Goal: Transaction & Acquisition: Purchase product/service

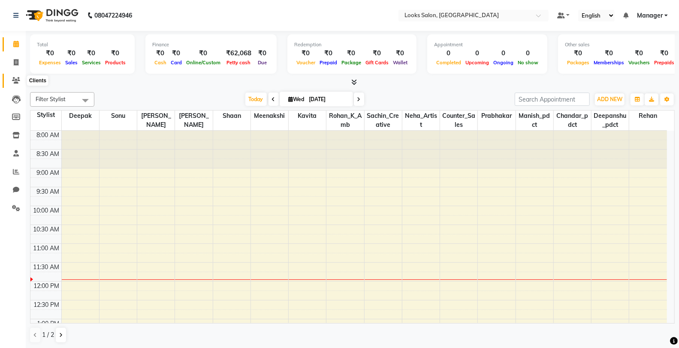
click at [14, 83] on icon at bounding box center [16, 80] width 8 height 6
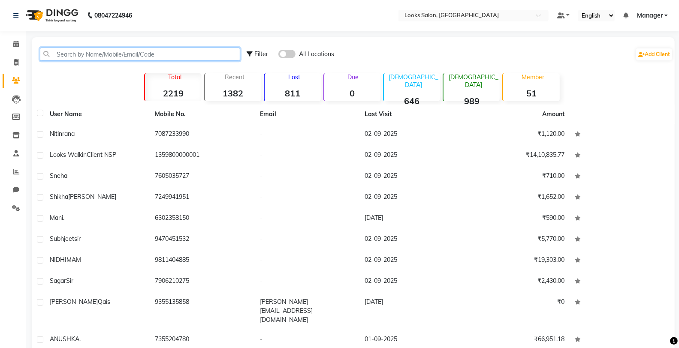
click at [88, 54] on input "text" at bounding box center [140, 54] width 200 height 13
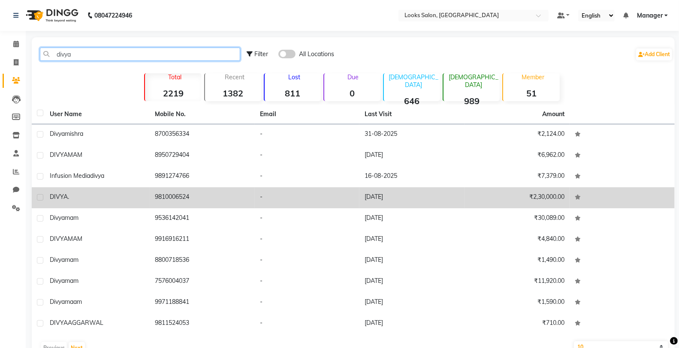
type input "divya"
click at [209, 191] on td "9810006524" at bounding box center [202, 198] width 105 height 21
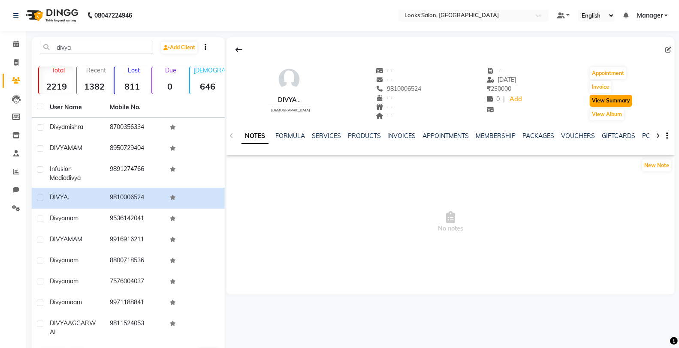
click at [610, 101] on button "View Summary" at bounding box center [611, 101] width 42 height 12
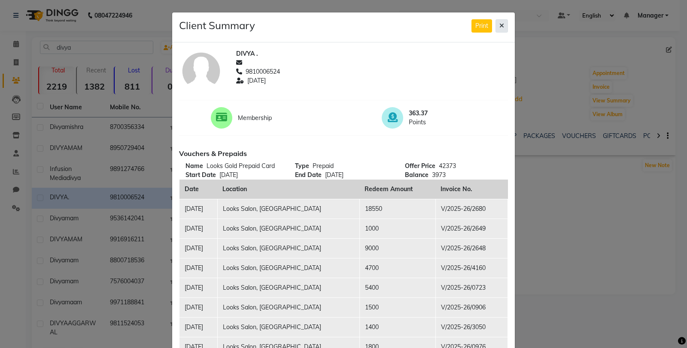
click at [495, 28] on button at bounding box center [501, 25] width 12 height 13
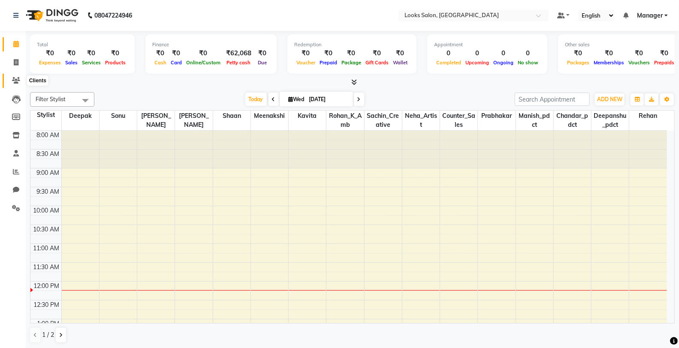
click at [11, 82] on span at bounding box center [16, 81] width 15 height 10
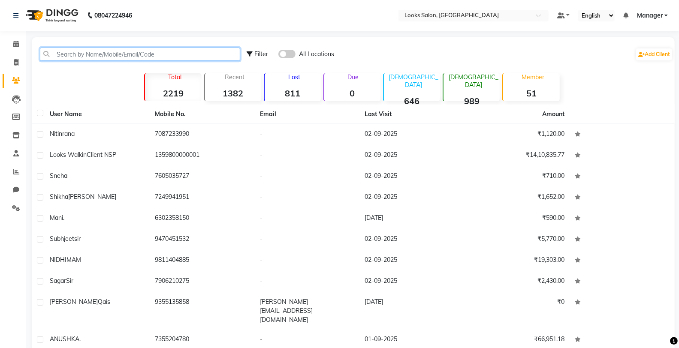
click at [117, 61] on input "text" at bounding box center [140, 54] width 200 height 13
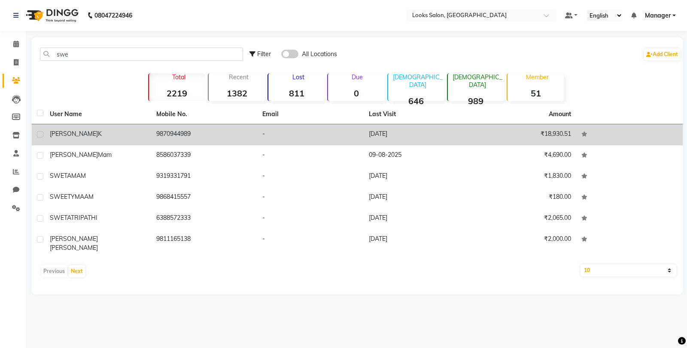
click at [299, 138] on td "-" at bounding box center [310, 134] width 106 height 21
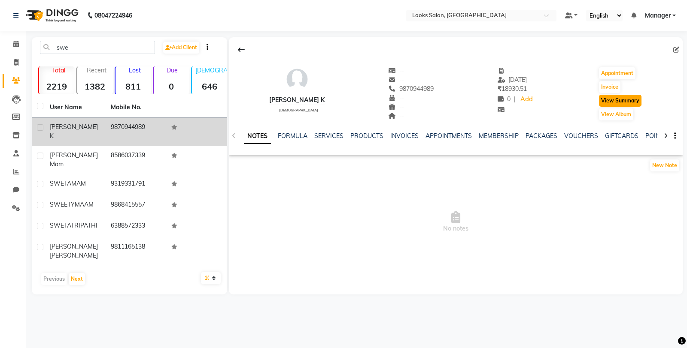
click at [626, 100] on button "View Summary" at bounding box center [620, 101] width 42 height 12
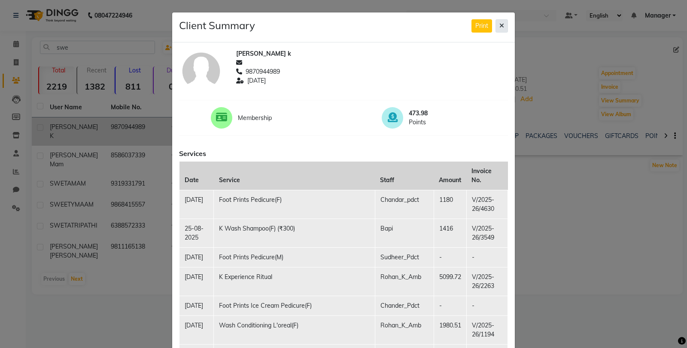
click at [495, 26] on button at bounding box center [501, 25] width 12 height 13
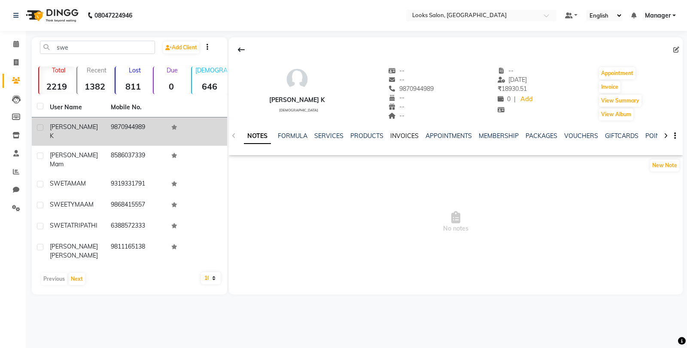
click at [400, 136] on link "INVOICES" at bounding box center [404, 136] width 28 height 8
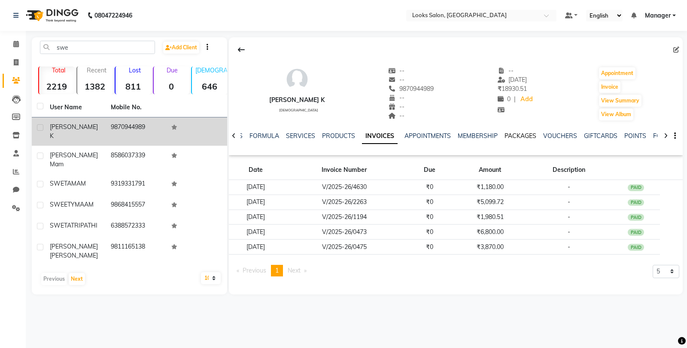
click at [516, 136] on link "PACKAGES" at bounding box center [520, 136] width 32 height 8
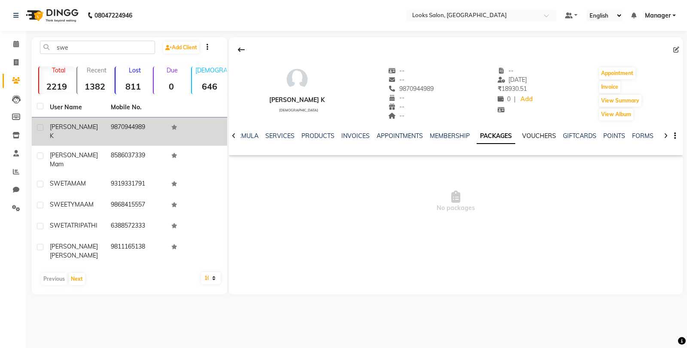
click at [526, 135] on link "VOUCHERS" at bounding box center [539, 136] width 34 height 8
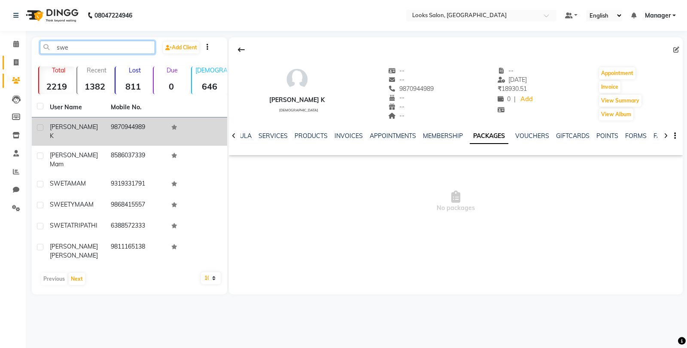
drag, startPoint x: 84, startPoint y: 47, endPoint x: 21, endPoint y: 57, distance: 63.9
click at [21, 57] on app-home "08047224946 Select Location × Looks Salon, Nsp Pacific Mall Default Panel My Pa…" at bounding box center [343, 154] width 687 height 308
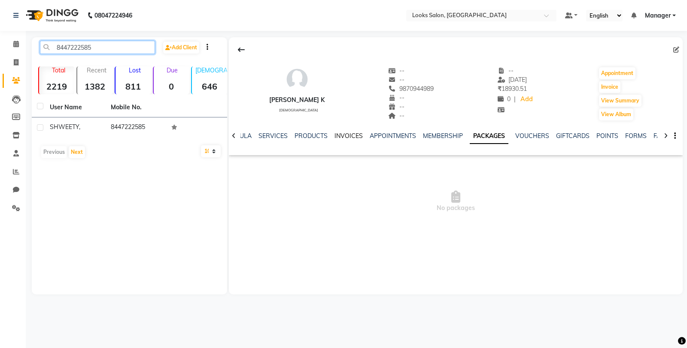
type input "8447222585"
click at [341, 137] on link "INVOICES" at bounding box center [348, 136] width 28 height 8
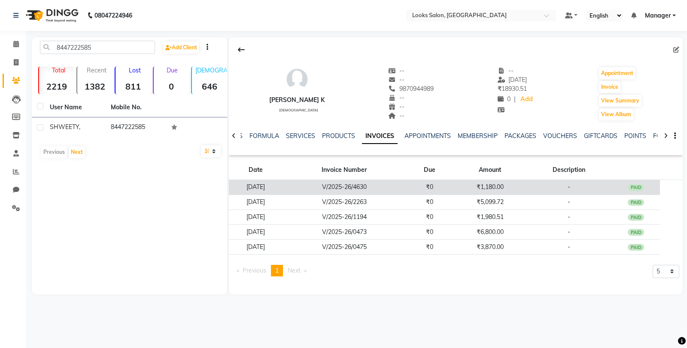
click at [361, 181] on td "V/2025-26/4630" at bounding box center [344, 187] width 122 height 15
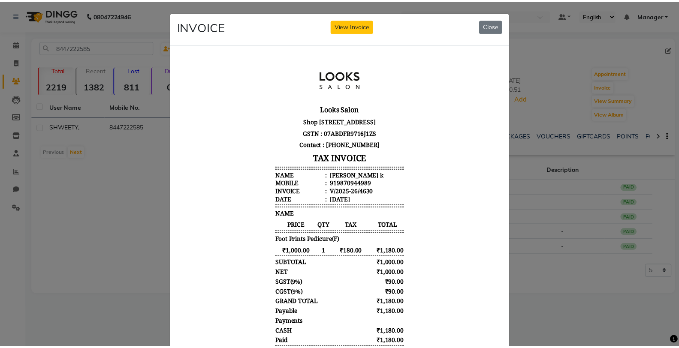
scroll to position [6, 0]
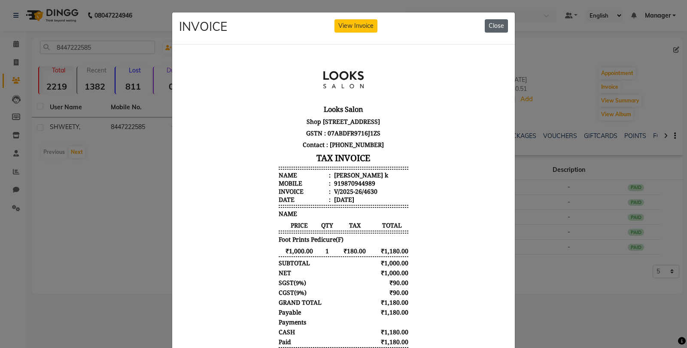
click at [500, 23] on button "Close" at bounding box center [495, 25] width 23 height 13
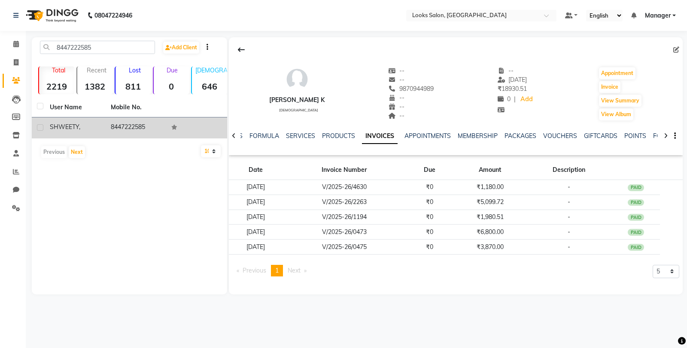
click at [97, 128] on div "SHWEETY ," at bounding box center [75, 127] width 51 height 9
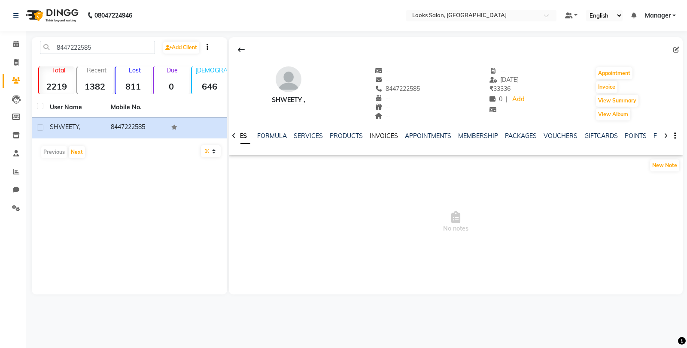
click at [379, 136] on link "INVOICES" at bounding box center [383, 136] width 28 height 8
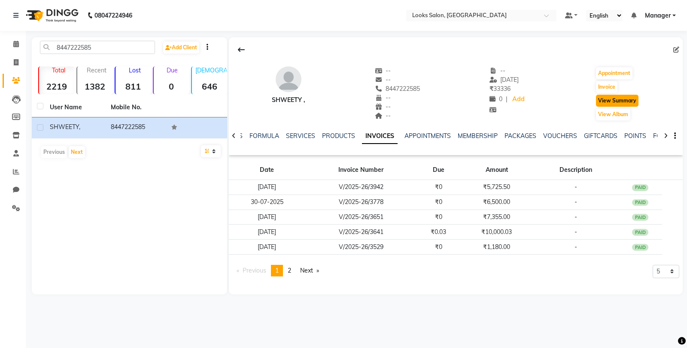
click at [638, 100] on button "View Summary" at bounding box center [617, 101] width 42 height 12
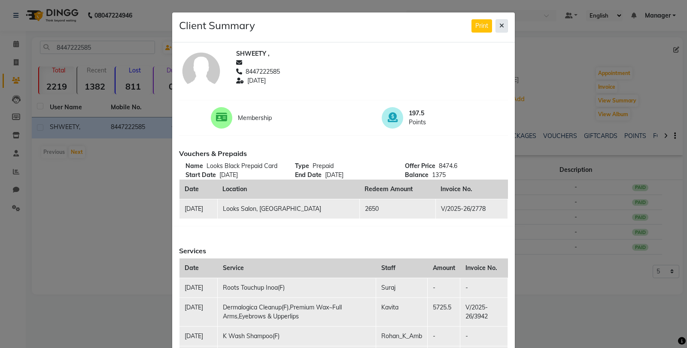
click at [495, 29] on button at bounding box center [501, 25] width 12 height 13
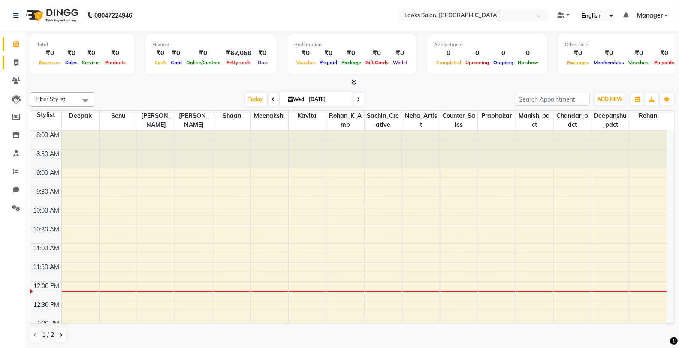
click at [7, 58] on link "Invoice" at bounding box center [13, 63] width 21 height 14
select select "service"
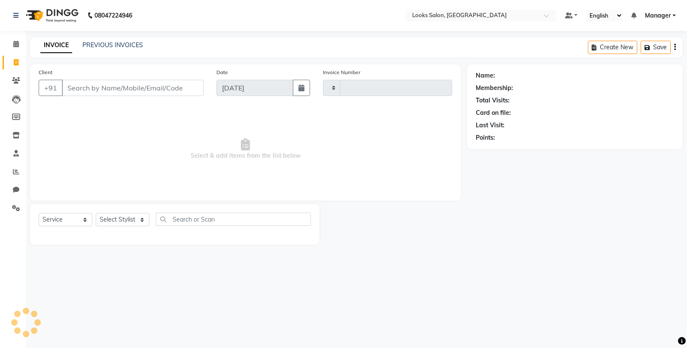
type input "4748"
select select "8125"
click at [69, 84] on input "Client" at bounding box center [133, 88] width 142 height 16
drag, startPoint x: 116, startPoint y: 81, endPoint x: 112, endPoint y: 82, distance: 4.4
click at [116, 82] on input "Client" at bounding box center [133, 88] width 142 height 16
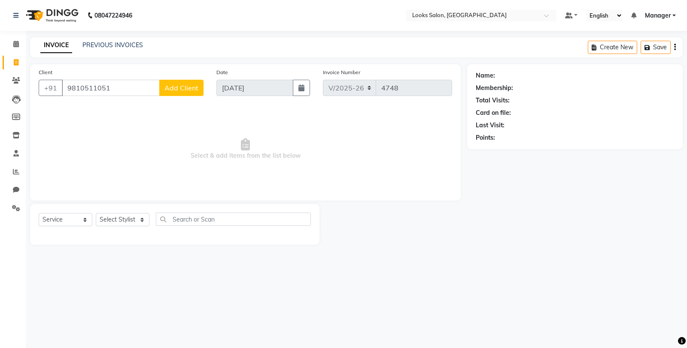
type input "9810511051"
click at [183, 90] on span "Add Client" at bounding box center [181, 88] width 34 height 9
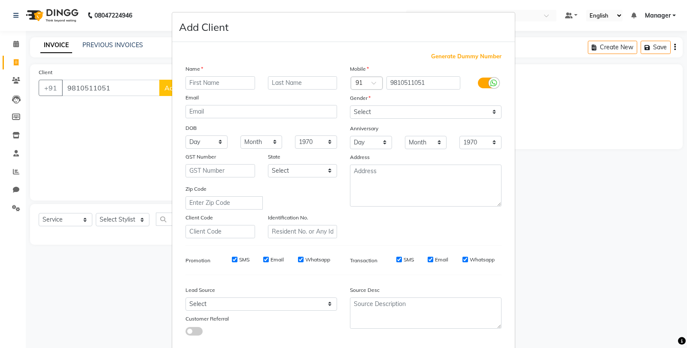
click at [220, 82] on input "text" at bounding box center [220, 82] width 70 height 13
type input "["
type input "pradeep"
type input "[PERSON_NAME]"
click at [387, 104] on div "Gender" at bounding box center [425, 100] width 164 height 12
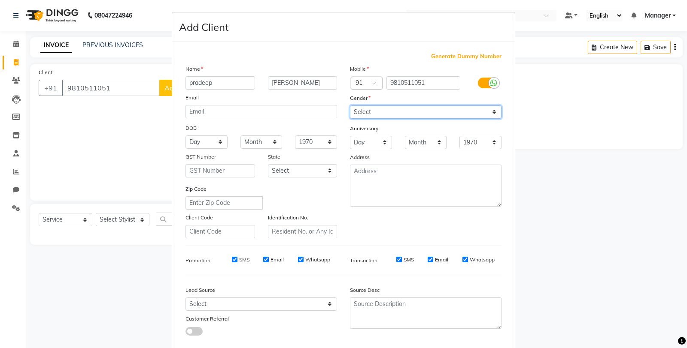
click at [385, 114] on select "Select [DEMOGRAPHIC_DATA] [DEMOGRAPHIC_DATA] Other Prefer Not To Say" at bounding box center [425, 112] width 151 height 13
select select "[DEMOGRAPHIC_DATA]"
click at [350, 106] on select "Select [DEMOGRAPHIC_DATA] [DEMOGRAPHIC_DATA] Other Prefer Not To Say" at bounding box center [425, 112] width 151 height 13
click at [378, 139] on select "Day 01 02 03 04 05 06 07 08 09 10 11 12 13 14 15 16 17 18 19 20 21 22 23 24 25 …" at bounding box center [371, 142] width 42 height 13
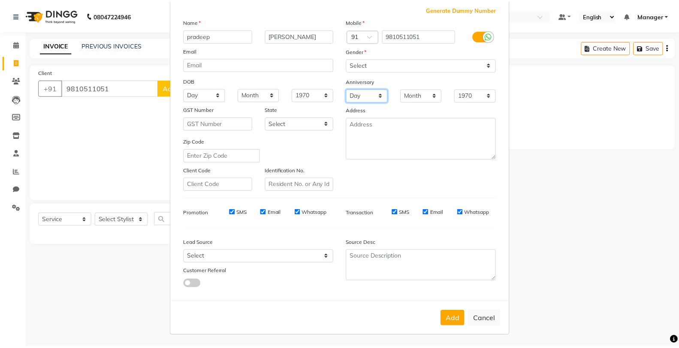
scroll to position [48, 0]
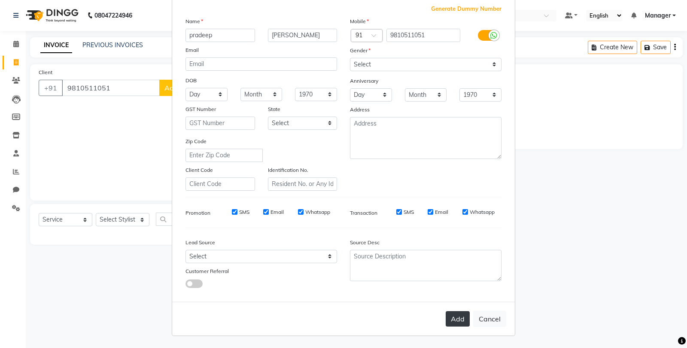
click at [453, 315] on button "Add" at bounding box center [457, 319] width 24 height 15
select select
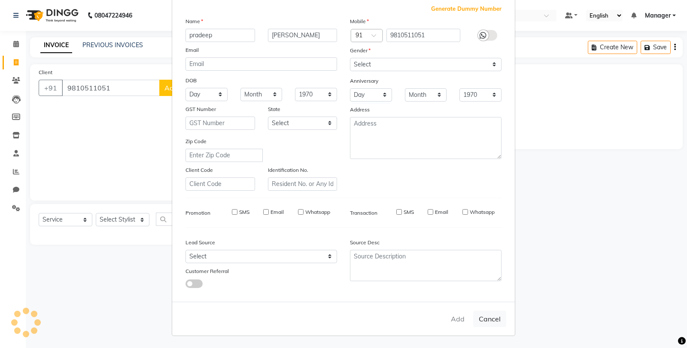
select select
checkbox input "false"
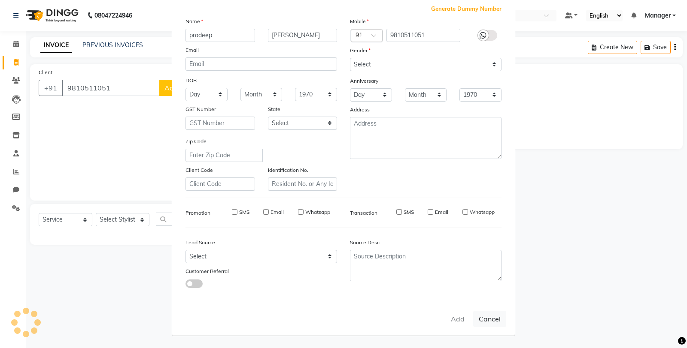
checkbox input "false"
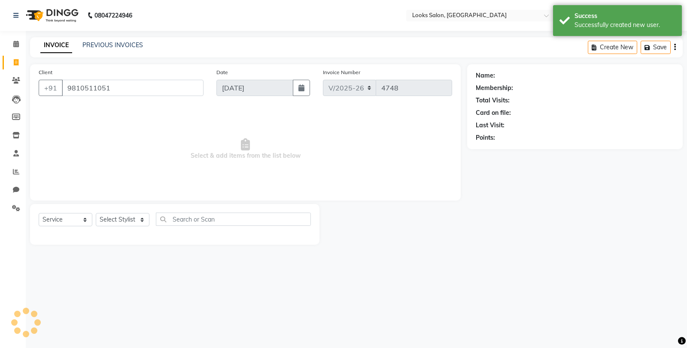
select select "1: Object"
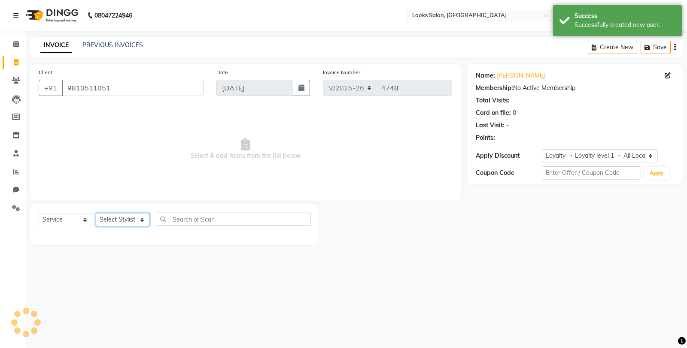
click at [113, 224] on select "Select Stylist Chandar_pdct Counter_Sales Damini_Mgr [PERSON_NAME] [PERSON_NAME…" at bounding box center [123, 219] width 54 height 13
select select "75830"
click at [96, 214] on select "Select Stylist Chandar_pdct Counter_Sales Damini_Mgr [PERSON_NAME] [PERSON_NAME…" at bounding box center [123, 219] width 54 height 13
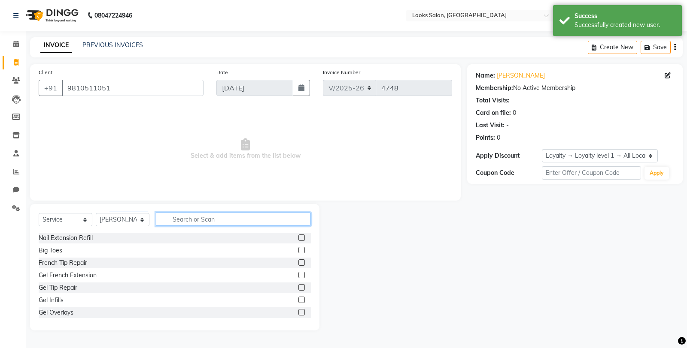
click at [193, 222] on input "text" at bounding box center [233, 219] width 155 height 13
type input "cut"
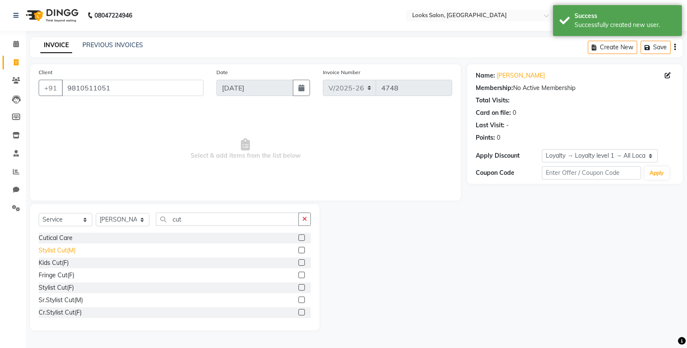
click at [65, 248] on div "Stylist Cut(M)" at bounding box center [57, 250] width 37 height 9
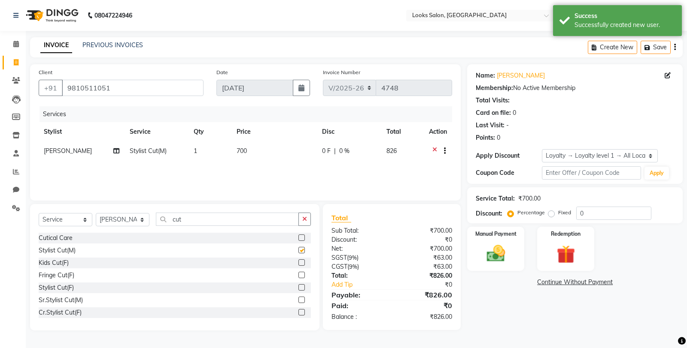
checkbox input "false"
drag, startPoint x: 196, startPoint y: 219, endPoint x: 138, endPoint y: 219, distance: 57.9
click at [138, 219] on div "Select Service Product Membership Package Voucher Prepaid Gift Card Select Styl…" at bounding box center [175, 223] width 272 height 20
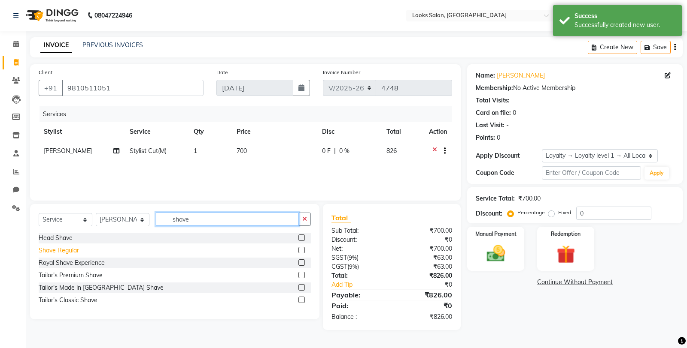
type input "shave"
click at [71, 247] on div "Shave Regular" at bounding box center [59, 250] width 40 height 9
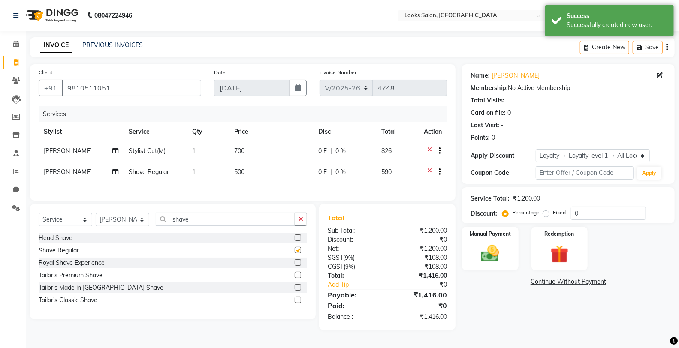
checkbox input "false"
click at [260, 176] on td "500" at bounding box center [271, 173] width 84 height 21
select select "75830"
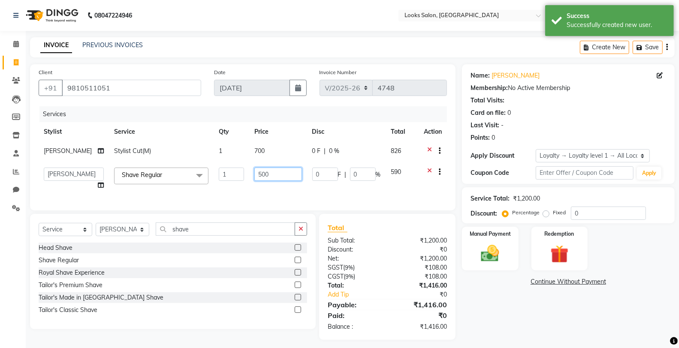
drag, startPoint x: 260, startPoint y: 176, endPoint x: 250, endPoint y: 177, distance: 9.9
click at [254, 177] on input "500" at bounding box center [278, 174] width 48 height 13
type input "350"
drag, startPoint x: 375, startPoint y: 28, endPoint x: 371, endPoint y: 37, distance: 9.8
click at [374, 31] on div "08047224946 Select Location × Looks Salon, Nsp Pacific Mall Default Panel My Pa…" at bounding box center [339, 176] width 679 height 353
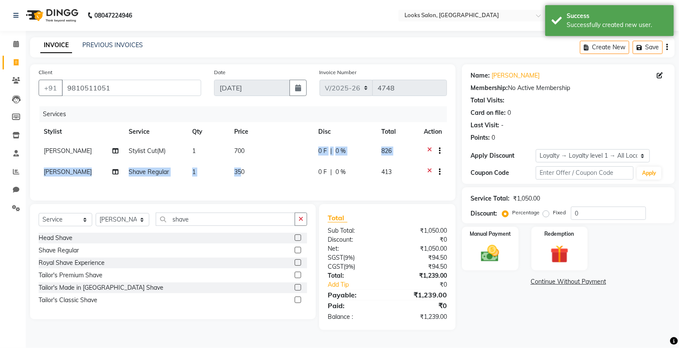
drag, startPoint x: 246, startPoint y: 157, endPoint x: 250, endPoint y: 163, distance: 8.1
click at [241, 166] on tbody "[PERSON_NAME] Stylist Cut(M) 1 700 0 F | 0 % 826 [PERSON_NAME] Shave Regular 1 …" at bounding box center [243, 163] width 408 height 42
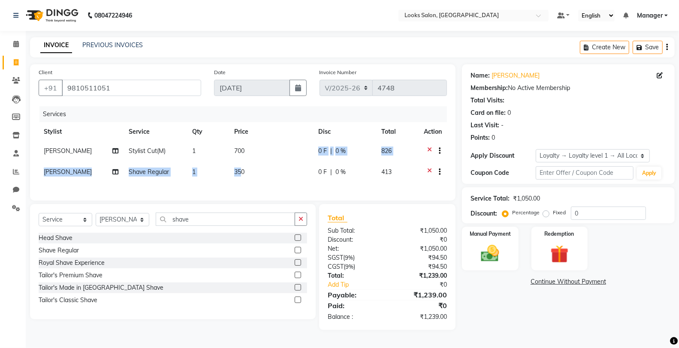
click at [262, 152] on td "700" at bounding box center [271, 152] width 84 height 21
select select "75830"
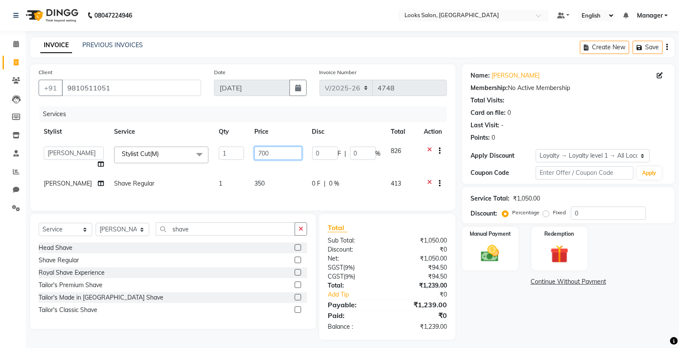
drag, startPoint x: 262, startPoint y: 152, endPoint x: 199, endPoint y: 74, distance: 100.1
click at [233, 150] on tr "Chandar_pdct Counter_Sales Damini_Mgr Deepak Deepanshu_pdct [PERSON_NAME] Manag…" at bounding box center [243, 158] width 408 height 33
click at [271, 157] on input "700" at bounding box center [278, 153] width 48 height 13
type input "7"
type input "699"
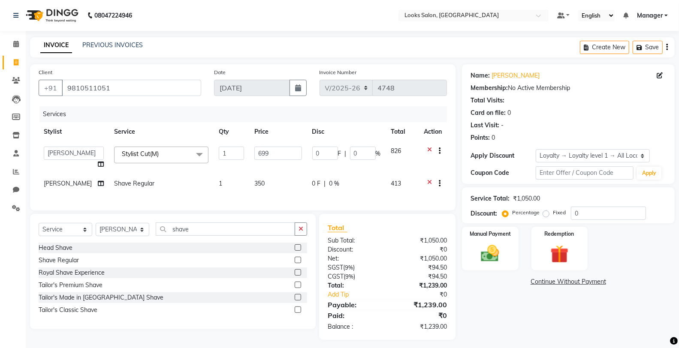
click at [511, 308] on div "Name: [PERSON_NAME] Membership: No Active Membership Total Visits: Card on file…" at bounding box center [571, 202] width 219 height 276
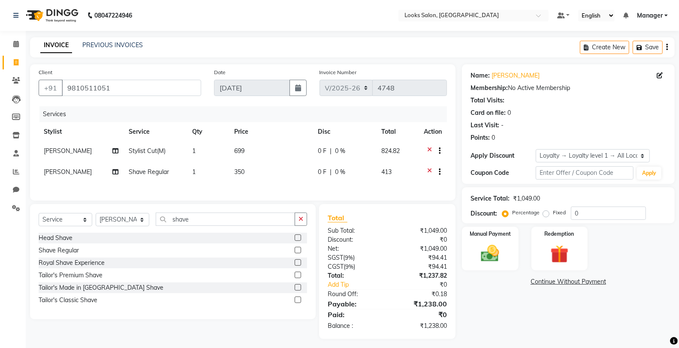
click at [270, 154] on td "699" at bounding box center [271, 152] width 84 height 21
select select "75830"
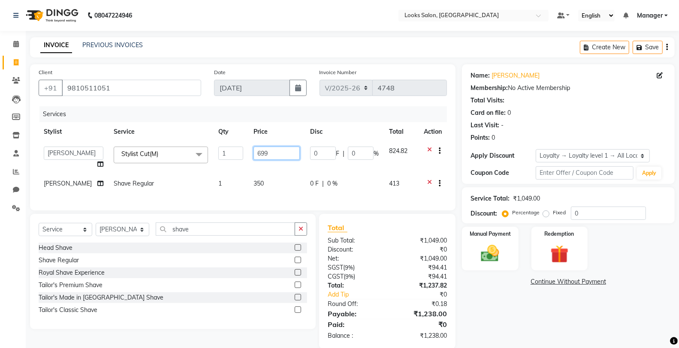
drag, startPoint x: 273, startPoint y: 153, endPoint x: 221, endPoint y: 165, distance: 54.0
click at [221, 165] on tr "Chandar_pdct Counter_Sales Damini_Mgr Deepak Deepanshu_pdct [PERSON_NAME] Manag…" at bounding box center [243, 158] width 408 height 33
type input "599"
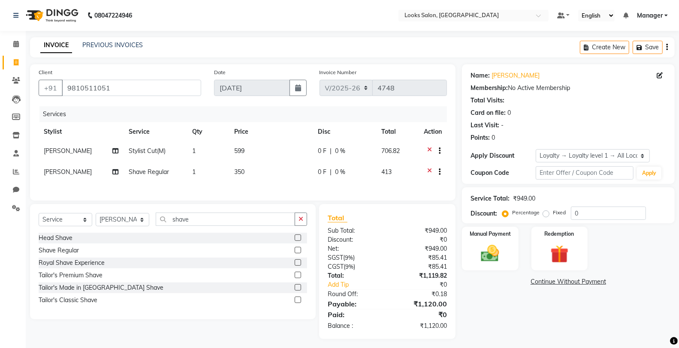
click at [493, 324] on div "Name: [PERSON_NAME] Membership: No Active Membership Total Visits: Card on file…" at bounding box center [571, 201] width 219 height 275
click at [493, 241] on div "Manual Payment" at bounding box center [490, 249] width 59 height 46
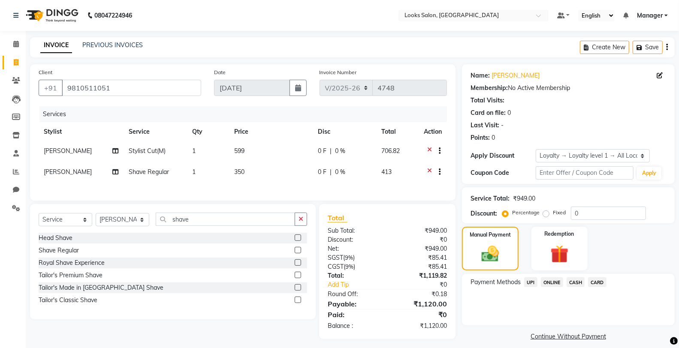
click at [571, 281] on span "CASH" at bounding box center [576, 283] width 18 height 10
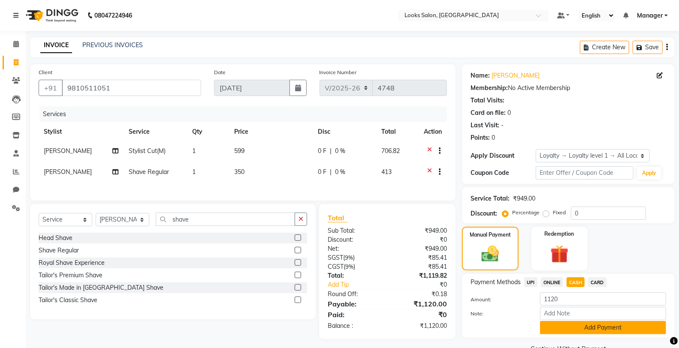
click at [565, 332] on button "Add Payment" at bounding box center [603, 327] width 126 height 13
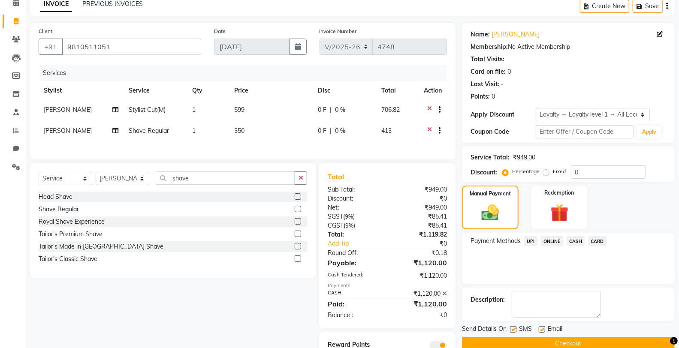
scroll to position [82, 0]
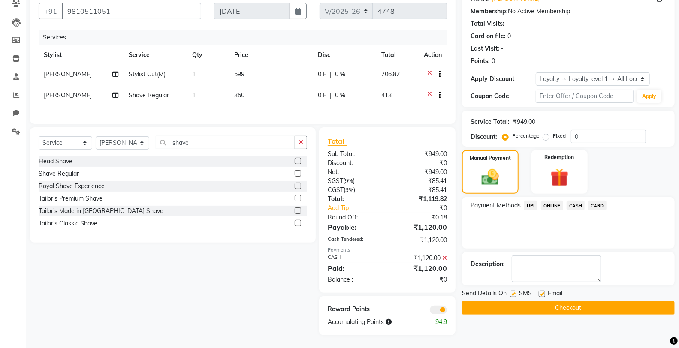
click at [519, 308] on button "Checkout" at bounding box center [568, 308] width 213 height 13
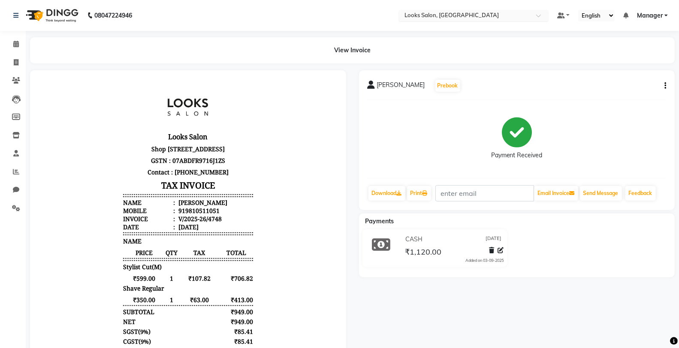
select select "service"
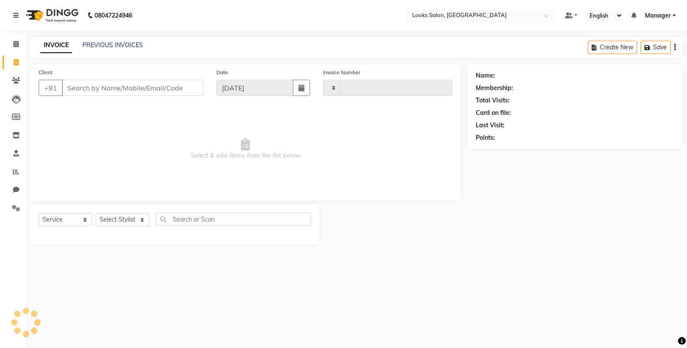
type input "4749"
select select "8125"
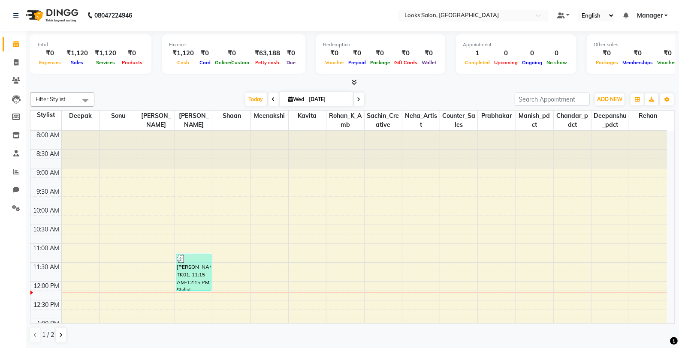
click at [121, 82] on div at bounding box center [352, 82] width 645 height 9
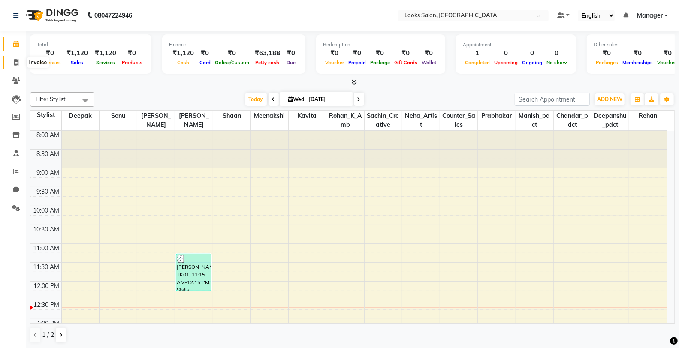
drag, startPoint x: 18, startPoint y: 57, endPoint x: 32, endPoint y: 66, distance: 16.3
click at [18, 58] on span at bounding box center [16, 63] width 15 height 10
select select "service"
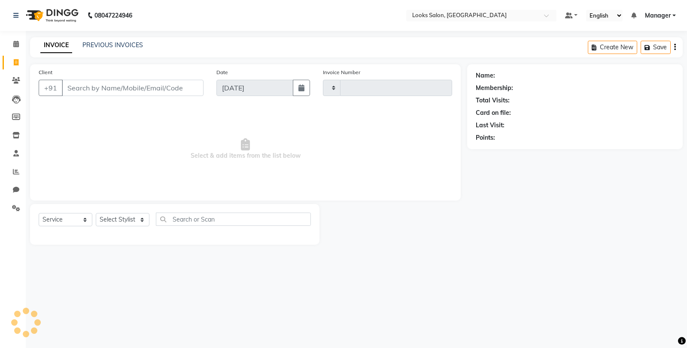
type input "4749"
select select "8125"
click at [85, 86] on input "Client" at bounding box center [133, 88] width 142 height 16
type input "n"
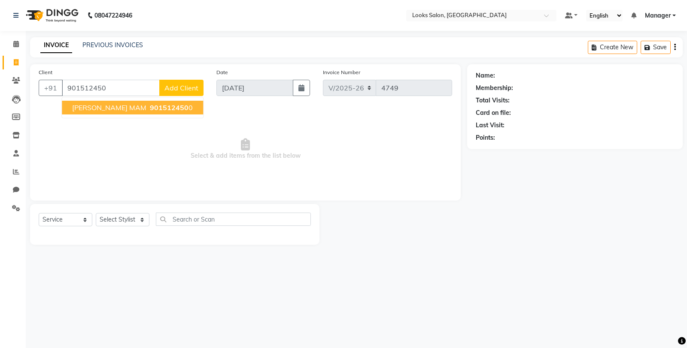
click at [155, 104] on span "901512450" at bounding box center [169, 107] width 39 height 9
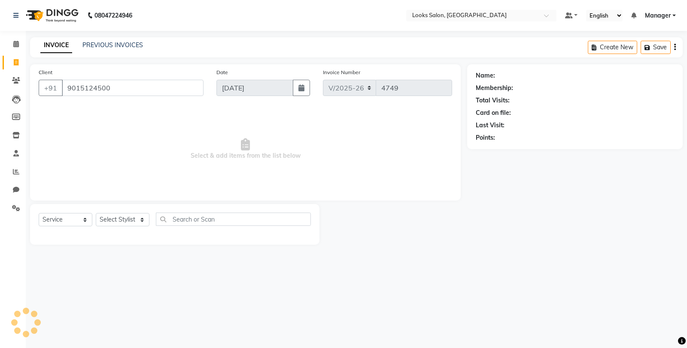
type input "9015124500"
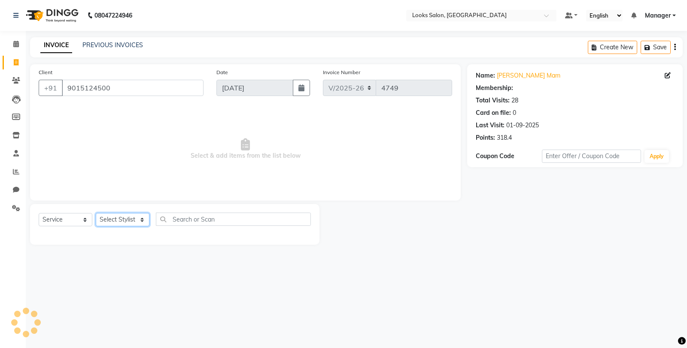
click at [124, 221] on select "Select Stylist Chandar_pdct Counter_Sales Damini_Mgr [PERSON_NAME] [PERSON_NAME…" at bounding box center [123, 219] width 54 height 13
select select "89617"
click at [96, 214] on select "Select Stylist Chandar_pdct Counter_Sales Damini_Mgr [PERSON_NAME] [PERSON_NAME…" at bounding box center [123, 219] width 54 height 13
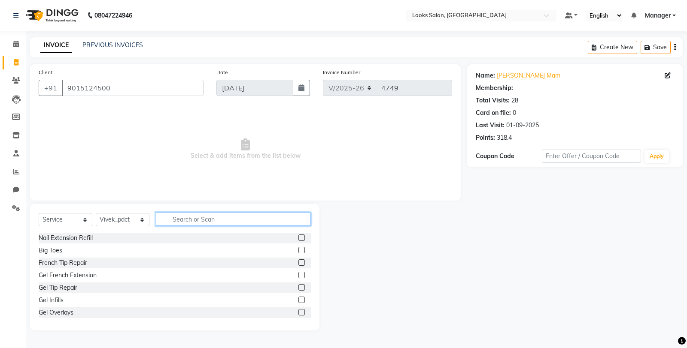
click at [182, 221] on input "text" at bounding box center [233, 219] width 155 height 13
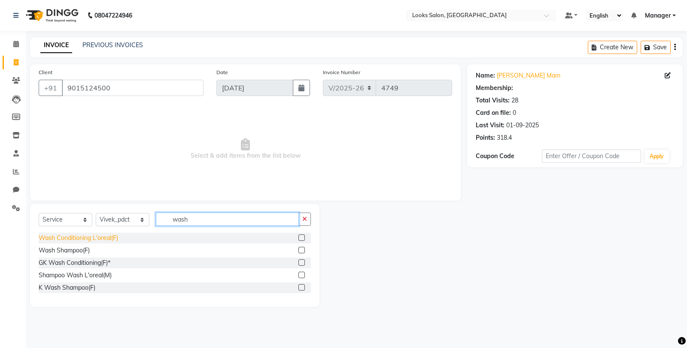
type input "wash"
click at [88, 242] on div "Wash Conditioning L'oreal(F)" at bounding box center [78, 238] width 79 height 9
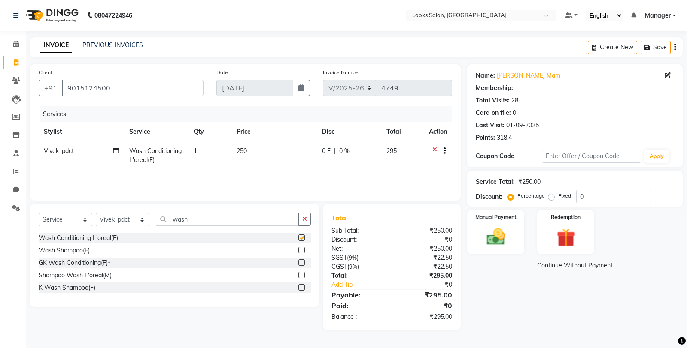
checkbox input "false"
click at [258, 147] on td "250" at bounding box center [273, 156] width 85 height 28
select select "89617"
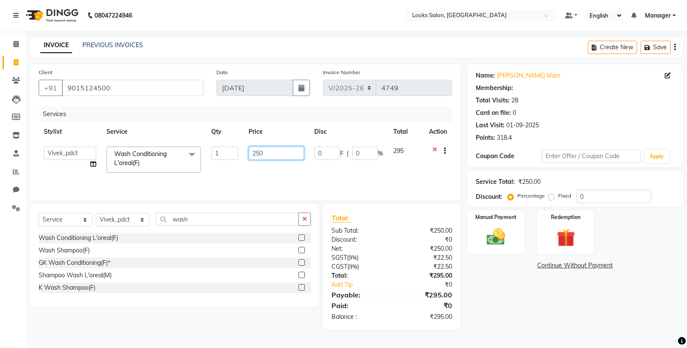
drag, startPoint x: 269, startPoint y: 148, endPoint x: 236, endPoint y: 156, distance: 33.5
click at [236, 156] on tr "Chandar_pdct Counter_Sales Damini_Mgr Deepak Deepanshu_pdct [PERSON_NAME] Manag…" at bounding box center [245, 160] width 413 height 36
type input "400"
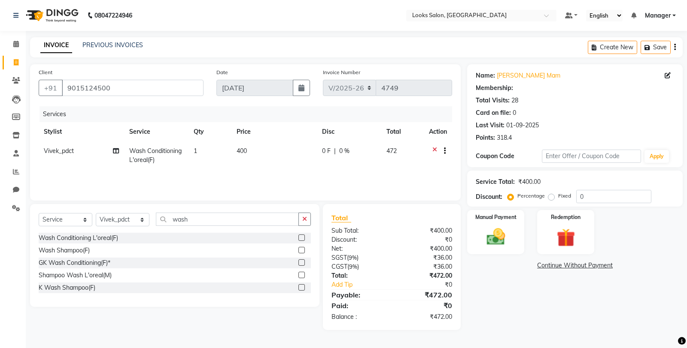
click at [487, 306] on div "Name: [PERSON_NAME] Membership: Total Visits: 28 Card on file: 0 Last Visit: [D…" at bounding box center [578, 197] width 222 height 266
drag, startPoint x: 591, startPoint y: 199, endPoint x: 555, endPoint y: 206, distance: 36.9
click at [555, 206] on div "Service Total: ₹400.00 Discount: Percentage Fixed 0" at bounding box center [574, 189] width 215 height 36
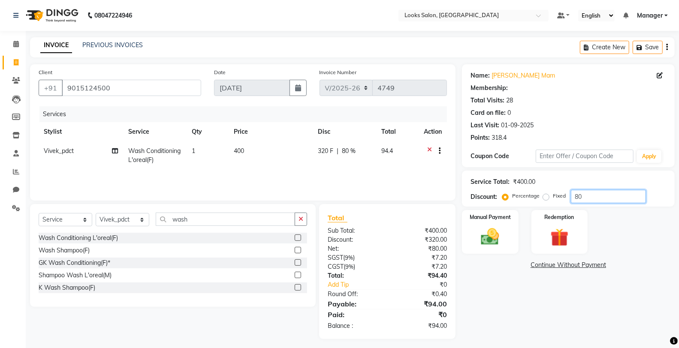
type input "8"
type input "9"
type input "85"
click at [282, 157] on td "400" at bounding box center [271, 156] width 84 height 28
select select "89617"
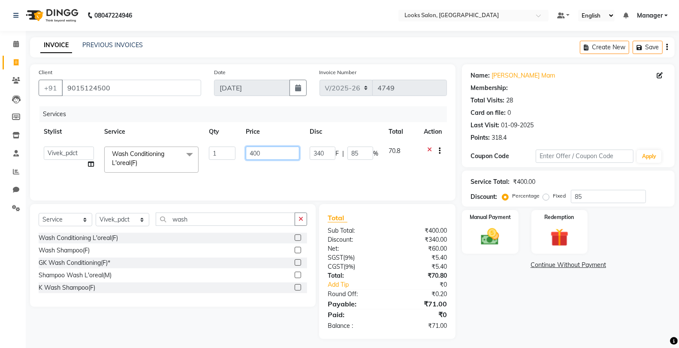
drag, startPoint x: 280, startPoint y: 155, endPoint x: 247, endPoint y: 155, distance: 33.0
click at [247, 155] on input "400" at bounding box center [273, 153] width 54 height 13
type input "399"
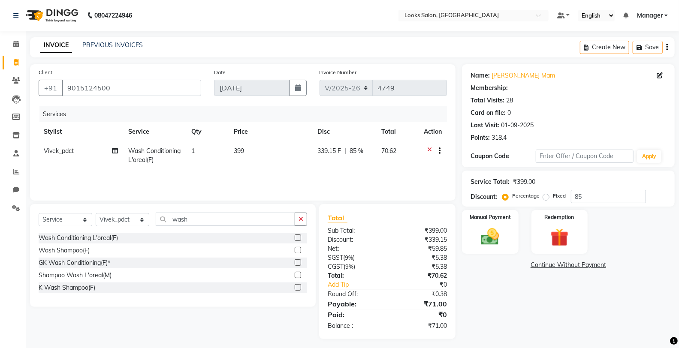
click at [600, 306] on div "Name: [PERSON_NAME] Membership: Total Visits: 28 Card on file: 0 Last Visit: [D…" at bounding box center [571, 201] width 219 height 275
click at [299, 154] on td "399" at bounding box center [271, 156] width 84 height 28
select select "89617"
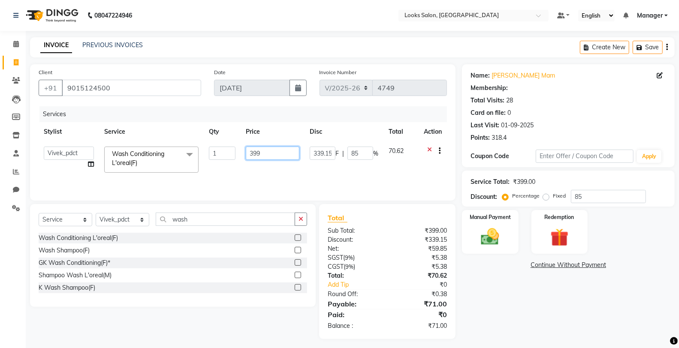
click at [263, 153] on input "399" at bounding box center [273, 153] width 54 height 13
type input "397"
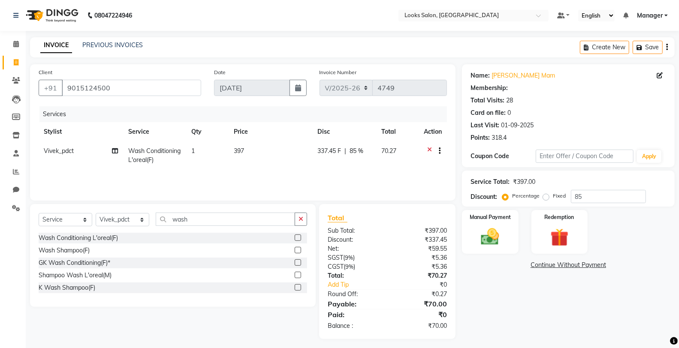
drag, startPoint x: 516, startPoint y: 330, endPoint x: 513, endPoint y: 324, distance: 7.5
click at [517, 330] on div "Name: [PERSON_NAME] Membership: Total Visits: 28 Card on file: 0 Last Visit: [D…" at bounding box center [571, 201] width 219 height 275
click at [496, 255] on div "Name: [PERSON_NAME] Membership: Total Visits: 28 Card on file: 0 Last Visit: [D…" at bounding box center [571, 201] width 219 height 275
click at [495, 249] on div "Manual Payment" at bounding box center [490, 232] width 59 height 46
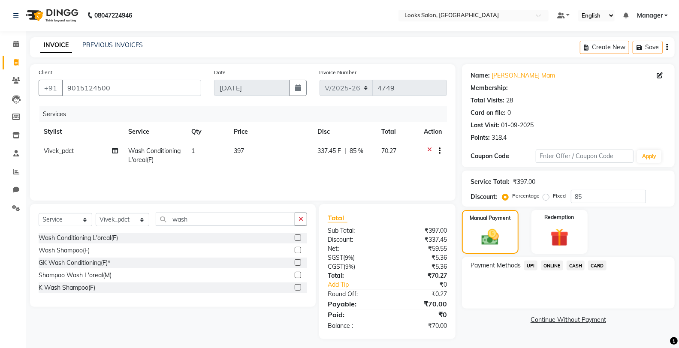
click at [567, 264] on span "CASH" at bounding box center [576, 266] width 18 height 10
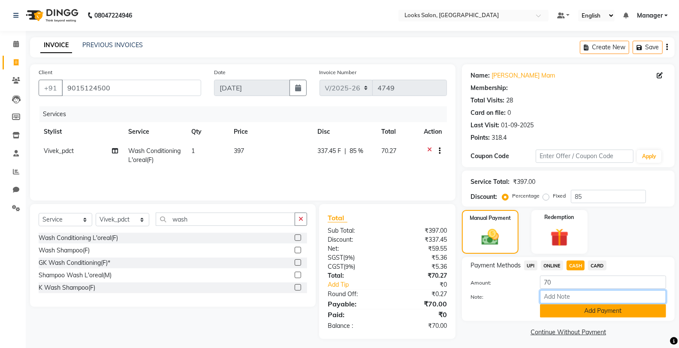
drag, startPoint x: 582, startPoint y: 303, endPoint x: 582, endPoint y: 309, distance: 6.4
click at [582, 309] on div "Amount: 70 Note: Add Payment" at bounding box center [569, 297] width 196 height 42
click at [582, 309] on button "Add Payment" at bounding box center [603, 311] width 126 height 13
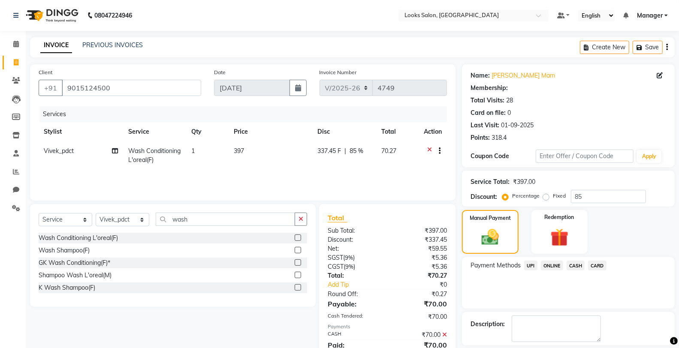
scroll to position [39, 0]
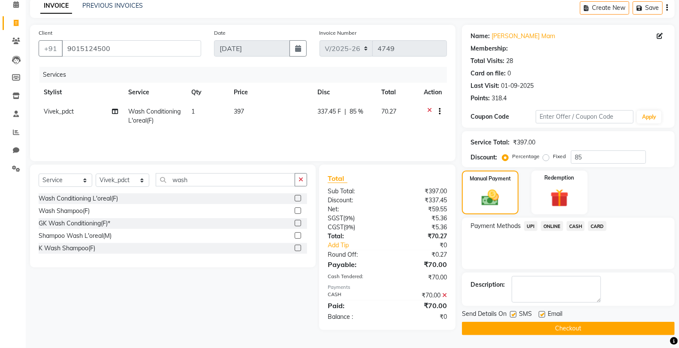
click at [517, 315] on div "SMS" at bounding box center [524, 315] width 29 height 11
drag, startPoint x: 512, startPoint y: 327, endPoint x: 512, endPoint y: 315, distance: 12.4
click at [512, 315] on div "Send Details On SMS Email Checkout" at bounding box center [568, 323] width 213 height 26
click at [512, 315] on label at bounding box center [513, 315] width 6 height 6
click at [512, 315] on input "checkbox" at bounding box center [513, 315] width 6 height 6
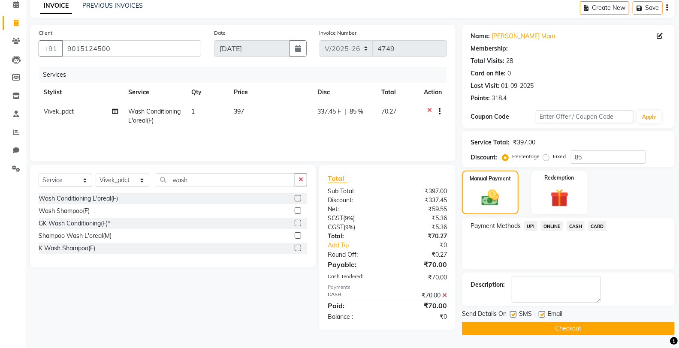
checkbox input "false"
click at [512, 323] on button "Checkout" at bounding box center [568, 328] width 213 height 13
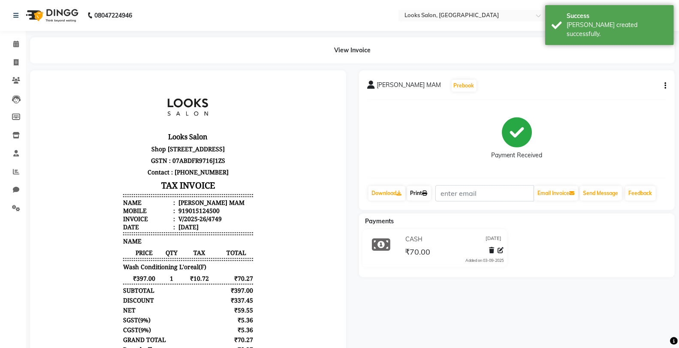
click at [425, 192] on link "Print" at bounding box center [419, 193] width 24 height 15
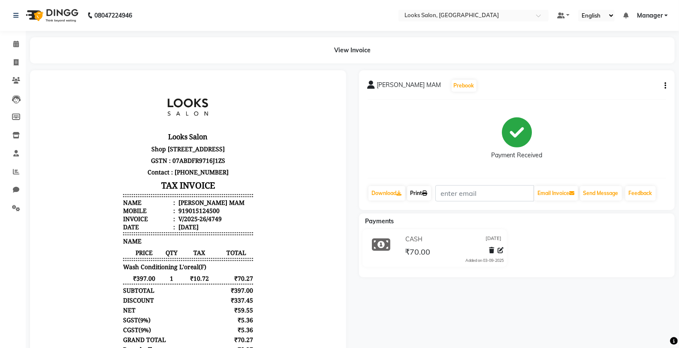
select select "service"
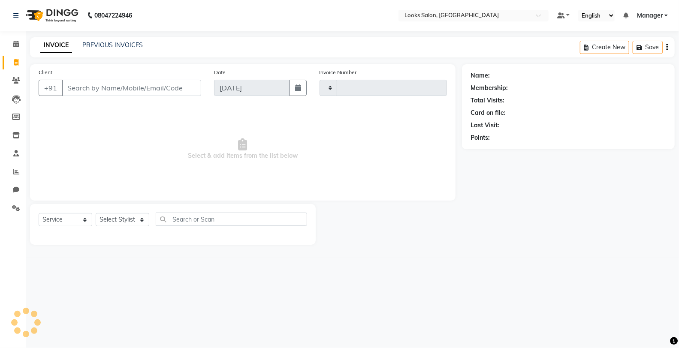
type input "4750"
select select "8125"
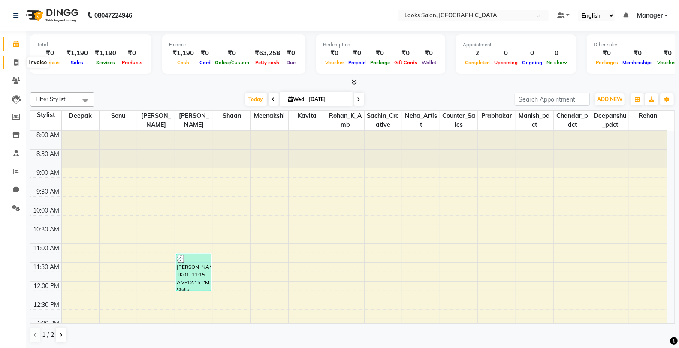
click at [18, 64] on icon at bounding box center [16, 62] width 5 height 6
select select "service"
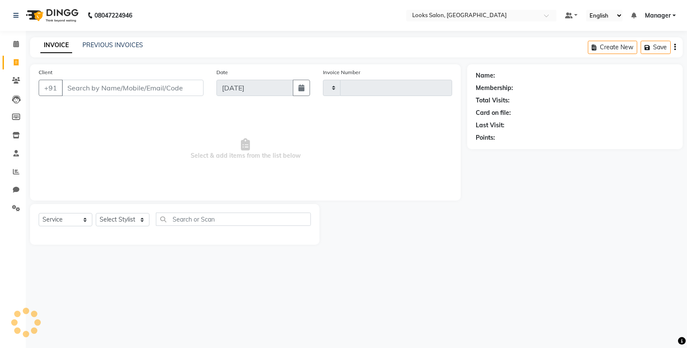
type input "4750"
select select "8125"
click at [15, 82] on icon at bounding box center [16, 80] width 8 height 6
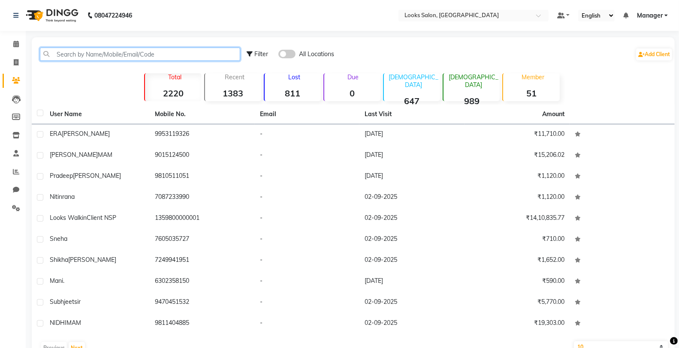
click at [85, 56] on input "text" at bounding box center [140, 54] width 200 height 13
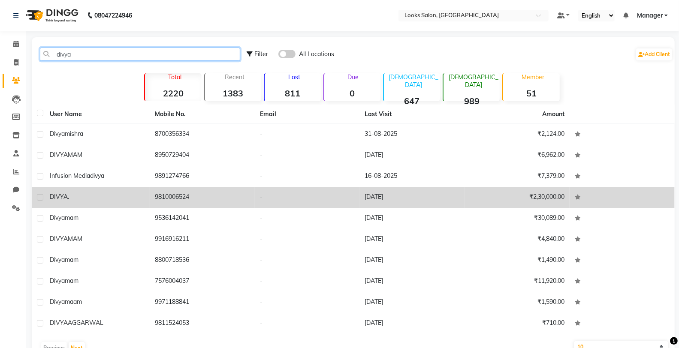
type input "divya"
click at [170, 194] on td "9810006524" at bounding box center [202, 198] width 105 height 21
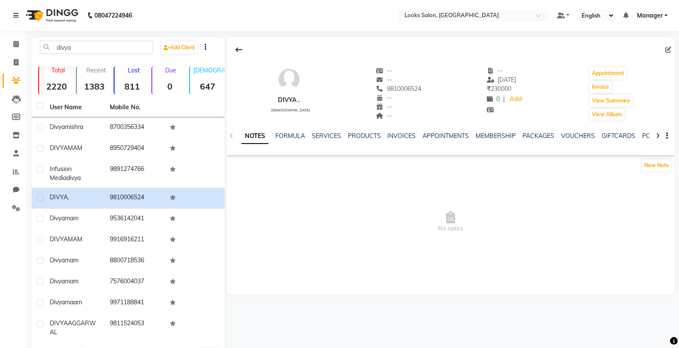
click at [413, 93] on div "DIVYA . [DEMOGRAPHIC_DATA] -- -- 9810006524 -- -- -- -- [DATE] ₹ 230000 0 | Add…" at bounding box center [451, 90] width 448 height 64
click at [406, 85] on span "9810006524" at bounding box center [398, 89] width 45 height 8
copy span "9810006524"
click at [19, 45] on span at bounding box center [16, 44] width 15 height 10
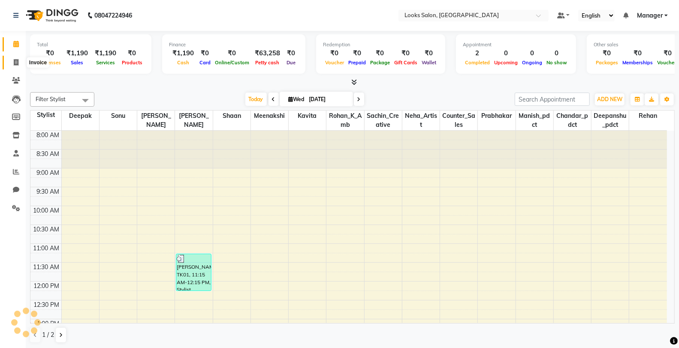
click at [15, 65] on icon at bounding box center [16, 62] width 5 height 6
select select "service"
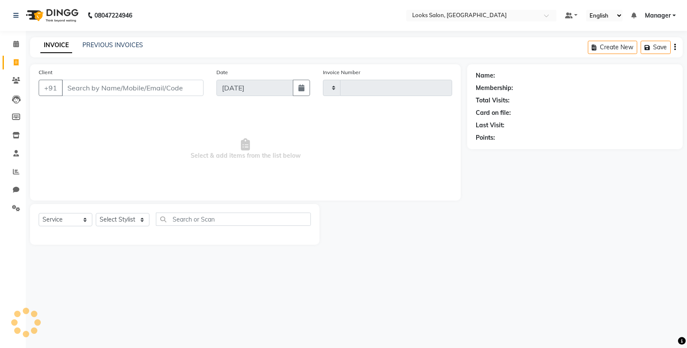
type input "4750"
select select "8125"
click at [99, 88] on input "Client" at bounding box center [133, 88] width 142 height 16
type input "9810006524"
select select "1: Object"
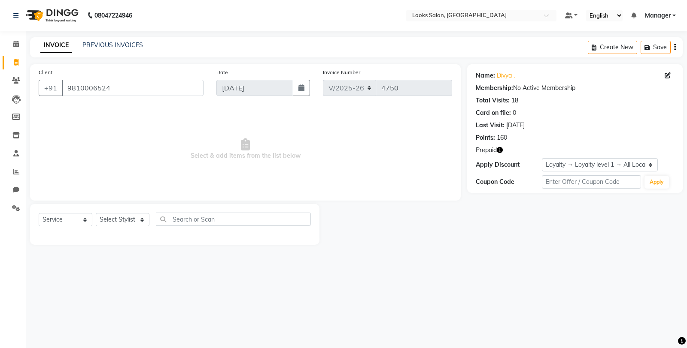
click at [505, 151] on div "Prepaid" at bounding box center [574, 150] width 198 height 9
click at [496, 151] on span "Prepaid" at bounding box center [485, 150] width 21 height 9
click at [497, 152] on icon "button" at bounding box center [499, 150] width 6 height 6
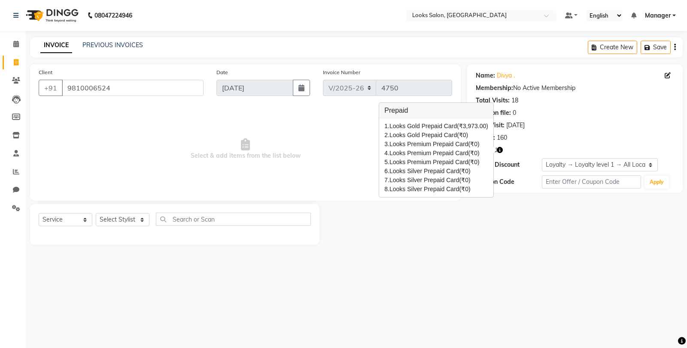
drag, startPoint x: 453, startPoint y: 203, endPoint x: 187, endPoint y: 221, distance: 267.1
click at [451, 203] on div "Client [PHONE_NUMBER] Date [DATE] Invoice Number V/2025 V/[PHONE_NUMBER] Select…" at bounding box center [245, 154] width 443 height 181
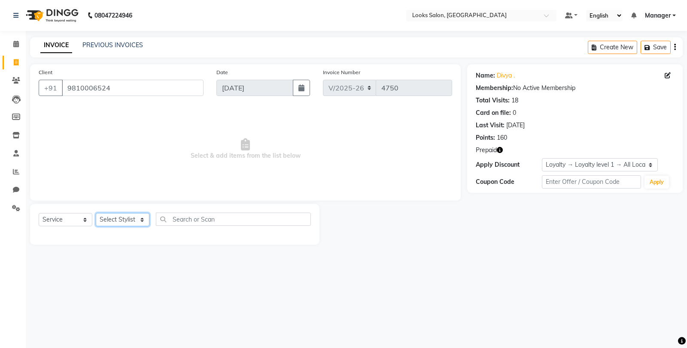
click at [125, 219] on select "Select Stylist Chandar_pdct Counter_Sales Damini_Mgr [PERSON_NAME] [PERSON_NAME…" at bounding box center [123, 219] width 54 height 13
select select "75832"
click at [96, 214] on select "Select Stylist Chandar_pdct Counter_Sales Damini_Mgr [PERSON_NAME] [PERSON_NAME…" at bounding box center [123, 219] width 54 height 13
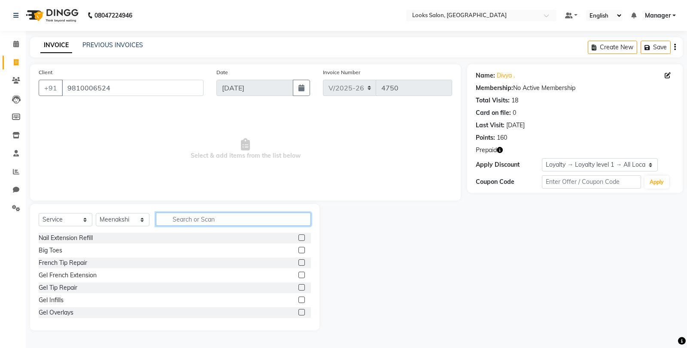
click at [182, 217] on input "text" at bounding box center [233, 219] width 155 height 13
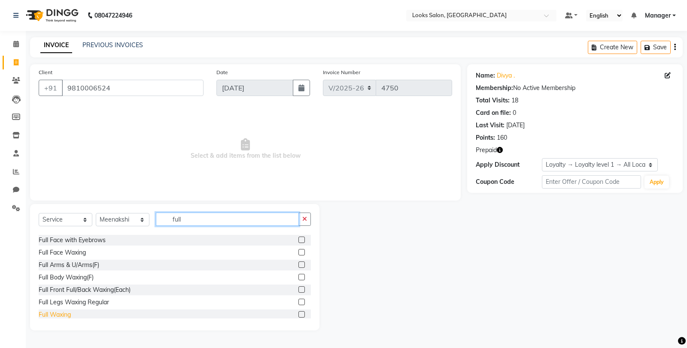
type input "full"
click at [65, 316] on div "Full Waxing" at bounding box center [55, 315] width 32 height 9
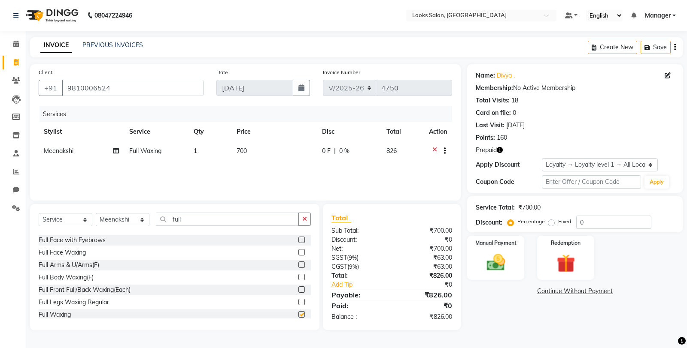
checkbox input "false"
click at [242, 153] on span "700" at bounding box center [241, 151] width 10 height 8
select select "75832"
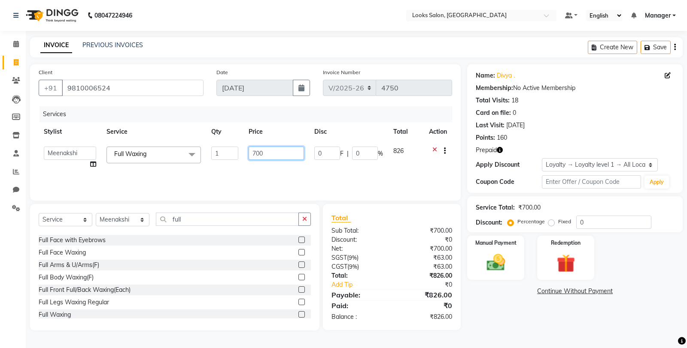
click at [254, 152] on input "700" at bounding box center [275, 153] width 55 height 13
type input "1700"
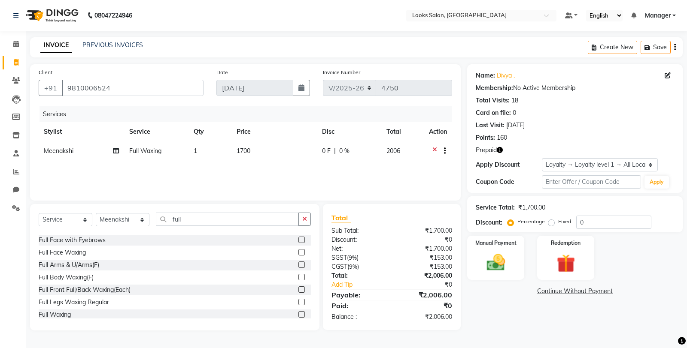
click at [517, 321] on div "Name: [PERSON_NAME] . Membership: No Active Membership Total Visits: 18 Card on…" at bounding box center [578, 197] width 222 height 266
drag, startPoint x: 463, startPoint y: 309, endPoint x: 460, endPoint y: 305, distance: 4.8
click at [463, 309] on div "Total Sub Total: ₹1,700.00 Discount: ₹0 Net: ₹1,700.00 SGST ( 9% ) ₹153.00 CGST…" at bounding box center [393, 267] width 148 height 127
drag, startPoint x: 209, startPoint y: 224, endPoint x: 152, endPoint y: 230, distance: 57.9
click at [152, 230] on div "Select Service Product Membership Package Voucher Prepaid Gift Card Select Styl…" at bounding box center [175, 223] width 272 height 20
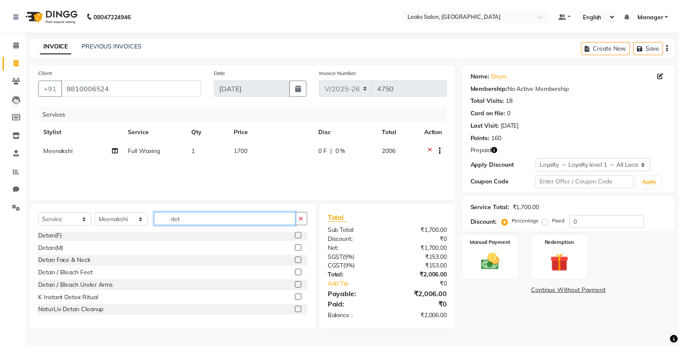
scroll to position [0, 0]
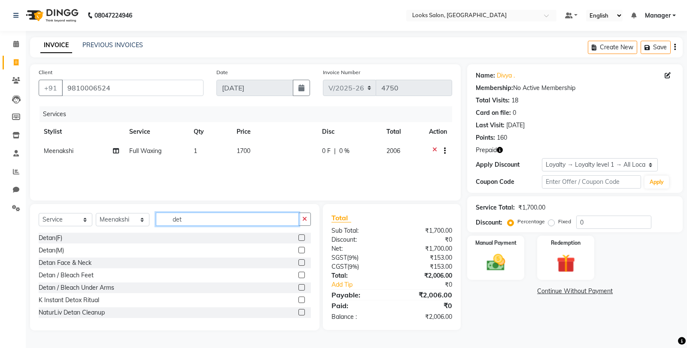
type input "det"
click at [63, 239] on div "Detan(F)" at bounding box center [175, 238] width 272 height 11
click at [49, 239] on div "Detan(F)" at bounding box center [51, 238] width 24 height 9
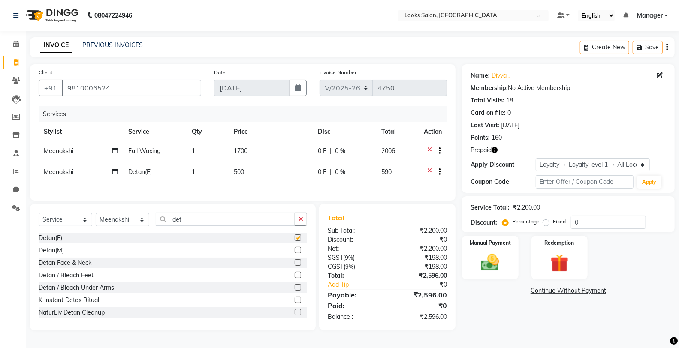
checkbox input "false"
click at [272, 168] on td "500" at bounding box center [271, 173] width 84 height 21
select select "75832"
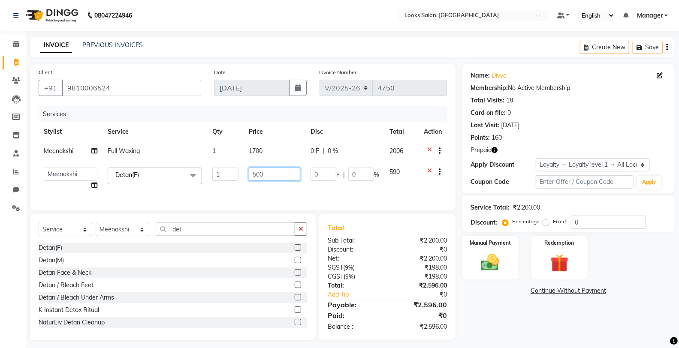
drag, startPoint x: 267, startPoint y: 172, endPoint x: 245, endPoint y: 178, distance: 23.5
click at [245, 178] on td "500" at bounding box center [275, 179] width 62 height 33
type input "1000"
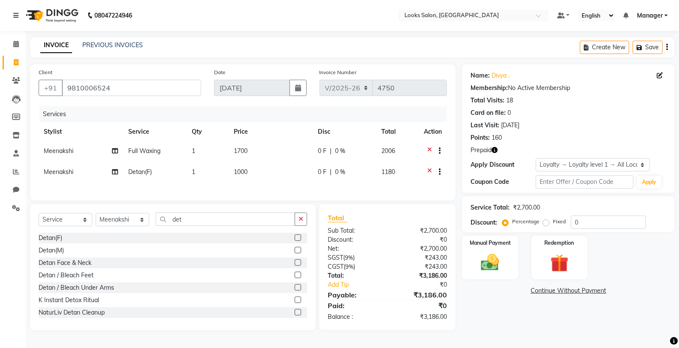
drag, startPoint x: 302, startPoint y: 226, endPoint x: 282, endPoint y: 226, distance: 19.7
click at [302, 222] on icon "button" at bounding box center [301, 219] width 5 height 6
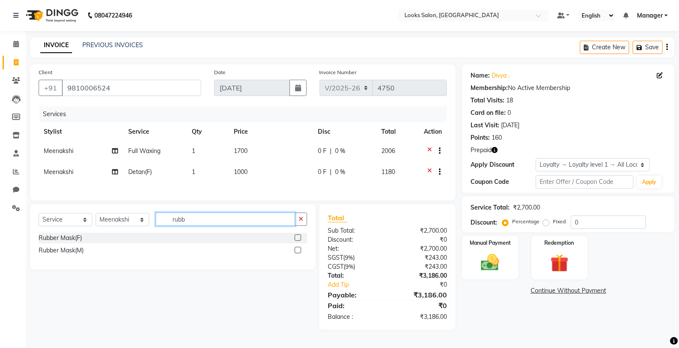
type input "rubb"
click at [299, 241] on label at bounding box center [298, 238] width 6 height 6
click at [299, 241] on input "checkbox" at bounding box center [298, 239] width 6 height 6
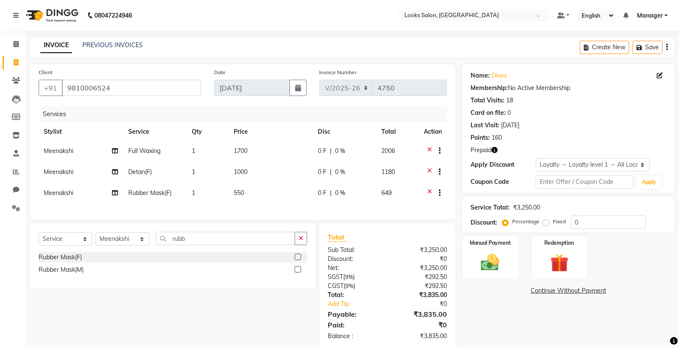
checkbox input "false"
click at [271, 204] on td "550" at bounding box center [271, 194] width 84 height 21
select select "75832"
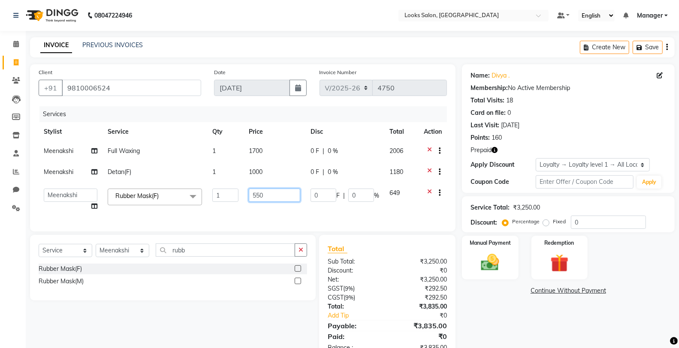
drag, startPoint x: 279, startPoint y: 194, endPoint x: 227, endPoint y: 194, distance: 51.9
click at [227, 194] on tr "Chandar_pdct Counter_Sales Damini_Mgr Deepak Deepanshu_pdct [PERSON_NAME] Manag…" at bounding box center [243, 200] width 408 height 33
type input "1500"
click at [303, 258] on div "Select Service Product Membership Package Voucher Prepaid Gift Card Select Styl…" at bounding box center [173, 254] width 269 height 20
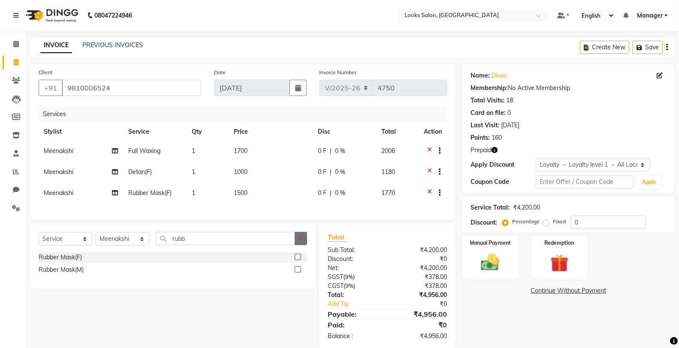
click at [303, 242] on button "button" at bounding box center [301, 238] width 12 height 13
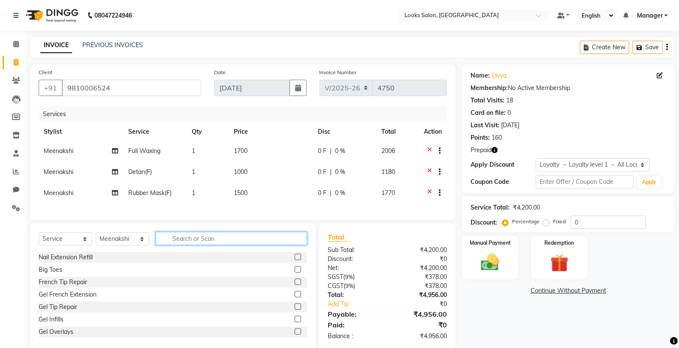
scroll to position [21, 0]
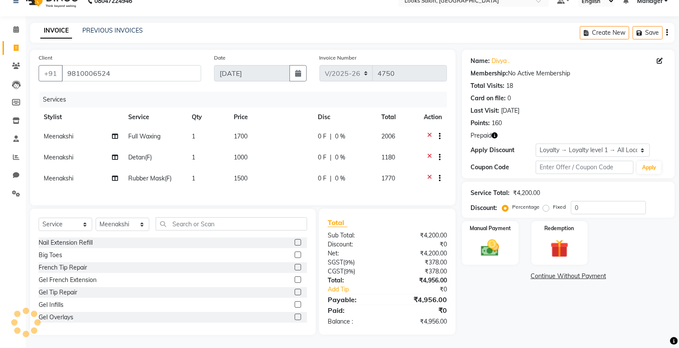
click at [496, 133] on icon "button" at bounding box center [495, 136] width 6 height 6
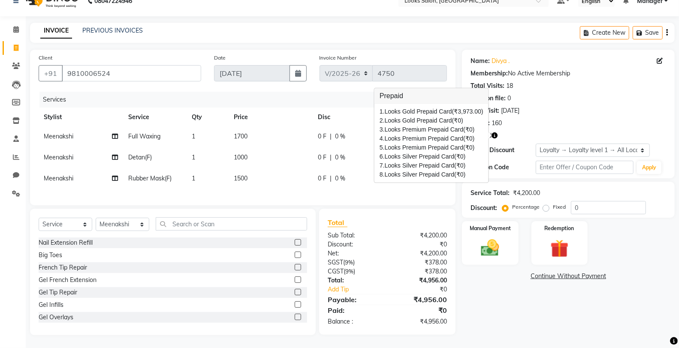
click at [595, 119] on div "Points: 160" at bounding box center [569, 123] width 196 height 9
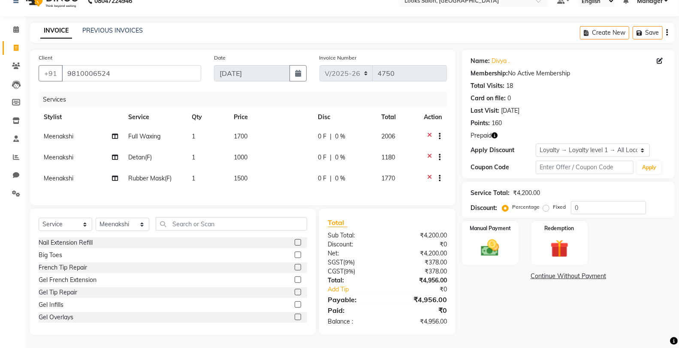
click at [496, 133] on icon "button" at bounding box center [495, 136] width 6 height 6
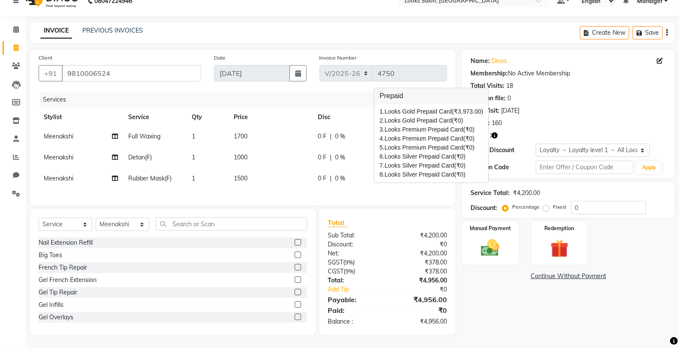
click at [508, 120] on div "Points: 160" at bounding box center [569, 123] width 196 height 9
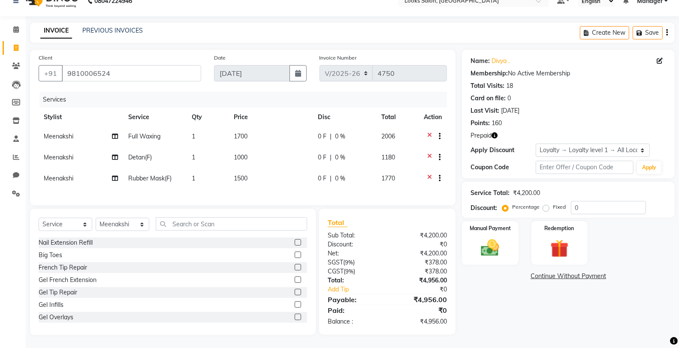
click at [495, 133] on icon "button" at bounding box center [495, 136] width 6 height 6
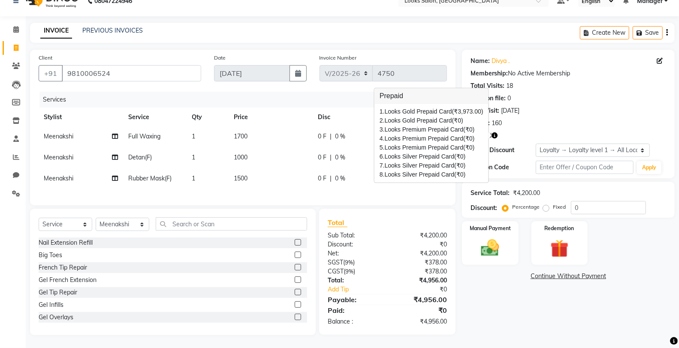
click at [514, 131] on div "Prepaid" at bounding box center [569, 135] width 196 height 9
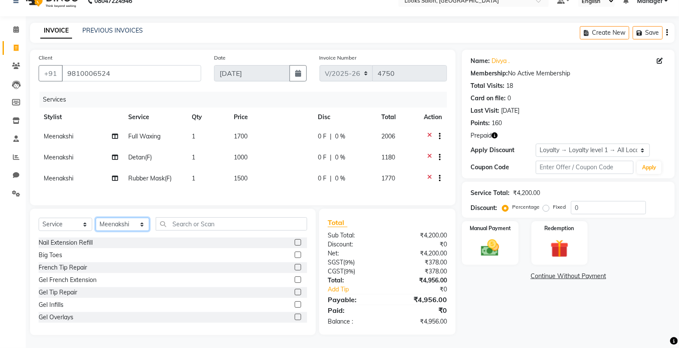
click at [127, 225] on select "Select Stylist Chandar_pdct Counter_Sales Damini_Mgr [PERSON_NAME] [PERSON_NAME…" at bounding box center [123, 224] width 54 height 13
select select "75840"
click at [96, 218] on select "Select Stylist Chandar_pdct Counter_Sales Damini_Mgr [PERSON_NAME] [PERSON_NAME…" at bounding box center [123, 224] width 54 height 13
click at [183, 217] on div "Select Service Product Membership Package Voucher Prepaid Gift Card Select Styl…" at bounding box center [173, 272] width 286 height 127
click at [185, 224] on input "text" at bounding box center [231, 224] width 151 height 13
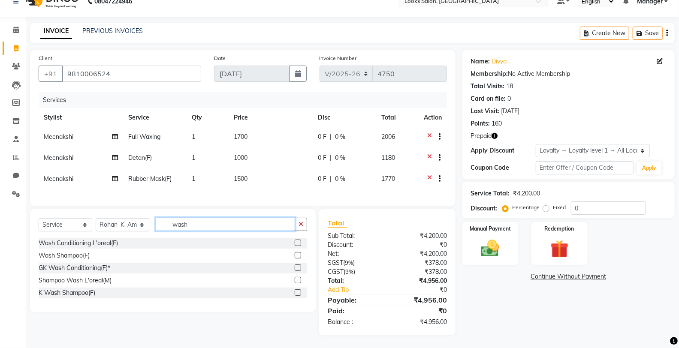
type input "wash"
click at [297, 292] on label at bounding box center [298, 293] width 6 height 6
click at [297, 292] on input "checkbox" at bounding box center [298, 293] width 6 height 6
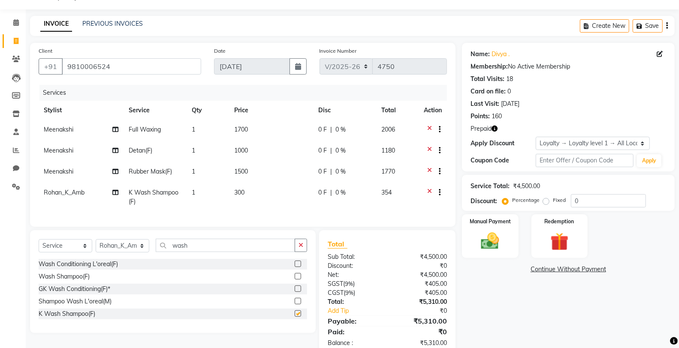
checkbox input "false"
click at [279, 198] on td "300" at bounding box center [271, 197] width 84 height 28
select select "75840"
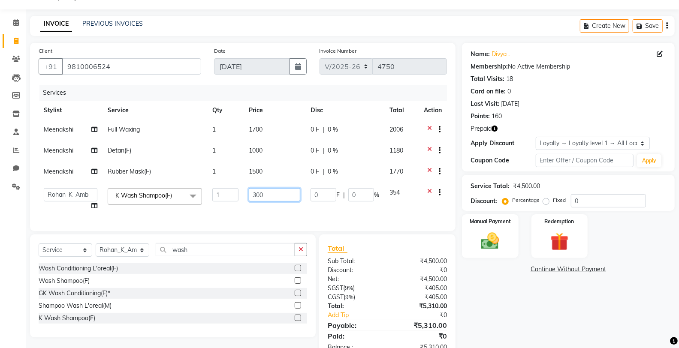
drag, startPoint x: 284, startPoint y: 194, endPoint x: 238, endPoint y: 194, distance: 45.5
click at [238, 194] on tr "Chandar_pdct Counter_Sales Damini_Mgr Deepak Deepanshu_pdct [PERSON_NAME] Manag…" at bounding box center [243, 199] width 408 height 33
type input "600"
click at [305, 257] on button "button" at bounding box center [301, 249] width 12 height 13
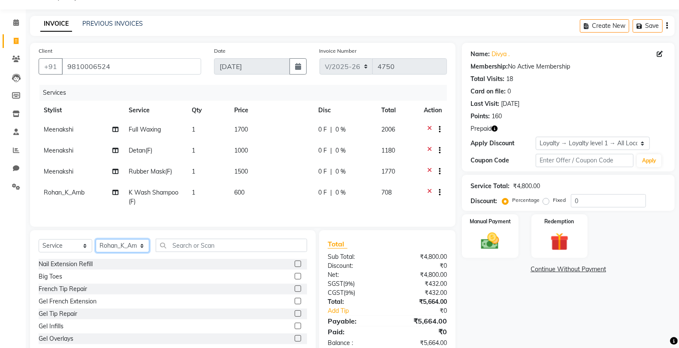
click at [118, 251] on select "Select Stylist Chandar_pdct Counter_Sales Damini_Mgr [PERSON_NAME] [PERSON_NAME…" at bounding box center [123, 245] width 54 height 13
select select "75827"
click at [96, 247] on select "Select Stylist Chandar_pdct Counter_Sales Damini_Mgr [PERSON_NAME] [PERSON_NAME…" at bounding box center [123, 245] width 54 height 13
click at [197, 252] on input "text" at bounding box center [231, 245] width 151 height 13
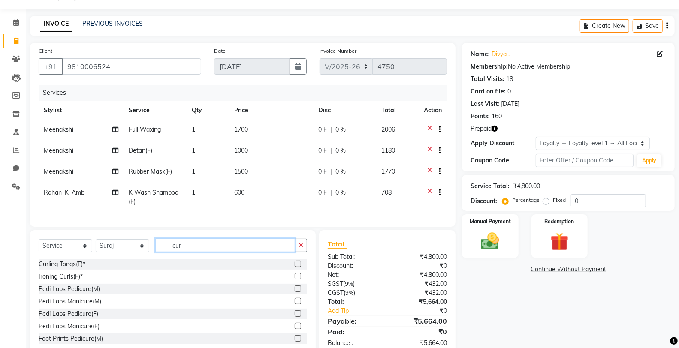
type input "cur"
click at [295, 280] on label at bounding box center [298, 276] width 6 height 6
click at [295, 280] on input "checkbox" at bounding box center [298, 277] width 6 height 6
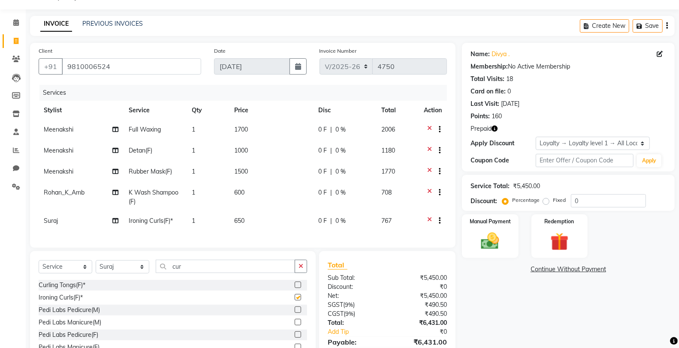
click at [273, 221] on td "650" at bounding box center [271, 222] width 84 height 21
checkbox input "false"
select select "75827"
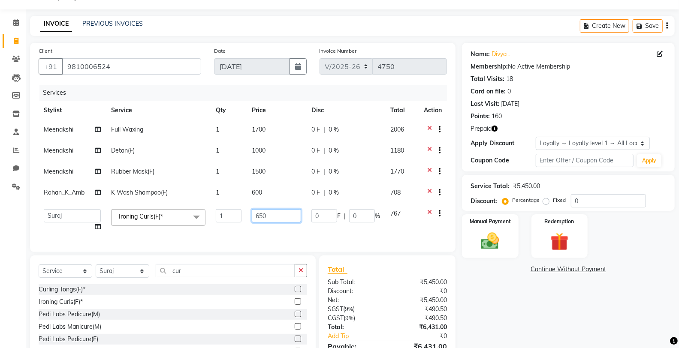
drag, startPoint x: 279, startPoint y: 217, endPoint x: 239, endPoint y: 216, distance: 39.5
click at [239, 216] on tr "Chandar_pdct Counter_Sales Damini_Mgr Deepak Deepanshu_pdct [PERSON_NAME] Manag…" at bounding box center [243, 220] width 408 height 33
type input "1000"
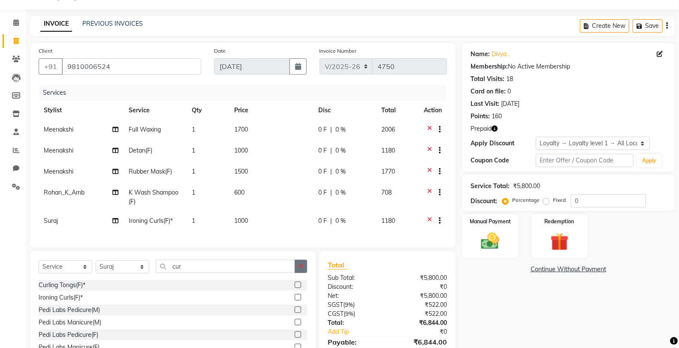
click at [301, 271] on button "button" at bounding box center [301, 266] width 12 height 13
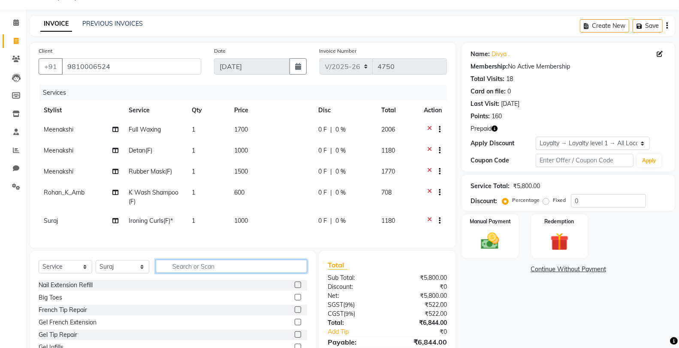
scroll to position [71, 0]
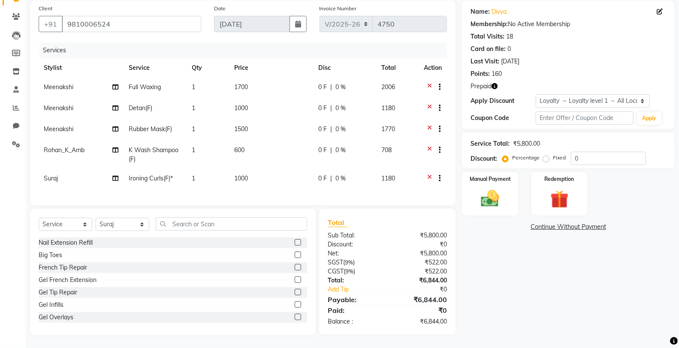
click at [496, 83] on icon "button" at bounding box center [495, 86] width 6 height 6
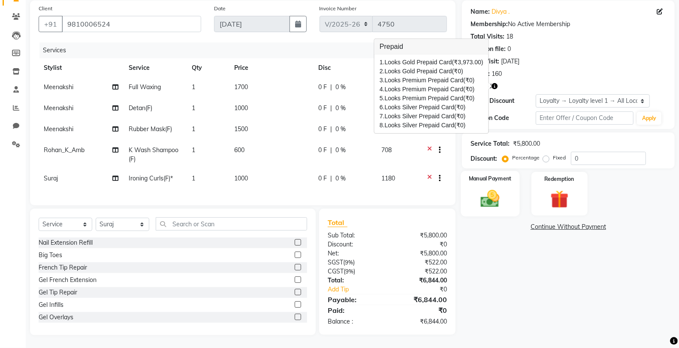
click at [488, 191] on img at bounding box center [490, 199] width 30 height 22
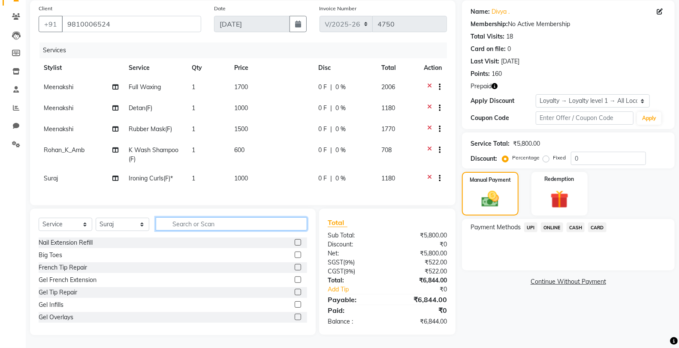
click at [187, 226] on input "text" at bounding box center [231, 224] width 151 height 13
click at [430, 174] on icon at bounding box center [429, 179] width 5 height 11
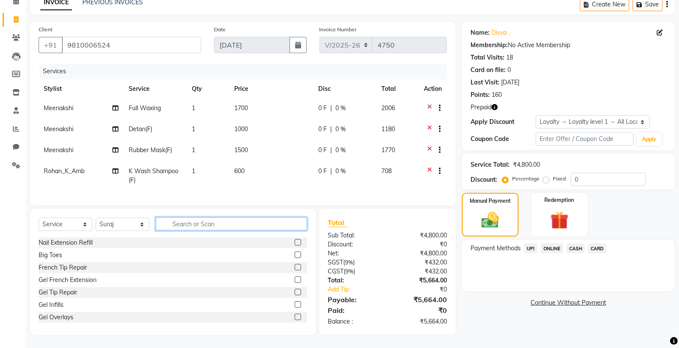
click at [186, 219] on input "text" at bounding box center [231, 224] width 151 height 13
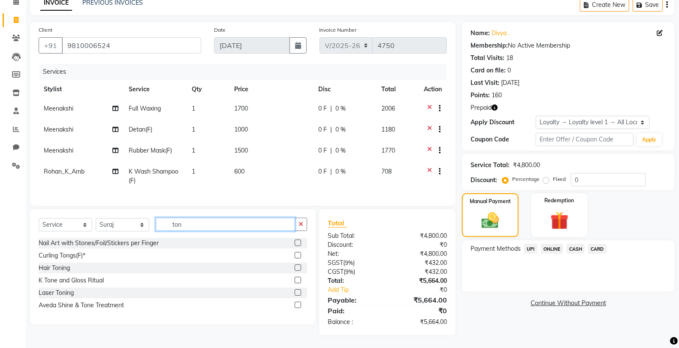
scroll to position [49, 0]
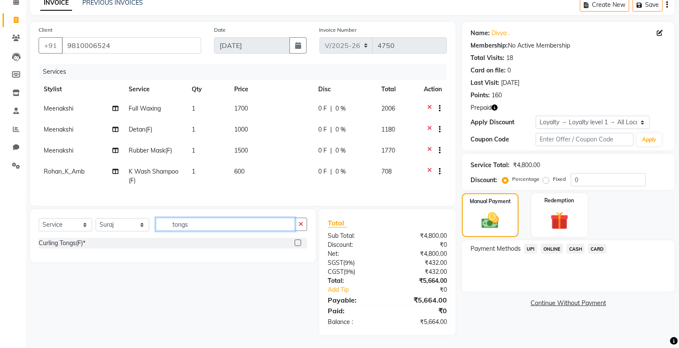
type input "tongs"
click at [302, 243] on div at bounding box center [301, 243] width 12 height 11
click at [299, 243] on label at bounding box center [298, 243] width 6 height 6
click at [299, 243] on input "checkbox" at bounding box center [298, 244] width 6 height 6
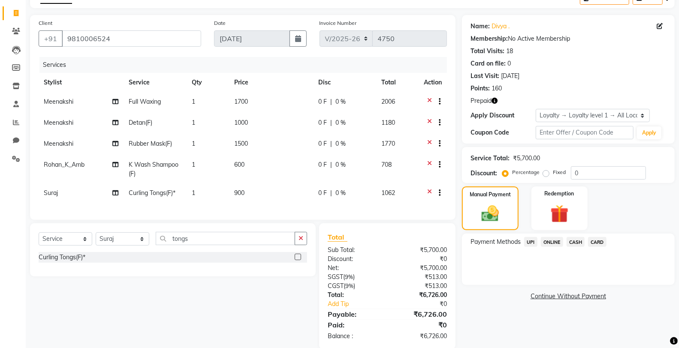
checkbox input "false"
click at [275, 189] on td "900" at bounding box center [271, 194] width 84 height 21
select select "75827"
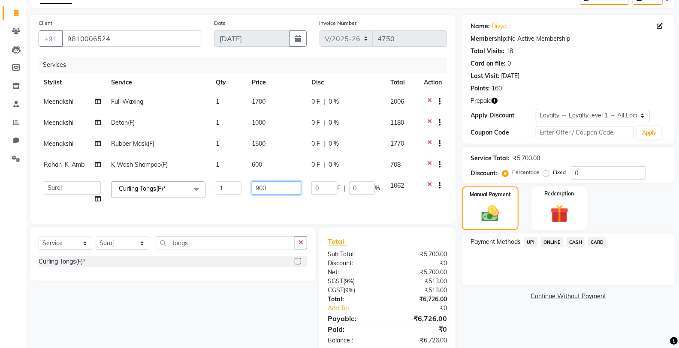
drag, startPoint x: 275, startPoint y: 189, endPoint x: 229, endPoint y: 189, distance: 45.9
click at [229, 189] on tr "Chandar_pdct Counter_Sales Damini_Mgr Deepak Deepanshu_pdct [PERSON_NAME] Manag…" at bounding box center [243, 192] width 408 height 33
type input "1000"
click at [303, 250] on button "button" at bounding box center [301, 242] width 12 height 13
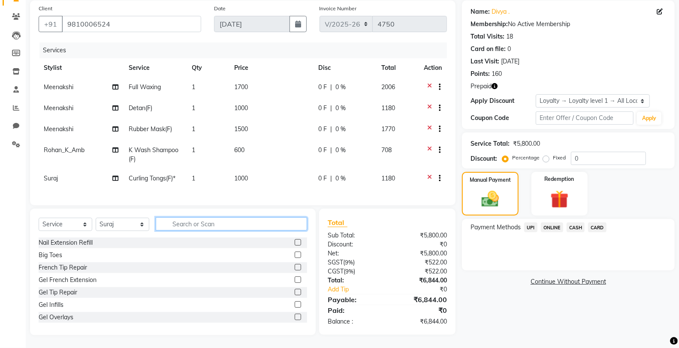
scroll to position [0, 0]
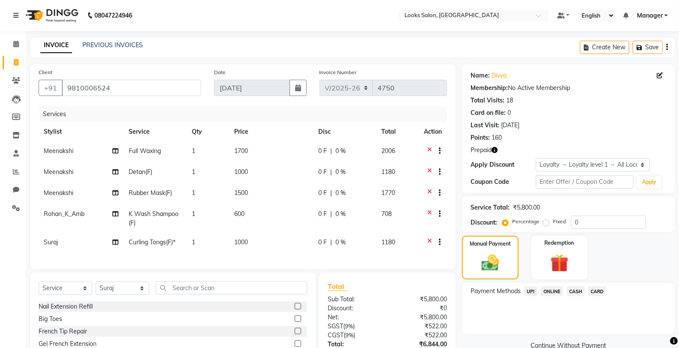
click at [494, 147] on button "button" at bounding box center [495, 150] width 6 height 9
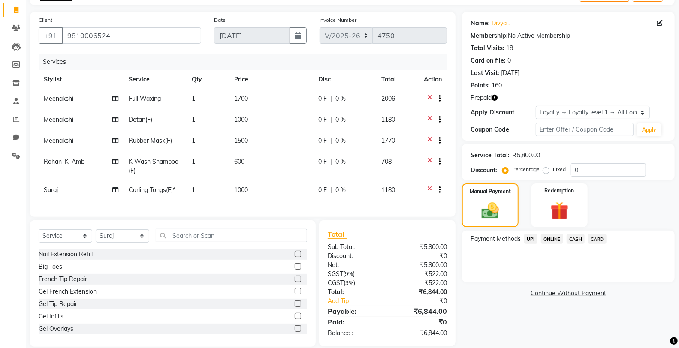
scroll to position [71, 0]
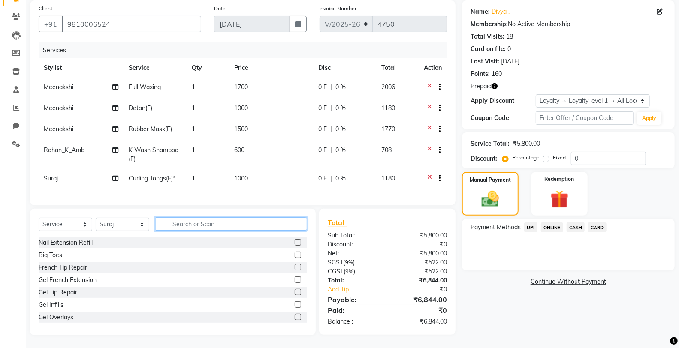
click at [226, 230] on input "text" at bounding box center [231, 224] width 151 height 13
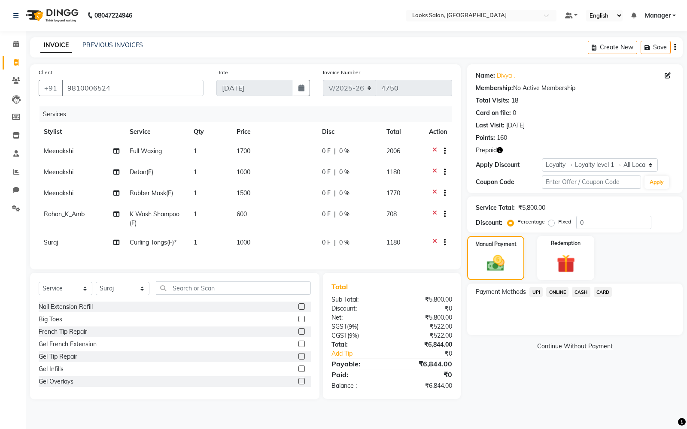
click at [501, 149] on icon "button" at bounding box center [499, 150] width 6 height 6
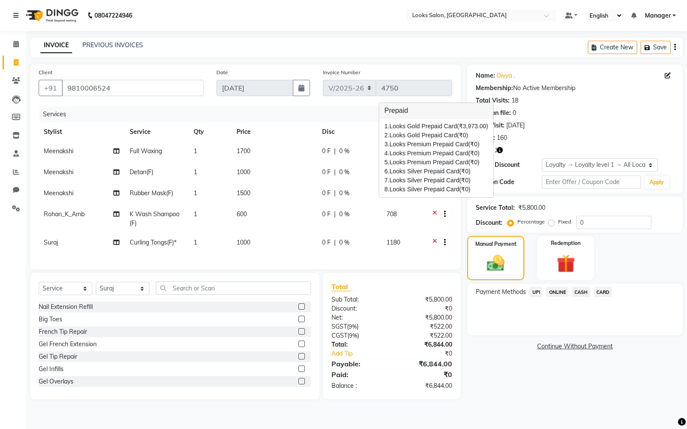
click at [529, 144] on div "Name: [PERSON_NAME] . Membership: No Active Membership Total Visits: 18 Card on…" at bounding box center [574, 128] width 215 height 129
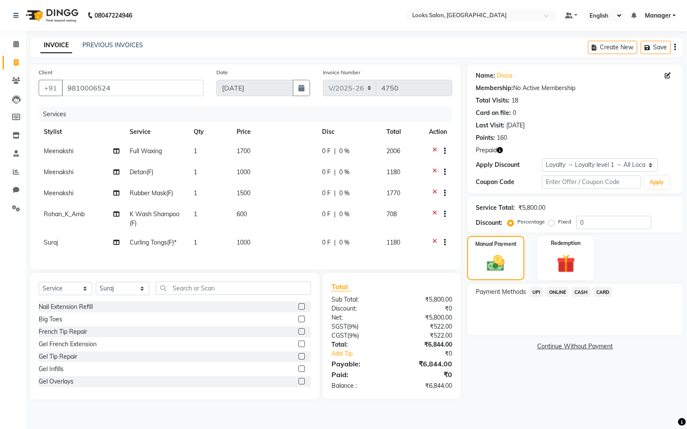
click at [498, 151] on icon "button" at bounding box center [499, 150] width 6 height 6
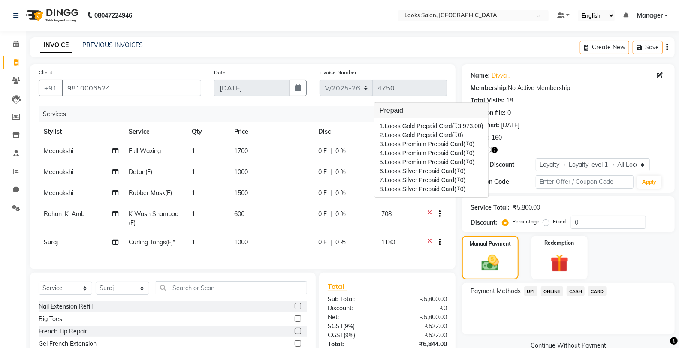
click at [351, 18] on nav "08047224946 Select Location × Looks Salon, Nsp Pacific Mall Default Panel My Pa…" at bounding box center [339, 15] width 679 height 31
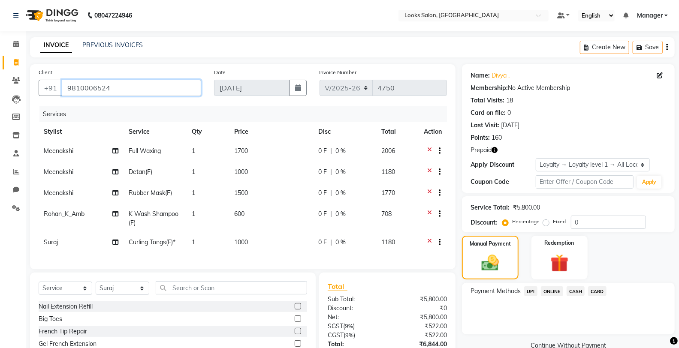
drag, startPoint x: 122, startPoint y: 88, endPoint x: 68, endPoint y: 93, distance: 54.7
click at [68, 93] on input "9810006524" at bounding box center [131, 88] width 139 height 16
click at [161, 90] on input "9810006524" at bounding box center [131, 88] width 139 height 16
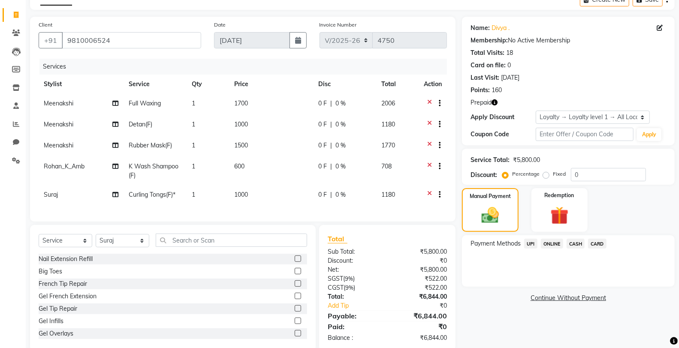
click at [492, 102] on icon "button" at bounding box center [495, 103] width 6 height 6
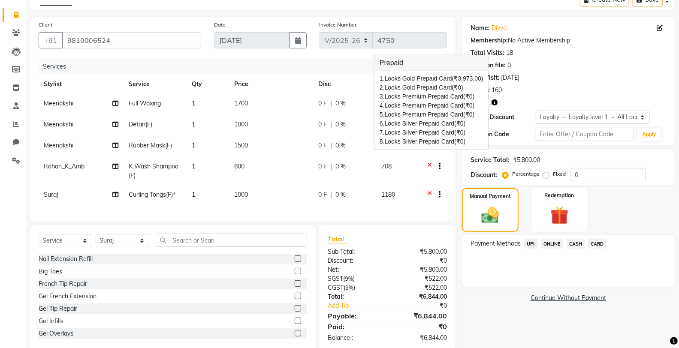
click at [654, 46] on div "Name: [PERSON_NAME] . Membership: No Active Membership Total Visits: 18 Card on…" at bounding box center [569, 57] width 196 height 75
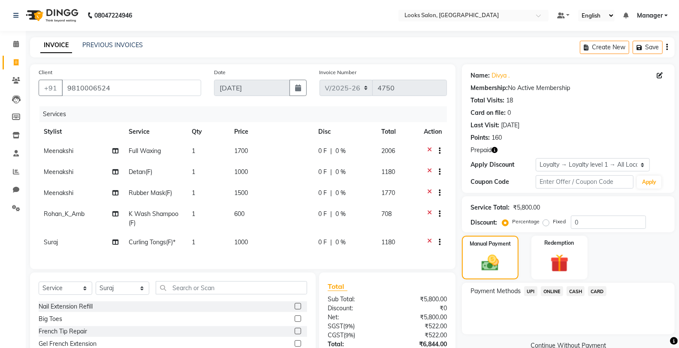
scroll to position [71, 0]
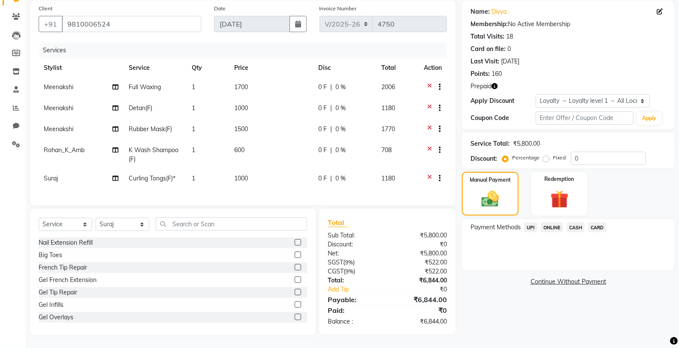
click at [497, 82] on button "button" at bounding box center [495, 86] width 6 height 9
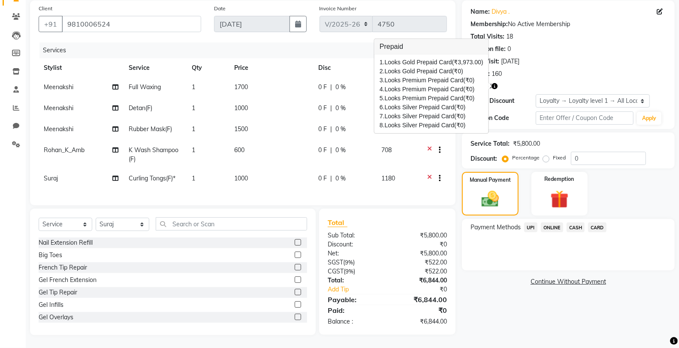
click at [561, 70] on div "Points: 160" at bounding box center [569, 74] width 196 height 9
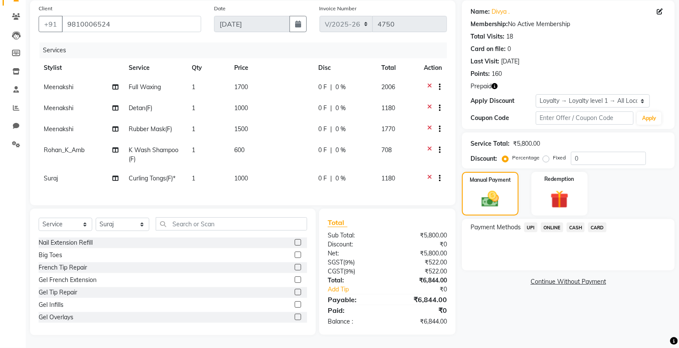
click at [495, 83] on icon "button" at bounding box center [495, 86] width 6 height 6
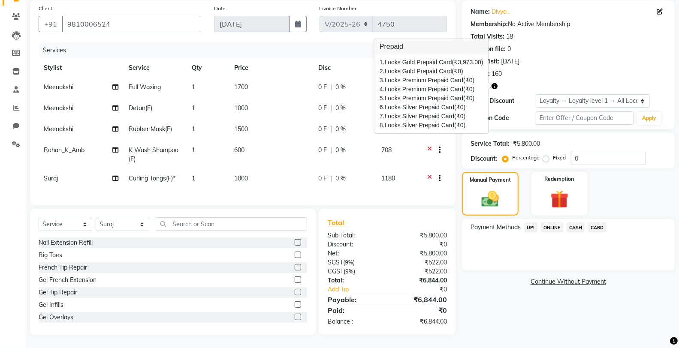
click at [554, 59] on div "Name: [PERSON_NAME] . Membership: No Active Membership Total Visits: 18 Card on…" at bounding box center [569, 41] width 196 height 75
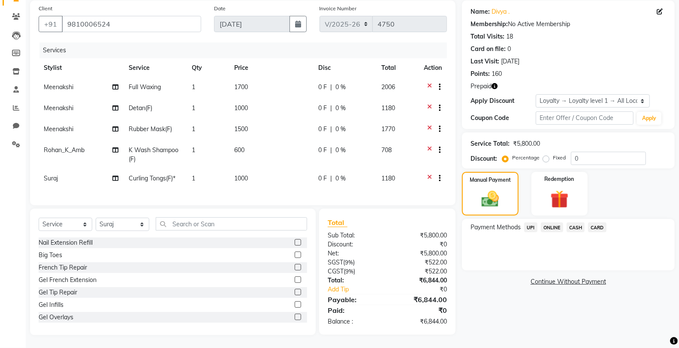
click at [493, 83] on icon "button" at bounding box center [495, 86] width 6 height 6
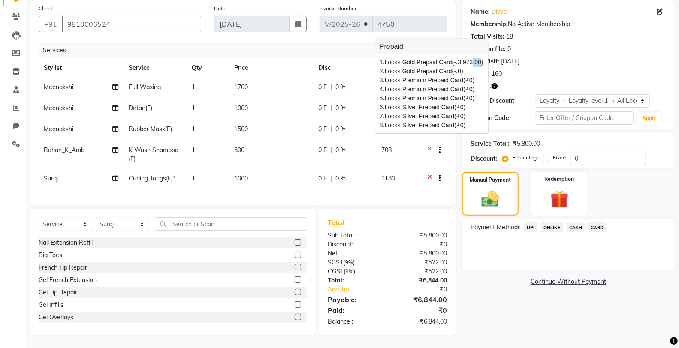
drag, startPoint x: 472, startPoint y: 53, endPoint x: 481, endPoint y: 50, distance: 8.7
click at [481, 59] on span "(₹3,973.00)" at bounding box center [467, 62] width 31 height 7
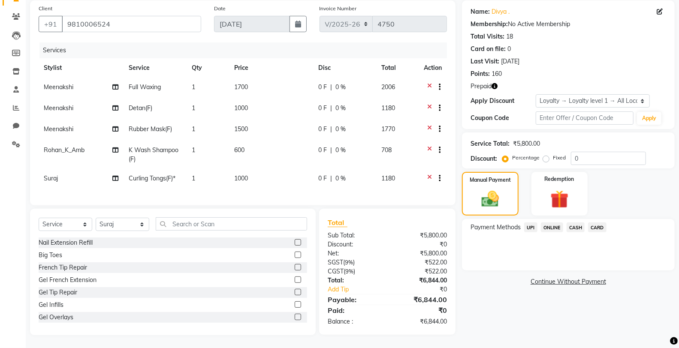
click at [496, 83] on icon "button" at bounding box center [495, 86] width 6 height 6
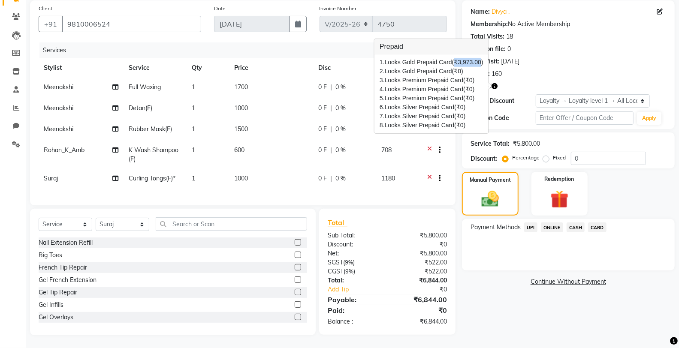
drag, startPoint x: 480, startPoint y: 51, endPoint x: 456, endPoint y: 51, distance: 24.0
click at [456, 59] on span "(₹3,973.00)" at bounding box center [467, 62] width 31 height 7
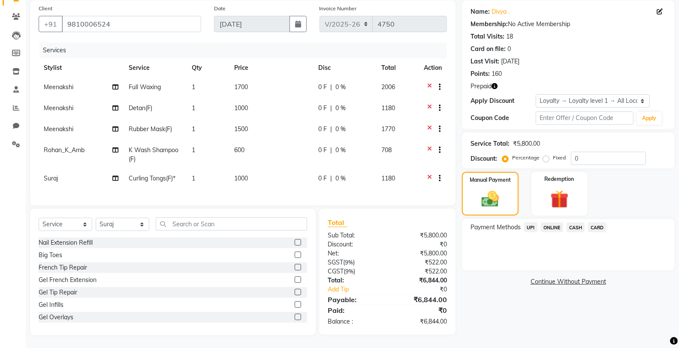
click at [493, 83] on icon "button" at bounding box center [495, 86] width 6 height 6
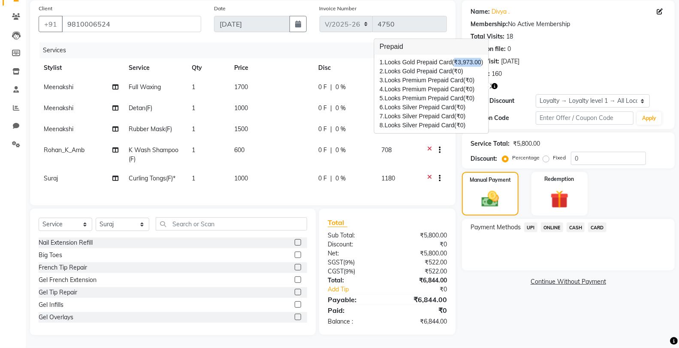
drag, startPoint x: 481, startPoint y: 54, endPoint x: 457, endPoint y: 53, distance: 23.6
click at [457, 59] on span "(₹3,973.00)" at bounding box center [467, 62] width 31 height 7
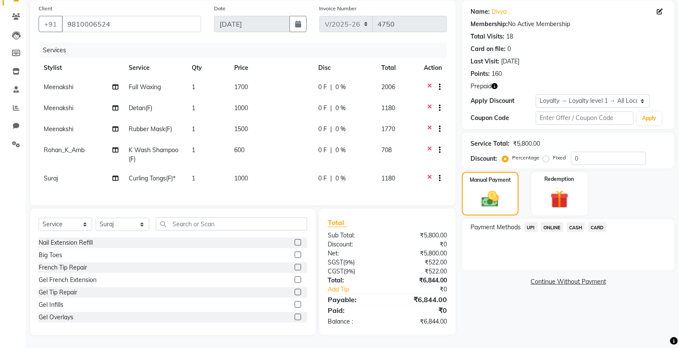
click at [495, 83] on icon "button" at bounding box center [495, 86] width 6 height 6
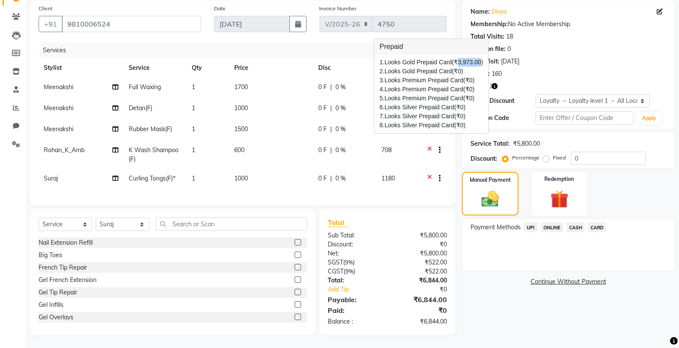
drag, startPoint x: 481, startPoint y: 54, endPoint x: 460, endPoint y: 49, distance: 20.8
click at [460, 54] on div "1. Looks Gold Prepaid Card (₹3,973.00) 2. Looks Gold Prepaid Card (₹0) 3. Looks…" at bounding box center [432, 93] width 114 height 79
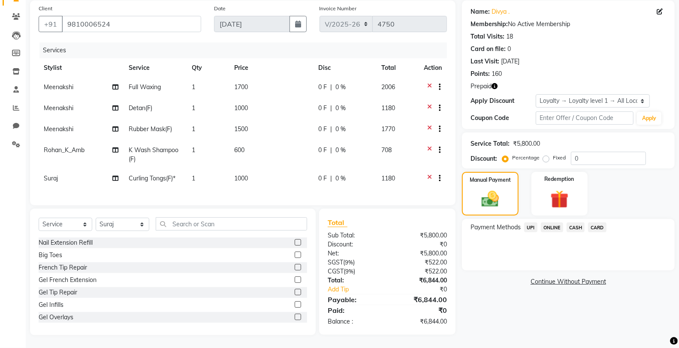
scroll to position [0, 0]
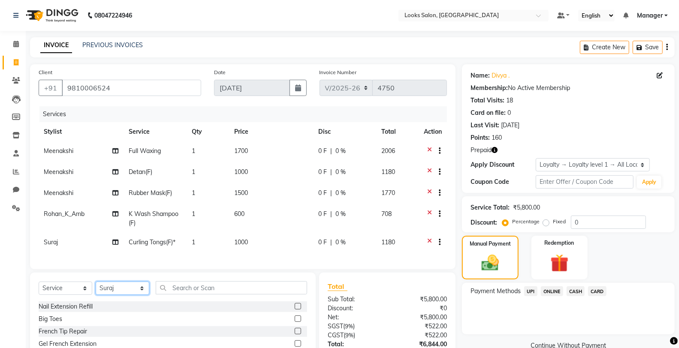
drag, startPoint x: 126, startPoint y: 299, endPoint x: 118, endPoint y: 292, distance: 10.7
click at [126, 295] on select "Select Stylist Chandar_pdct Counter_Sales Damini_Mgr [PERSON_NAME] [PERSON_NAME…" at bounding box center [123, 288] width 54 height 13
select select "77022"
click at [96, 289] on select "Select Stylist Chandar_pdct Counter_Sales Damini_Mgr [PERSON_NAME] [PERSON_NAME…" at bounding box center [123, 288] width 54 height 13
click at [182, 295] on input "text" at bounding box center [231, 287] width 151 height 13
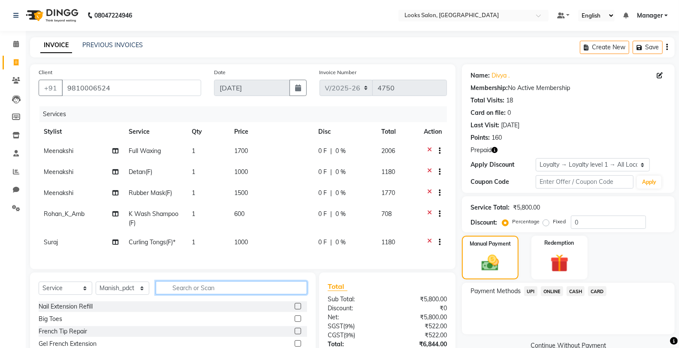
click at [182, 295] on input "text" at bounding box center [231, 287] width 151 height 13
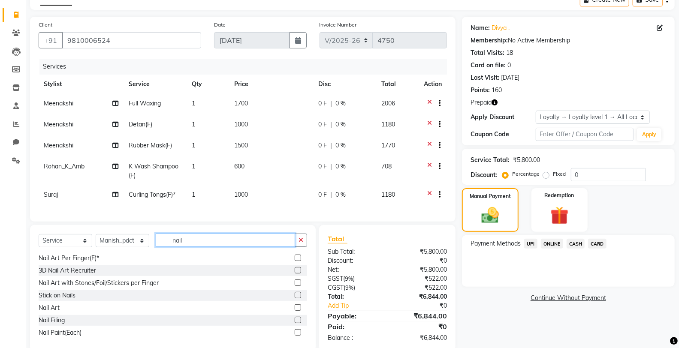
scroll to position [71, 0]
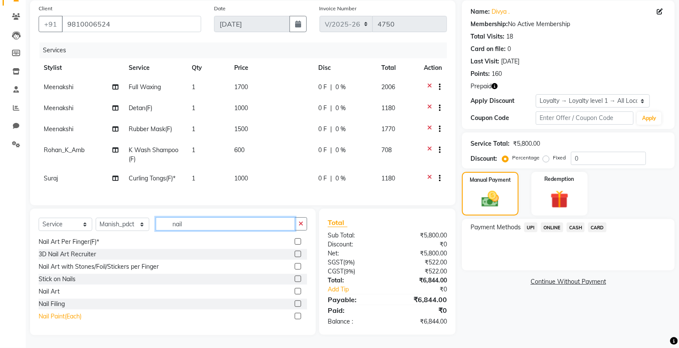
type input "nail"
click at [69, 316] on div "Nail Paint(Each)" at bounding box center [60, 316] width 43 height 9
checkbox input "false"
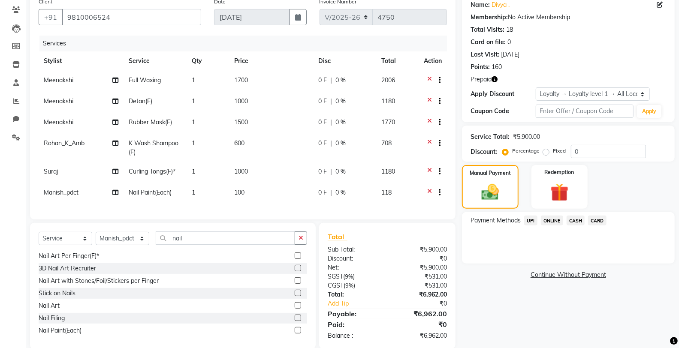
click at [245, 198] on td "100" at bounding box center [271, 193] width 84 height 21
select select "77022"
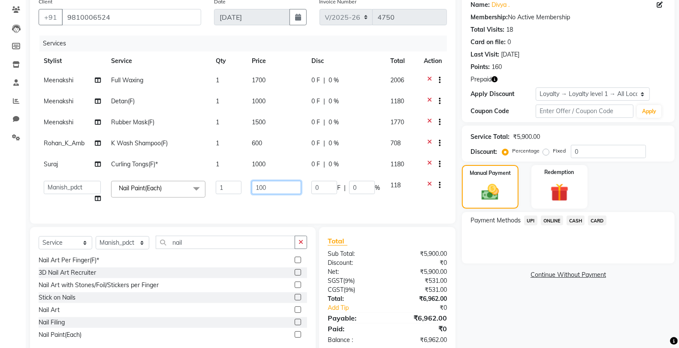
drag, startPoint x: 287, startPoint y: 192, endPoint x: 245, endPoint y: 197, distance: 42.3
click at [245, 197] on tr "Chandar_pdct Counter_Sales Damini_Mgr Deepak Deepanshu_pdct [PERSON_NAME] Manag…" at bounding box center [243, 192] width 408 height 33
type input "200"
click at [526, 280] on div "Name: [PERSON_NAME] . Membership: No Active Membership Total Visits: 18 Card on…" at bounding box center [571, 174] width 219 height 360
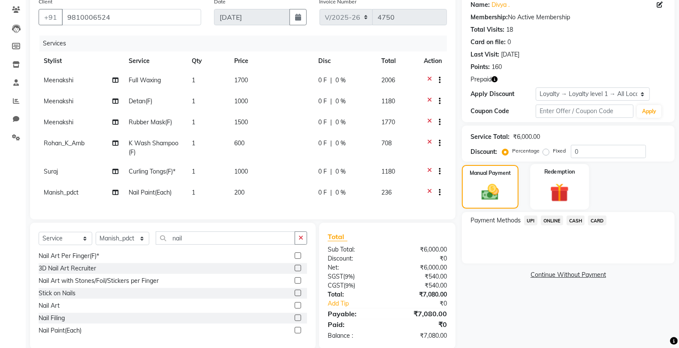
click at [558, 201] on img at bounding box center [560, 193] width 30 height 24
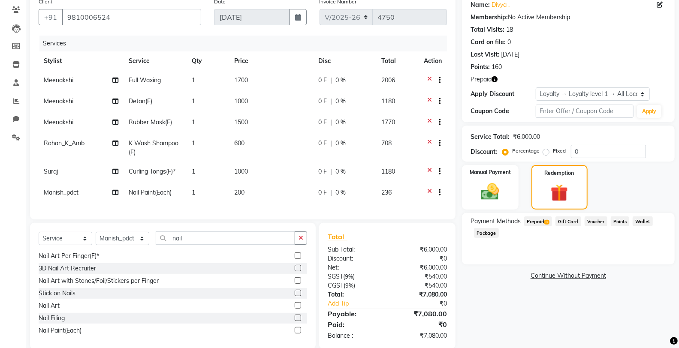
click at [534, 217] on span "Prepaid 8" at bounding box center [538, 222] width 28 height 10
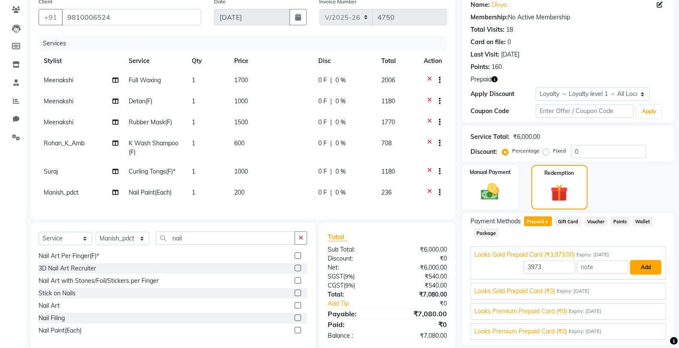
click at [630, 271] on button "Add" at bounding box center [645, 267] width 31 height 15
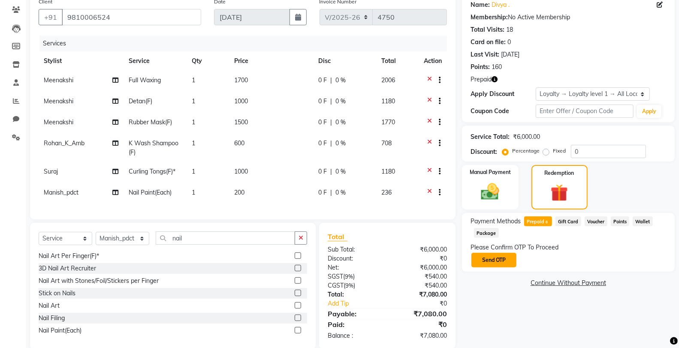
click at [475, 260] on button "Send OTP" at bounding box center [494, 260] width 45 height 15
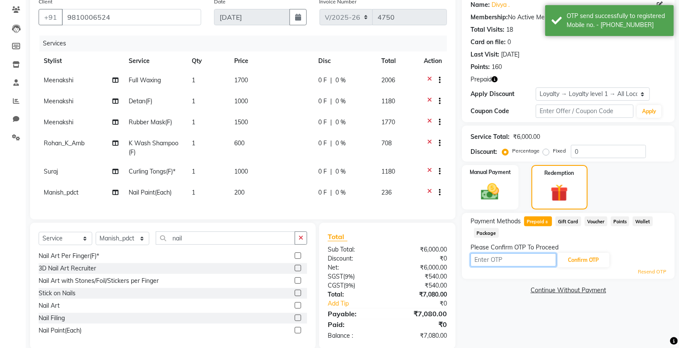
click at [493, 258] on input "text" at bounding box center [514, 260] width 86 height 13
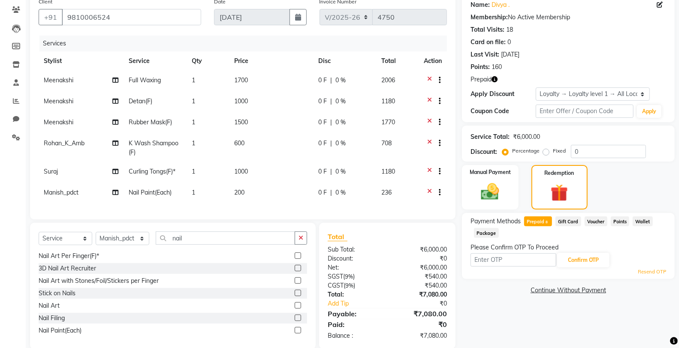
click at [430, 191] on icon at bounding box center [429, 193] width 5 height 11
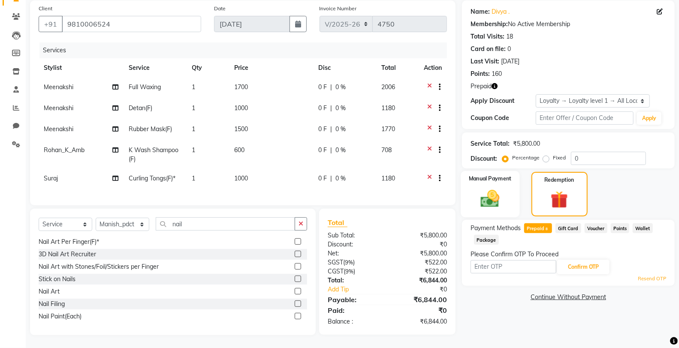
click at [499, 188] on img at bounding box center [490, 199] width 30 height 22
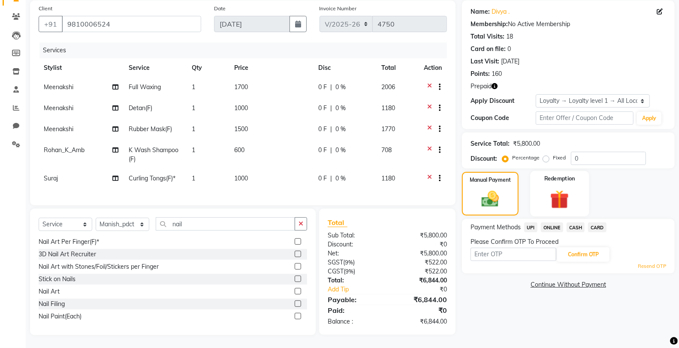
click at [578, 191] on div "Redemption" at bounding box center [559, 194] width 59 height 46
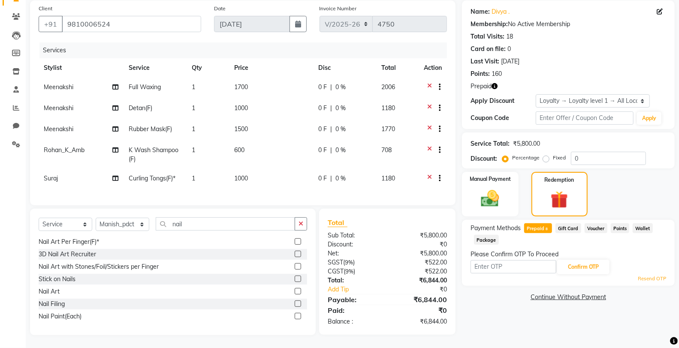
click at [537, 224] on span "Prepaid 8" at bounding box center [538, 229] width 28 height 10
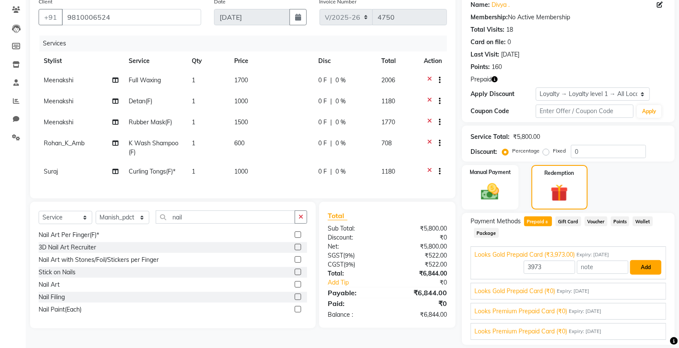
click at [641, 264] on button "Add" at bounding box center [645, 267] width 31 height 15
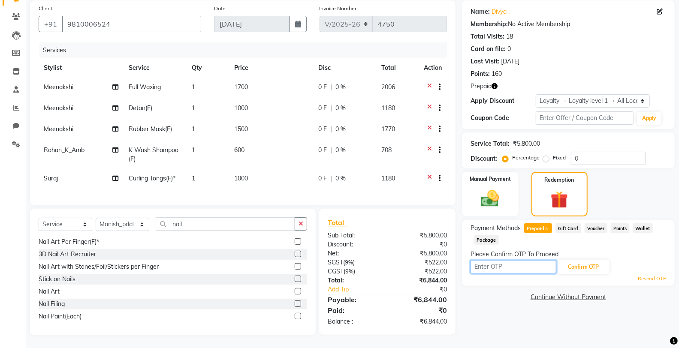
click at [520, 260] on input "text" at bounding box center [514, 266] width 86 height 13
click at [499, 260] on input "text" at bounding box center [514, 266] width 86 height 13
click at [488, 260] on input "text" at bounding box center [514, 266] width 86 height 13
type input "7722"
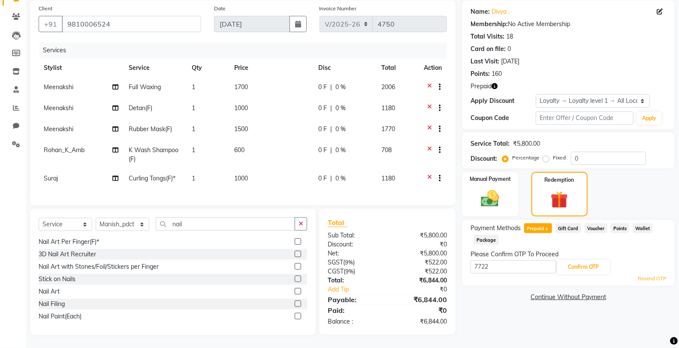
click at [581, 259] on div "7722 Confirm OTP" at bounding box center [569, 267] width 196 height 16
click at [581, 260] on button "Confirm OTP" at bounding box center [583, 267] width 52 height 15
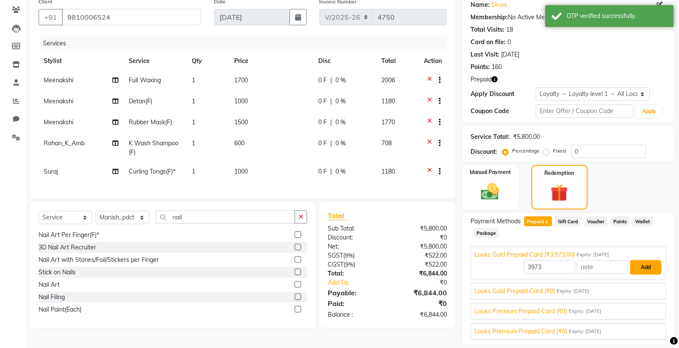
click at [632, 269] on button "Add" at bounding box center [645, 267] width 31 height 15
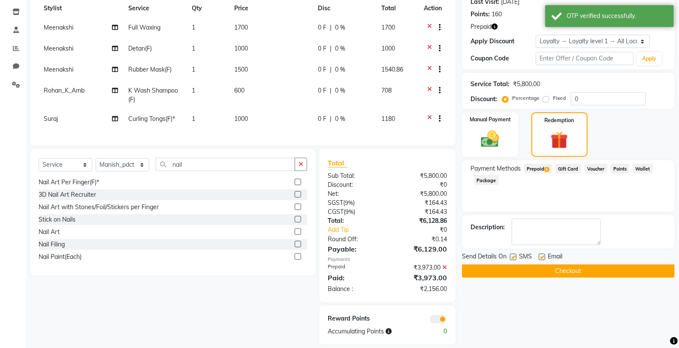
scroll to position [140, 0]
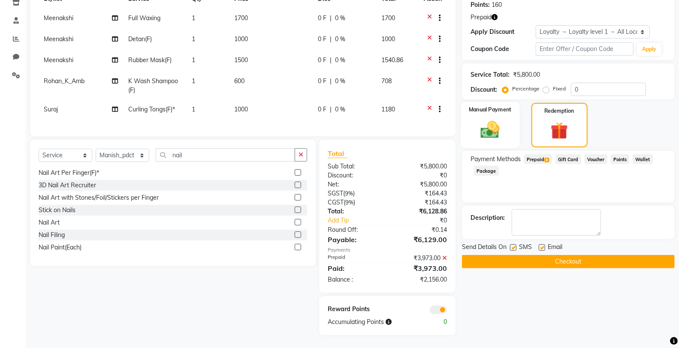
click at [493, 120] on img at bounding box center [490, 130] width 30 height 22
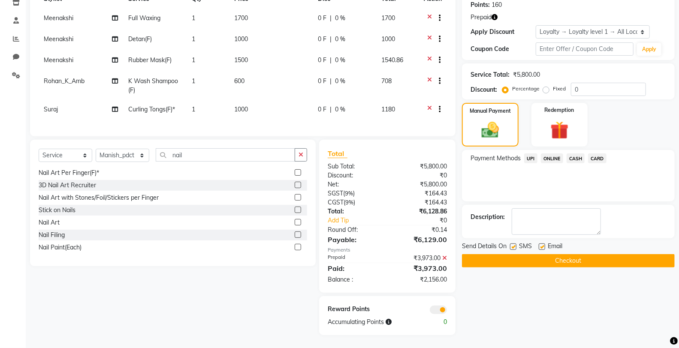
click at [529, 154] on span "UPI" at bounding box center [530, 159] width 13 height 10
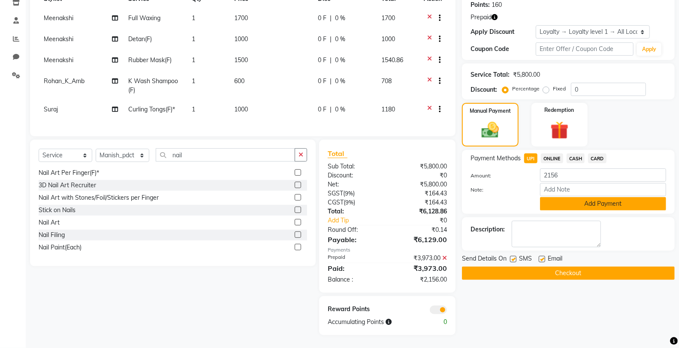
click at [551, 203] on button "Add Payment" at bounding box center [603, 203] width 126 height 13
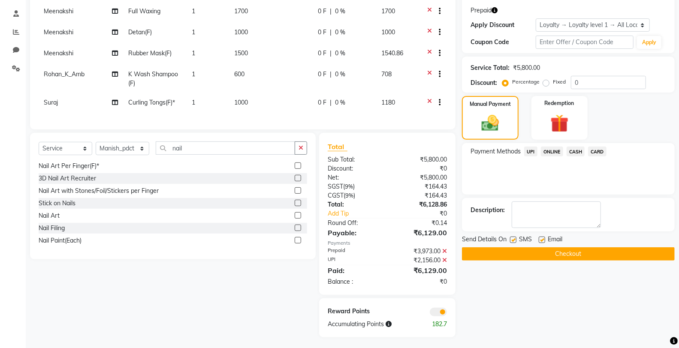
scroll to position [149, 0]
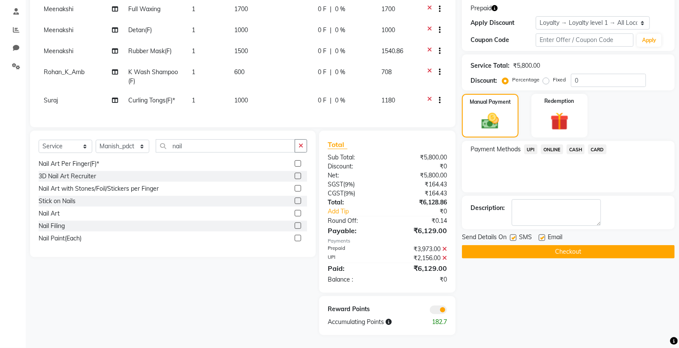
click at [522, 245] on button "Checkout" at bounding box center [568, 251] width 213 height 13
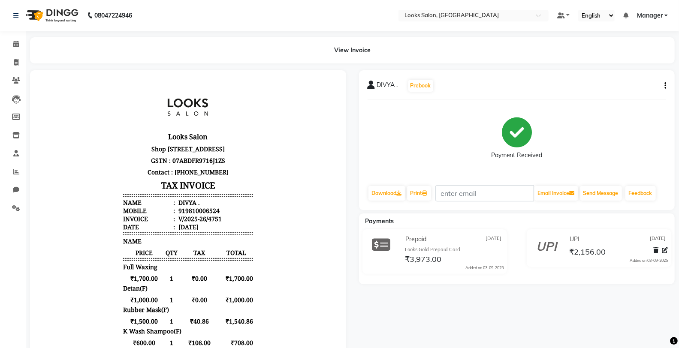
select select "service"
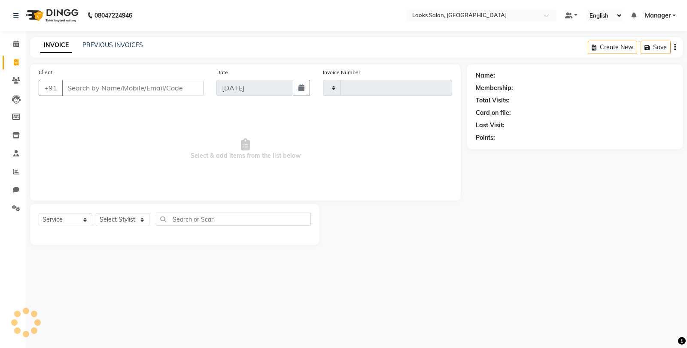
type input "4752"
select select "8125"
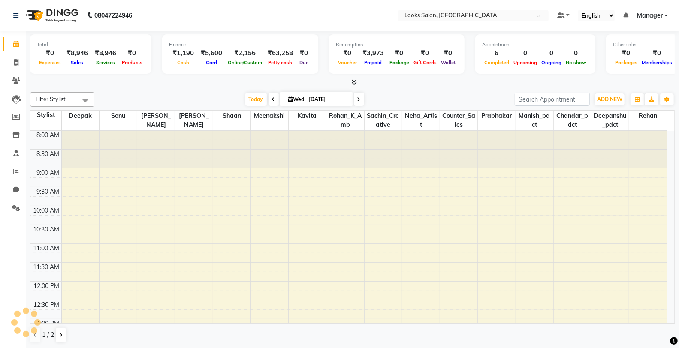
scroll to position [228, 0]
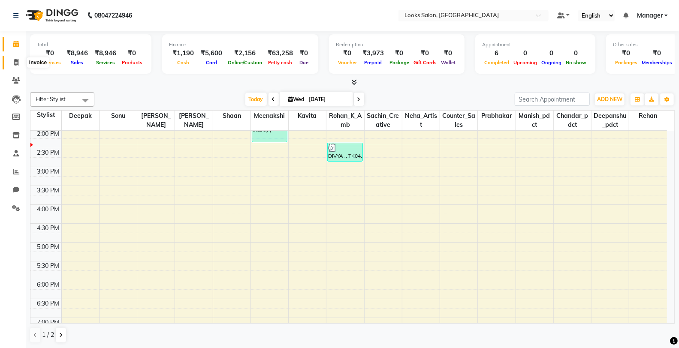
click at [19, 63] on span at bounding box center [16, 63] width 15 height 10
select select "8125"
select select "service"
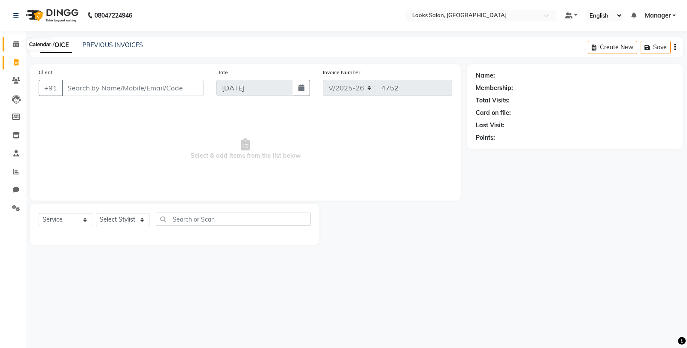
click at [20, 41] on span at bounding box center [16, 44] width 15 height 10
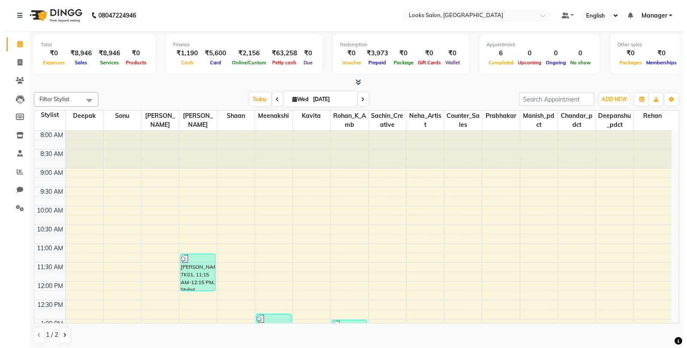
scroll to position [228, 0]
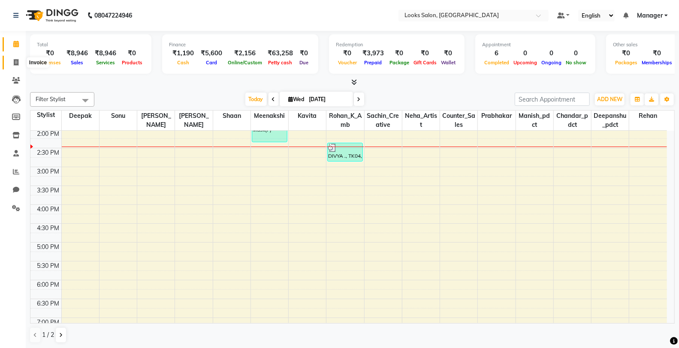
click at [14, 63] on icon at bounding box center [16, 62] width 5 height 6
select select "service"
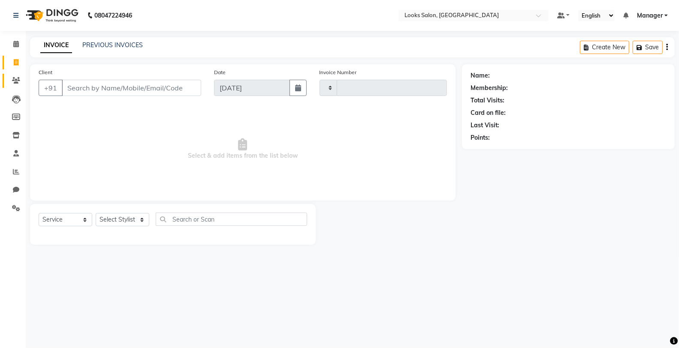
type input "4752"
select select "8125"
click at [16, 80] on icon at bounding box center [16, 80] width 8 height 6
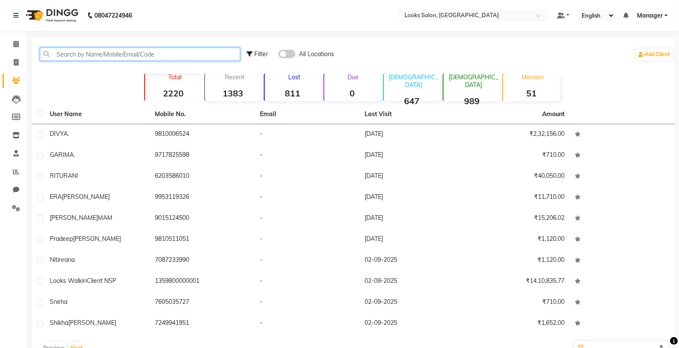
click at [99, 49] on input "text" at bounding box center [140, 54] width 200 height 13
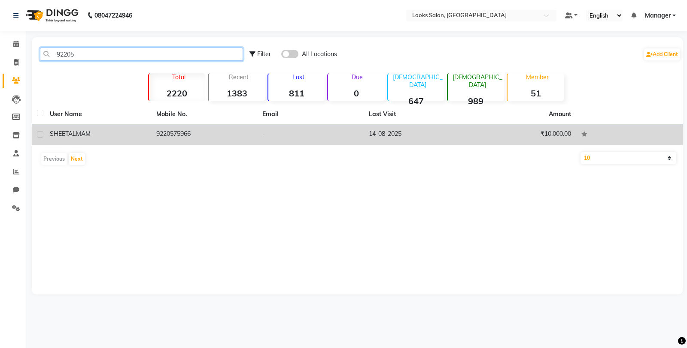
type input "92205"
click at [113, 136] on div "SHEETAL MAM" at bounding box center [98, 134] width 96 height 9
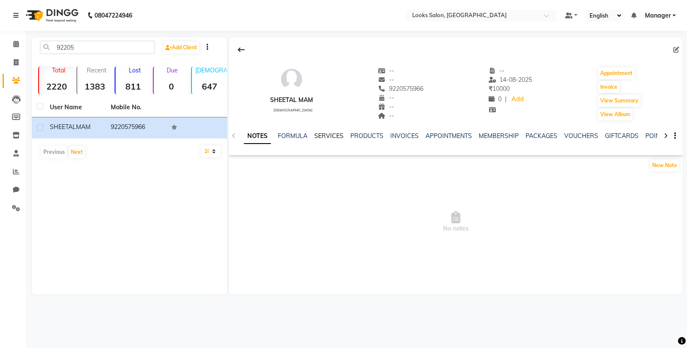
click at [315, 134] on link "SERVICES" at bounding box center [328, 136] width 29 height 8
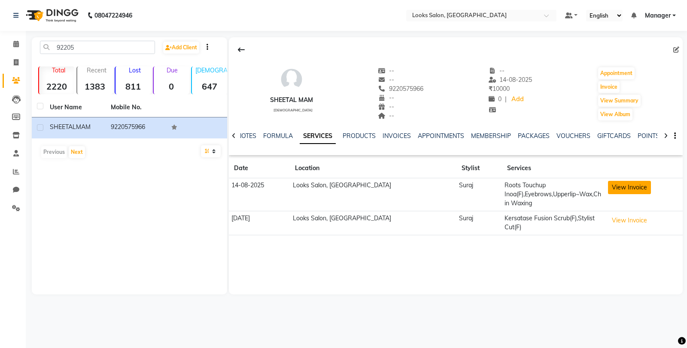
click at [614, 186] on button "View Invoice" at bounding box center [629, 187] width 43 height 13
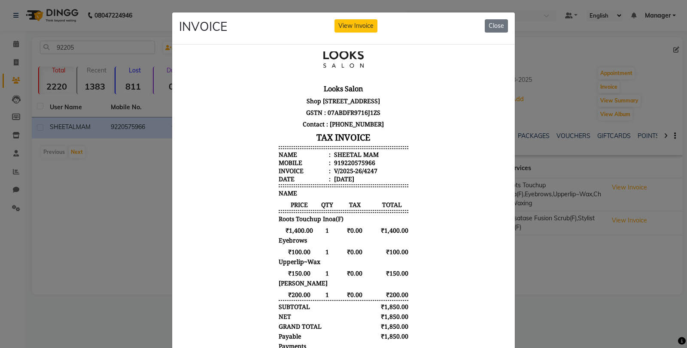
scroll to position [36, 0]
click at [493, 29] on button "Close" at bounding box center [495, 25] width 23 height 13
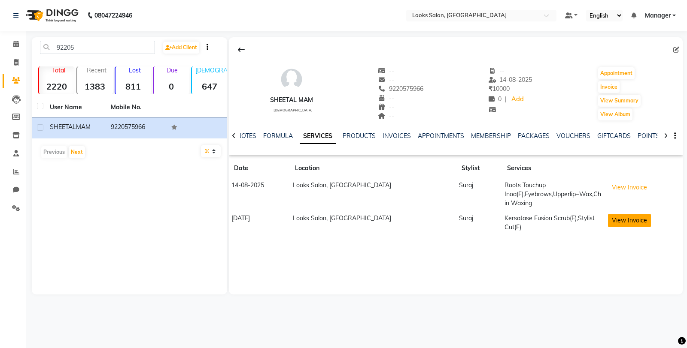
click at [626, 224] on button "View Invoice" at bounding box center [629, 220] width 43 height 13
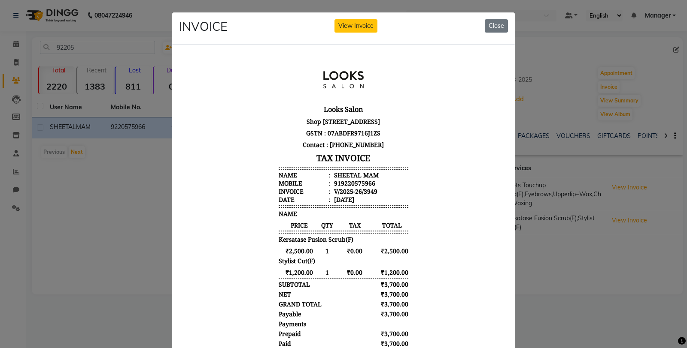
scroll to position [6, 0]
click at [495, 26] on button "Close" at bounding box center [495, 25] width 23 height 13
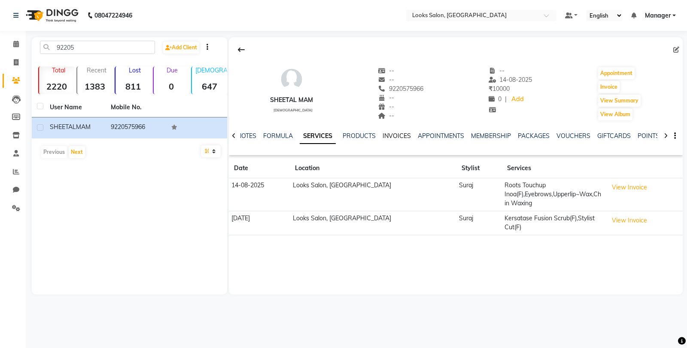
click at [388, 134] on link "INVOICES" at bounding box center [396, 136] width 28 height 8
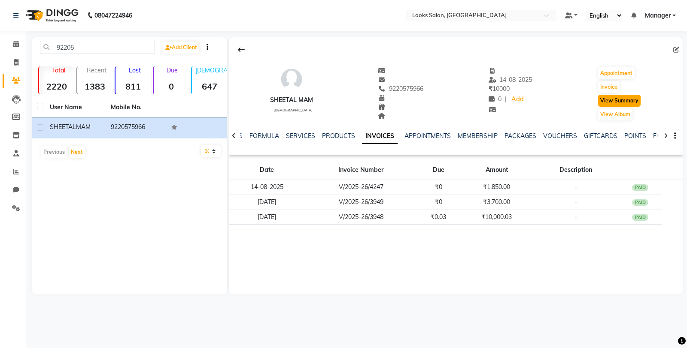
click at [612, 105] on button "View Summary" at bounding box center [619, 101] width 42 height 12
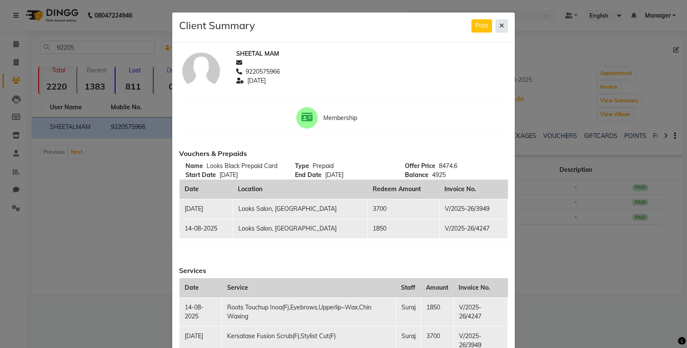
click at [502, 29] on button at bounding box center [501, 25] width 12 height 13
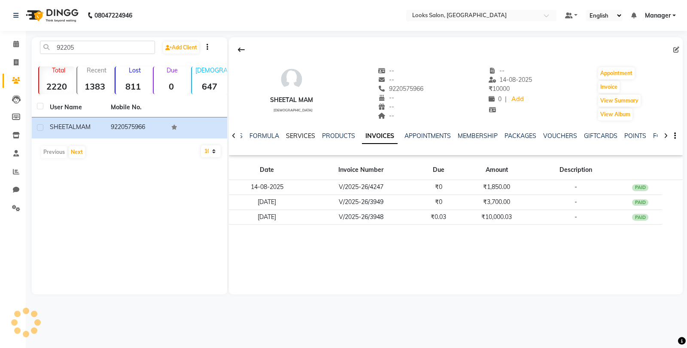
click at [305, 135] on link "SERVICES" at bounding box center [300, 136] width 29 height 8
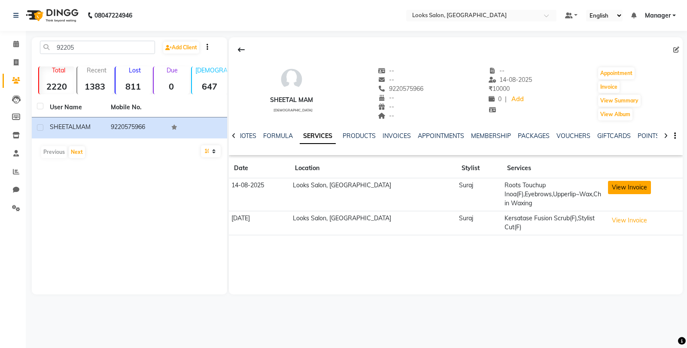
click at [615, 188] on button "View Invoice" at bounding box center [629, 187] width 43 height 13
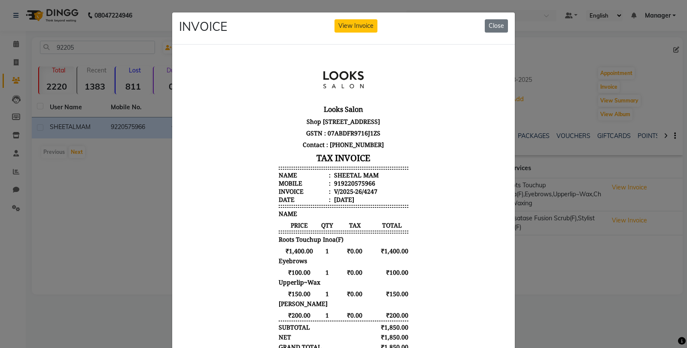
scroll to position [6, 0]
click at [498, 29] on button "Close" at bounding box center [495, 25] width 23 height 13
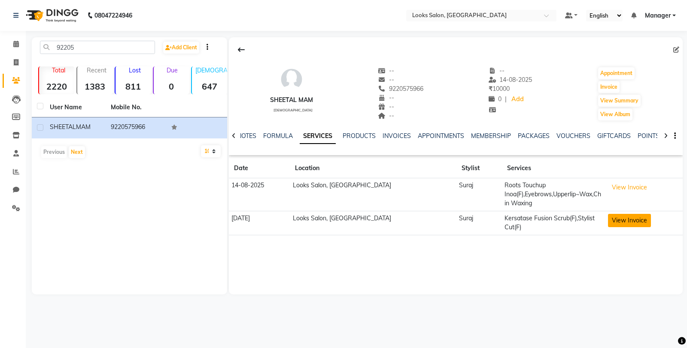
click at [608, 217] on button "View Invoice" at bounding box center [629, 220] width 43 height 13
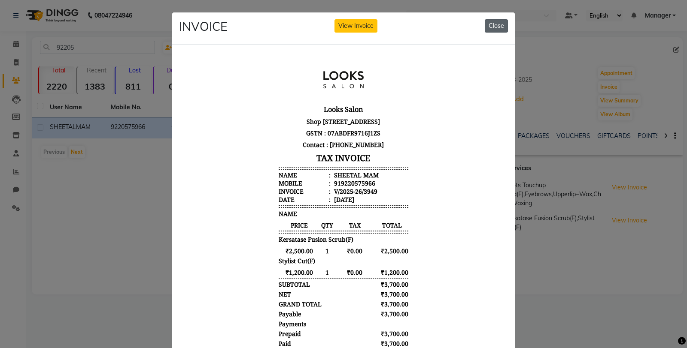
click at [490, 29] on button "Close" at bounding box center [495, 25] width 23 height 13
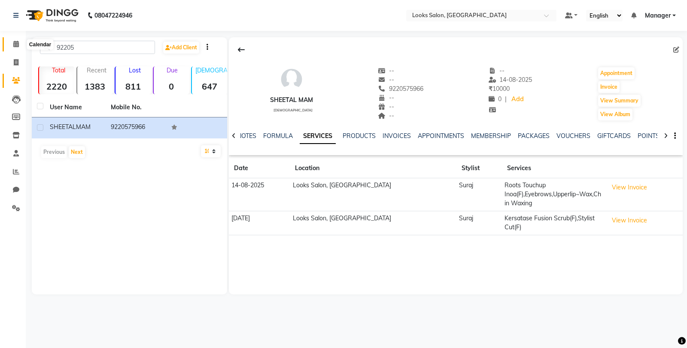
click at [18, 43] on icon at bounding box center [16, 44] width 6 height 6
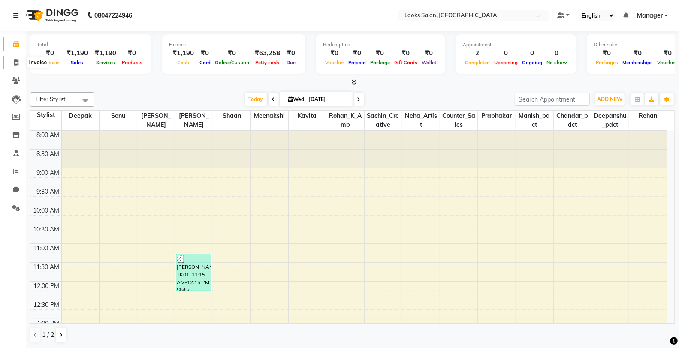
click at [19, 63] on span at bounding box center [16, 63] width 15 height 10
select select "service"
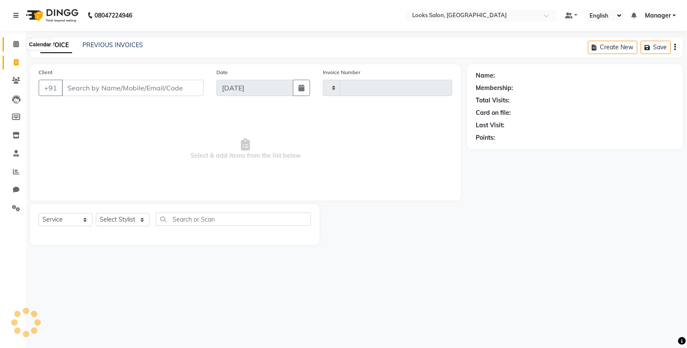
type input "4750"
select select "8125"
click at [15, 42] on icon at bounding box center [16, 44] width 6 height 6
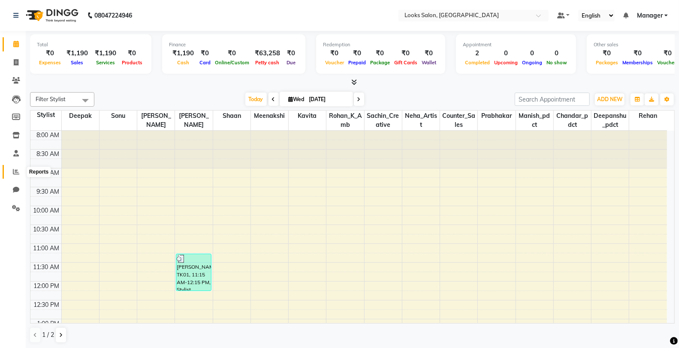
click at [18, 172] on icon at bounding box center [16, 172] width 6 height 6
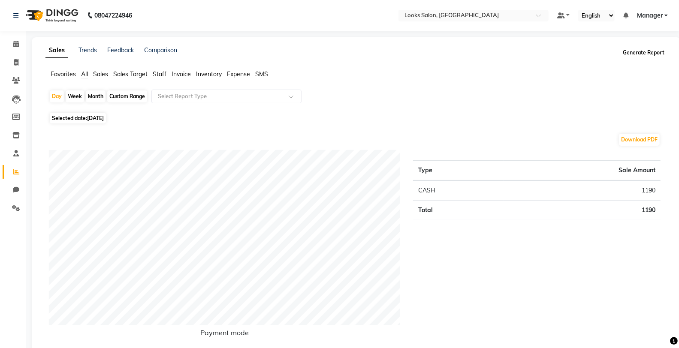
click at [632, 52] on button "Generate Report" at bounding box center [644, 53] width 46 height 12
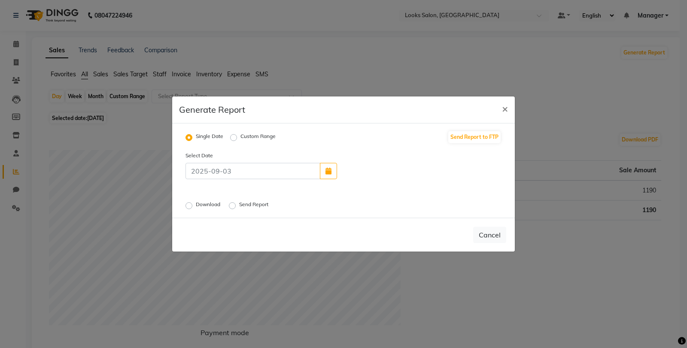
click at [239, 203] on label "Send Report" at bounding box center [254, 206] width 31 height 10
click at [236, 203] on input "Send Report" at bounding box center [233, 206] width 6 height 6
radio input "true"
click at [493, 236] on button "Send" at bounding box center [492, 234] width 27 height 15
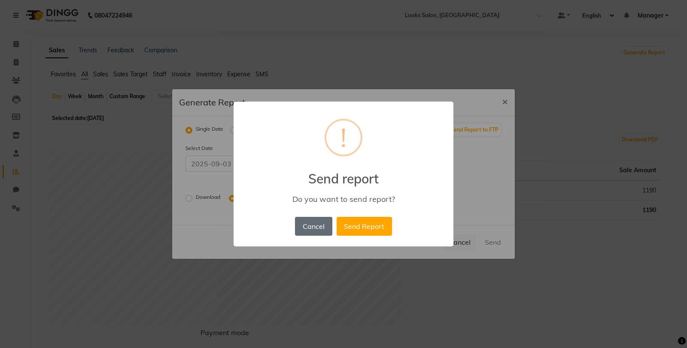
click at [320, 224] on button "Cancel" at bounding box center [313, 226] width 37 height 19
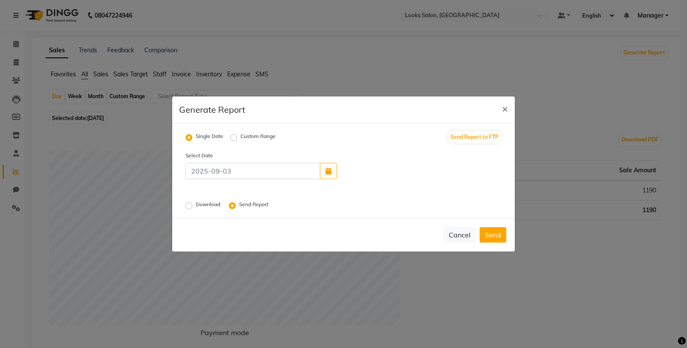
click at [196, 203] on label "Download" at bounding box center [209, 206] width 26 height 10
click at [187, 203] on input "Download" at bounding box center [190, 206] width 6 height 6
radio input "true"
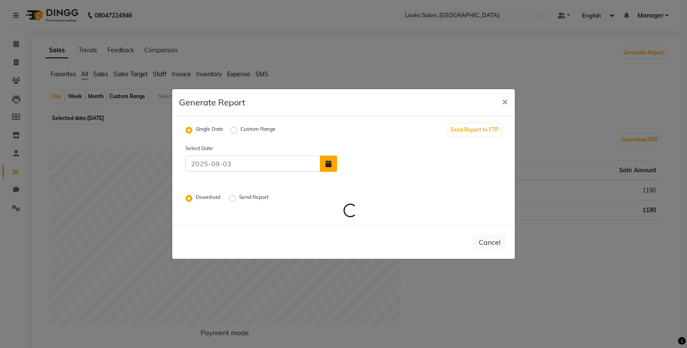
click at [324, 165] on button "button" at bounding box center [328, 164] width 17 height 16
select select "9"
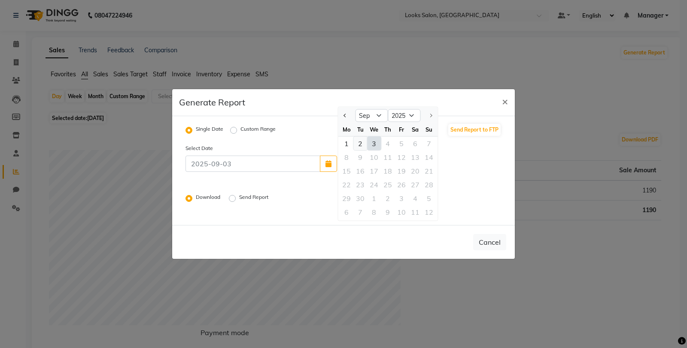
click at [363, 142] on div "2" at bounding box center [360, 144] width 14 height 14
type input "02-09-2025"
click at [196, 198] on label "Download" at bounding box center [209, 199] width 26 height 10
click at [189, 198] on input "Download" at bounding box center [190, 199] width 6 height 6
radio input "true"
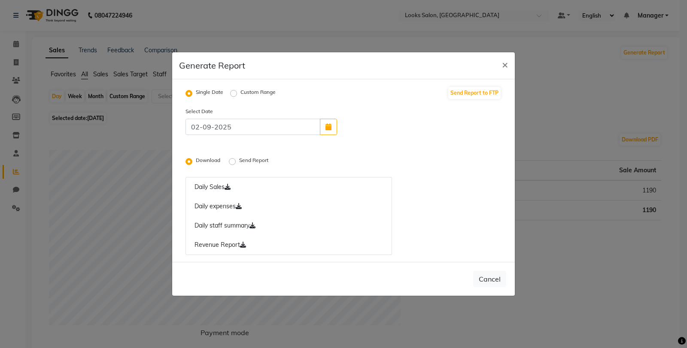
click at [248, 210] on link "Daily expenses" at bounding box center [288, 207] width 206 height 20
click at [253, 222] on link "Daily staff summary" at bounding box center [288, 226] width 206 height 20
click at [505, 66] on span "×" at bounding box center [505, 64] width 6 height 13
radio input "false"
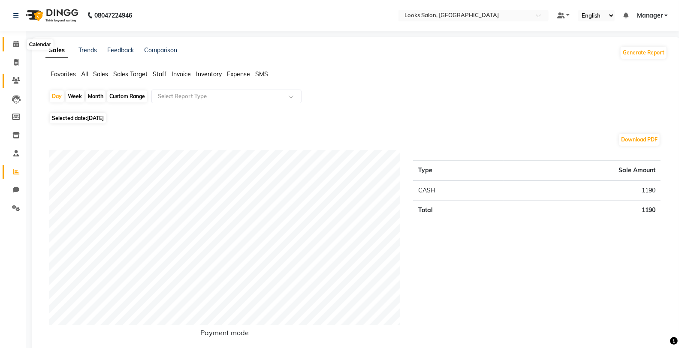
drag, startPoint x: 17, startPoint y: 43, endPoint x: 21, endPoint y: 79, distance: 36.3
click at [17, 43] on icon at bounding box center [16, 44] width 6 height 6
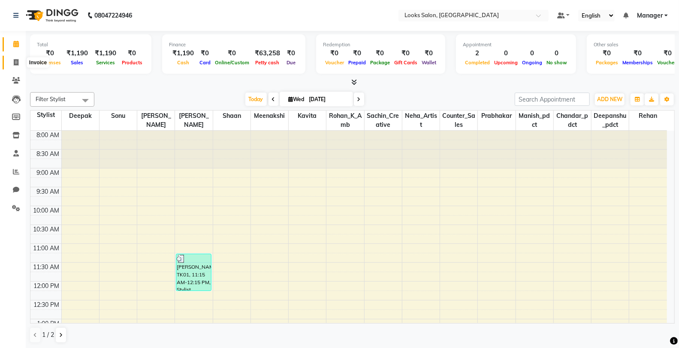
click at [21, 65] on span at bounding box center [16, 63] width 15 height 10
select select "service"
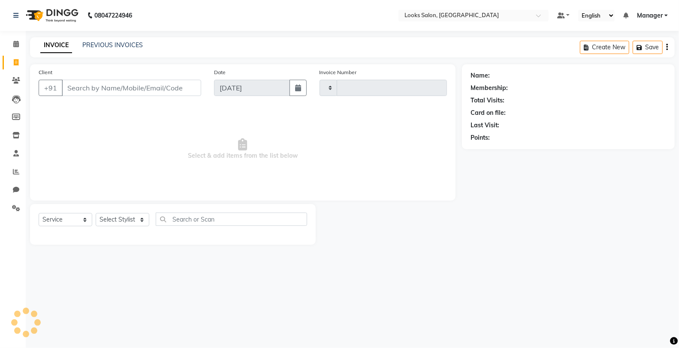
type input "4750"
select select "8125"
click at [18, 47] on span at bounding box center [16, 44] width 15 height 10
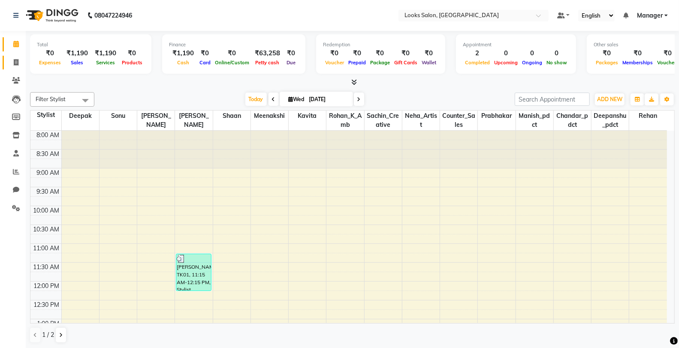
click at [13, 57] on link "Invoice" at bounding box center [13, 63] width 21 height 14
select select "service"
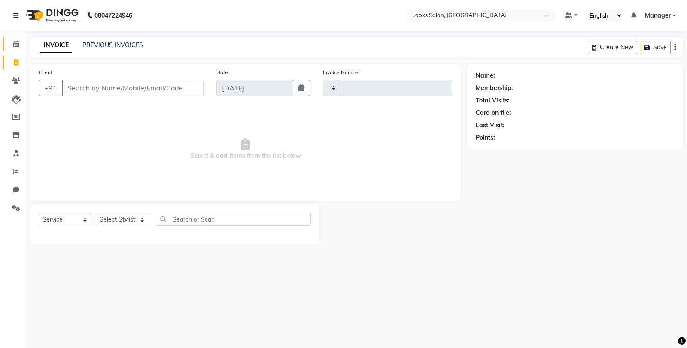
type input "4750"
select select "8125"
click at [11, 48] on span at bounding box center [16, 44] width 15 height 10
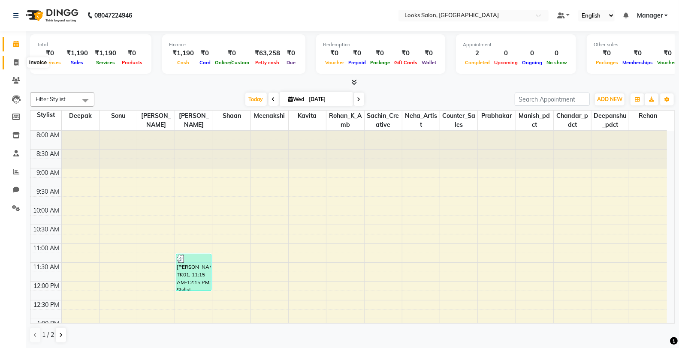
click at [14, 63] on icon at bounding box center [16, 62] width 5 height 6
select select "8125"
select select "service"
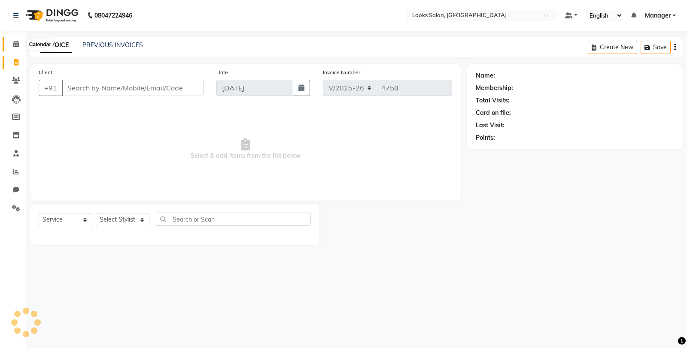
click at [14, 44] on icon at bounding box center [16, 44] width 6 height 6
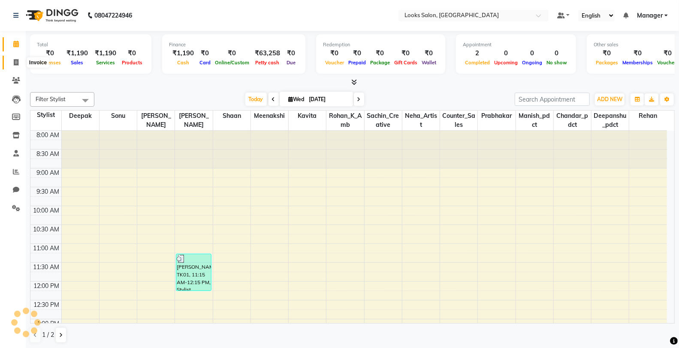
click at [15, 59] on icon at bounding box center [16, 62] width 5 height 6
select select "8125"
select select "service"
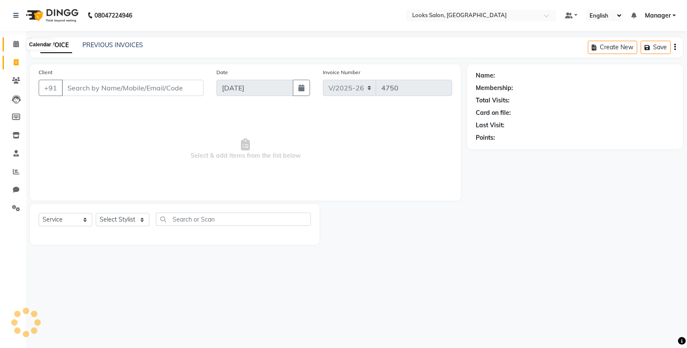
click at [16, 45] on icon at bounding box center [16, 44] width 6 height 6
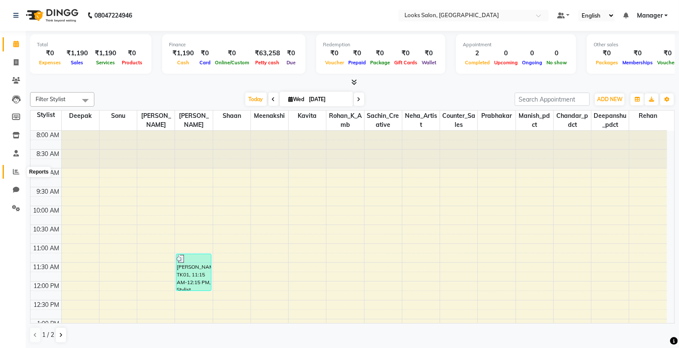
click at [18, 172] on icon at bounding box center [16, 172] width 6 height 6
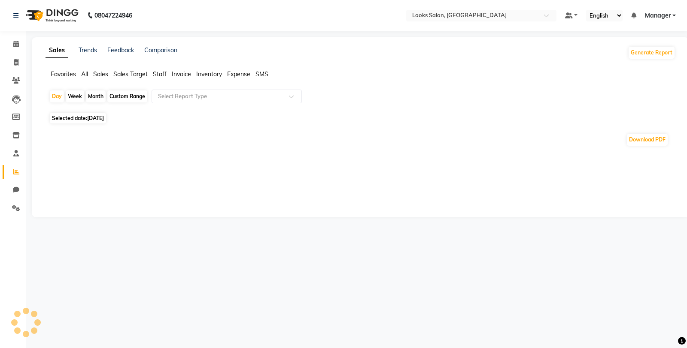
click at [164, 72] on span "Staff" at bounding box center [160, 74] width 14 height 8
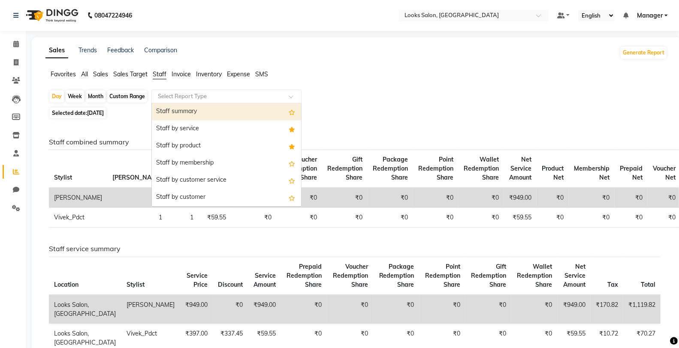
click at [208, 95] on input "text" at bounding box center [218, 96] width 124 height 9
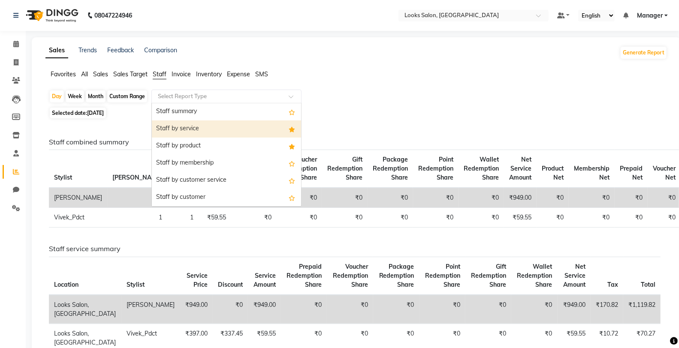
click at [204, 130] on div "Staff by service" at bounding box center [226, 129] width 149 height 17
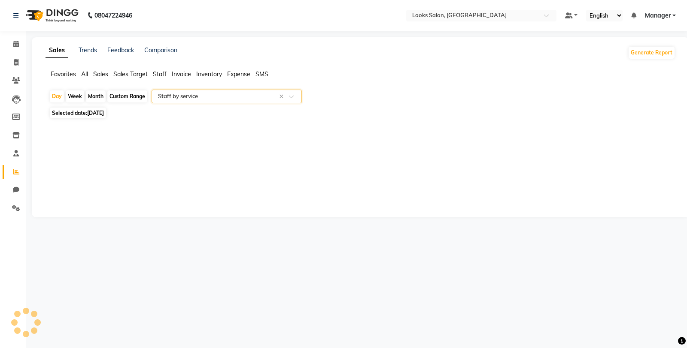
select select "full_report"
select select "csv"
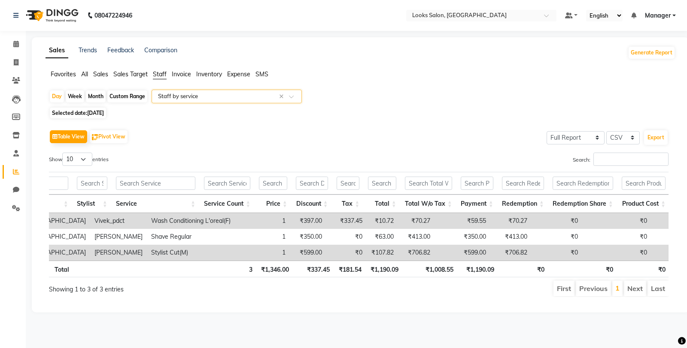
scroll to position [0, 67]
click at [22, 45] on span at bounding box center [16, 44] width 15 height 10
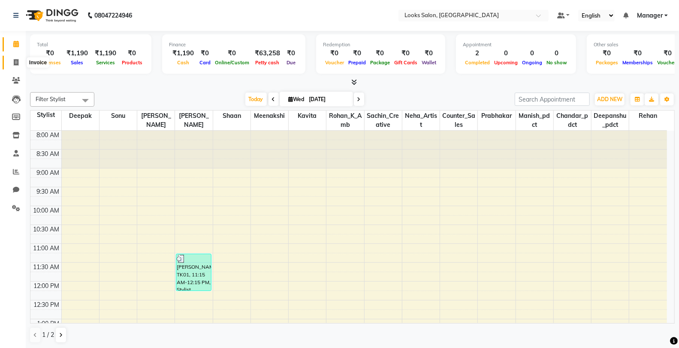
click at [14, 62] on icon at bounding box center [16, 62] width 5 height 6
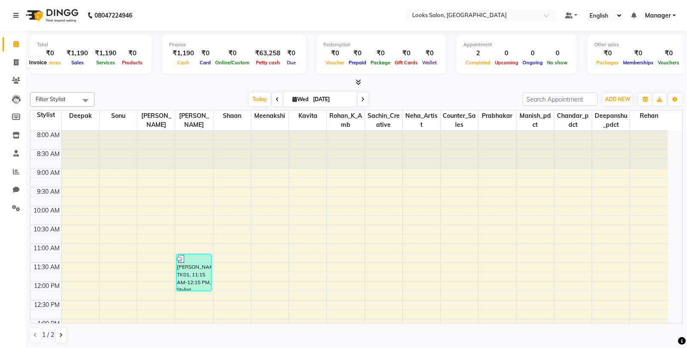
select select "8125"
select select "service"
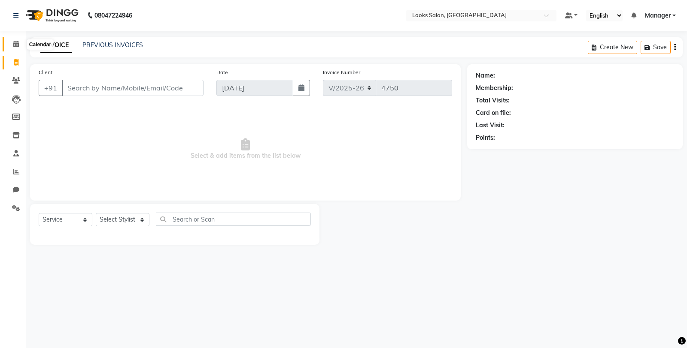
click at [15, 46] on icon at bounding box center [16, 44] width 6 height 6
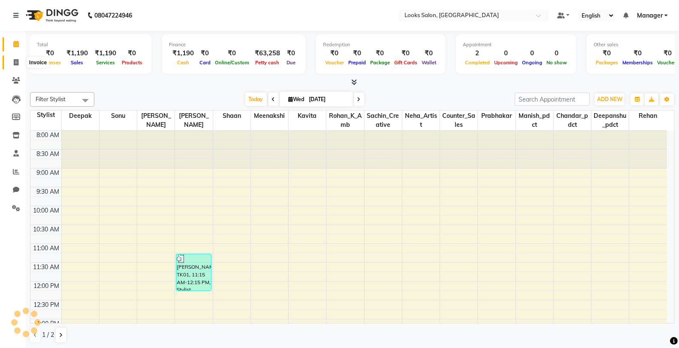
click at [15, 58] on span at bounding box center [16, 63] width 15 height 10
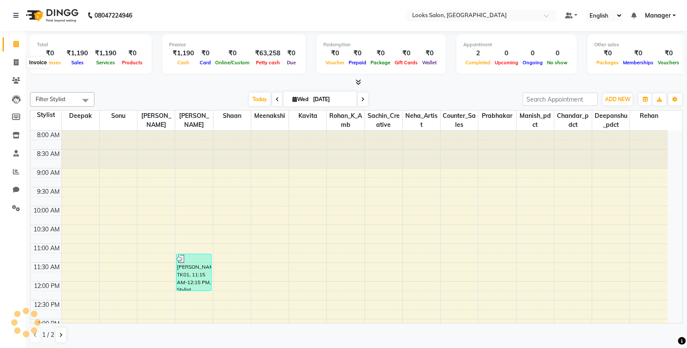
select select "8125"
select select "service"
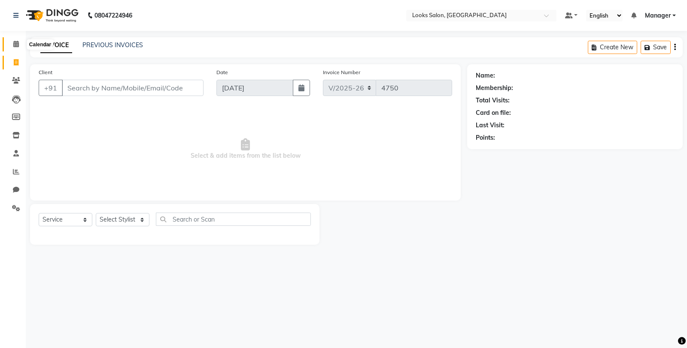
click at [15, 45] on icon at bounding box center [16, 44] width 6 height 6
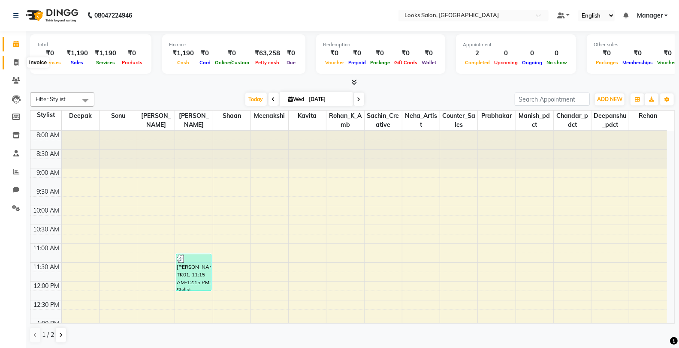
click at [18, 59] on icon at bounding box center [16, 62] width 5 height 6
select select "service"
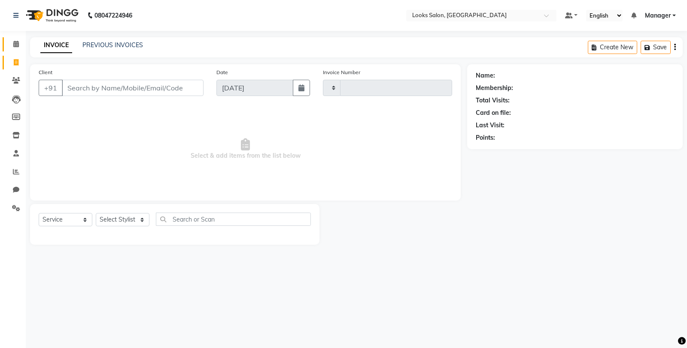
type input "4750"
select select "8125"
click at [20, 45] on span at bounding box center [16, 44] width 15 height 10
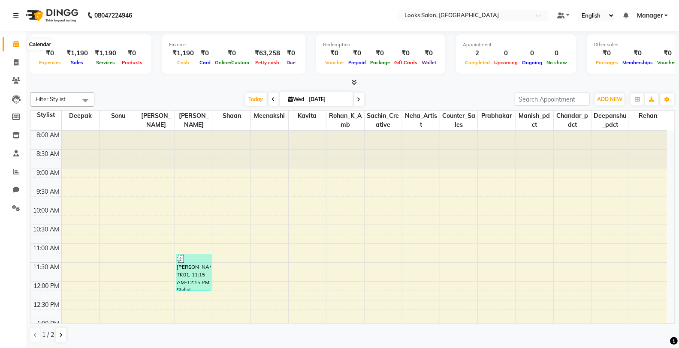
click at [16, 44] on icon at bounding box center [16, 44] width 6 height 6
click at [15, 65] on icon at bounding box center [16, 62] width 5 height 6
select select "service"
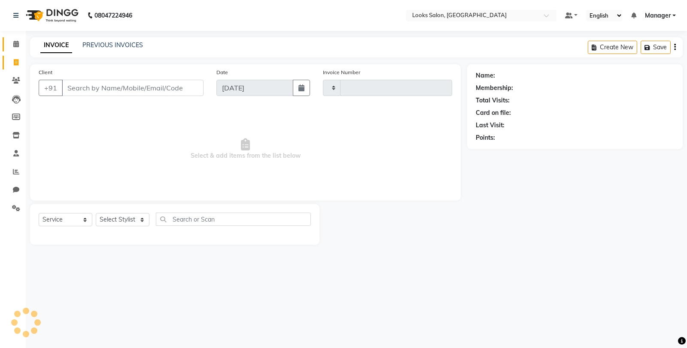
type input "4750"
select select "8125"
click at [15, 44] on icon at bounding box center [16, 44] width 6 height 6
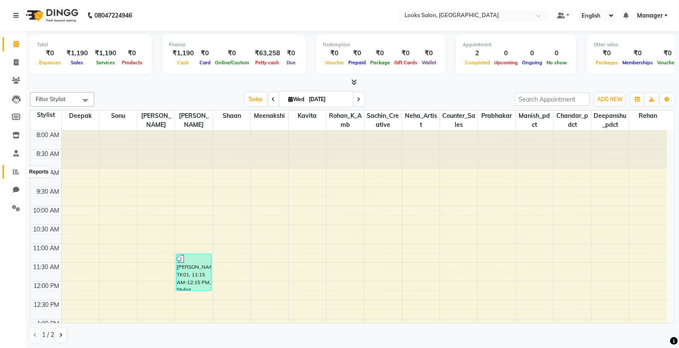
click at [15, 167] on span at bounding box center [16, 172] width 15 height 10
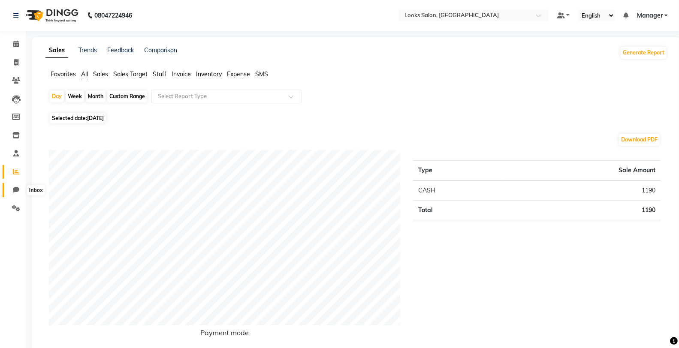
click at [14, 189] on icon at bounding box center [16, 190] width 6 height 6
select select "100"
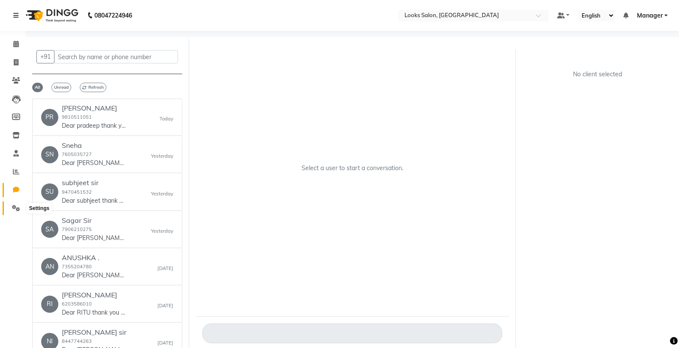
click at [21, 204] on span at bounding box center [16, 209] width 15 height 10
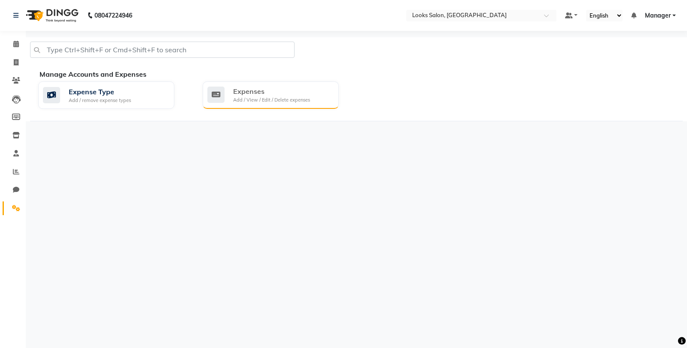
click at [324, 105] on div "Expenses Add / View / Edit / Delete expenses" at bounding box center [271, 95] width 136 height 27
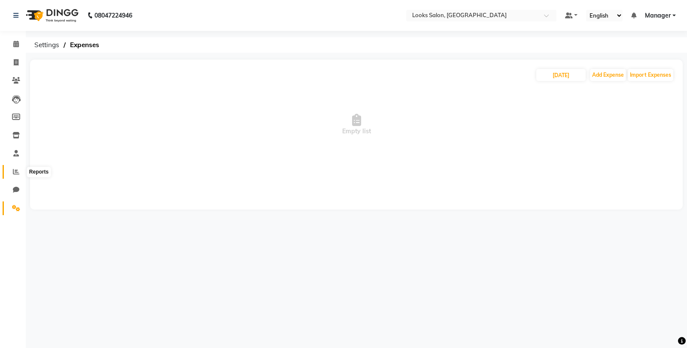
click at [18, 172] on icon at bounding box center [16, 172] width 6 height 6
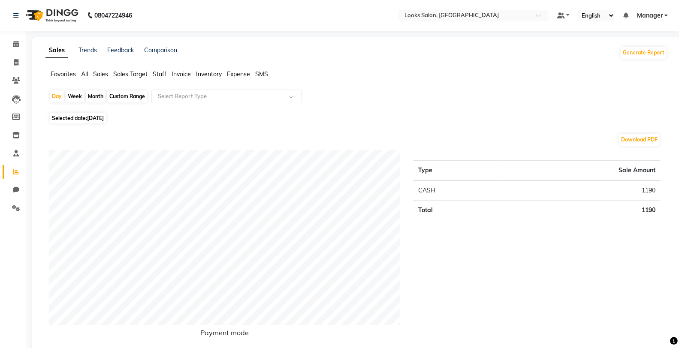
click at [10, 17] on div "08047224946" at bounding box center [73, 15] width 132 height 24
click at [14, 13] on icon at bounding box center [15, 15] width 5 height 6
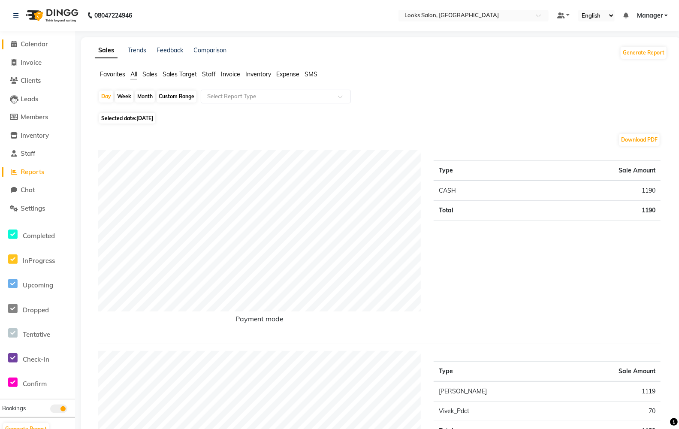
click at [39, 42] on span "Calendar" at bounding box center [34, 44] width 27 height 8
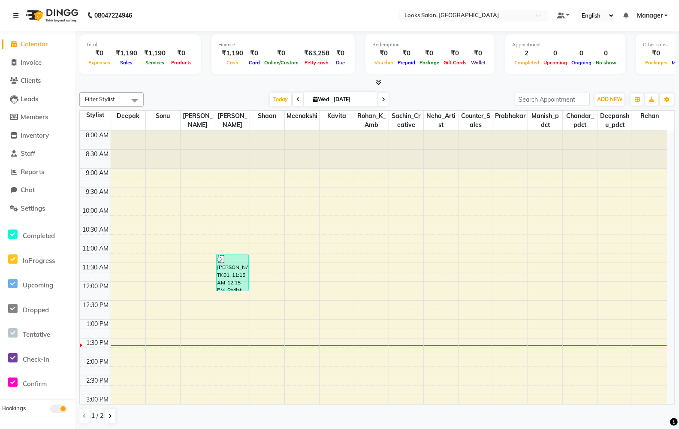
click at [37, 44] on span "Calendar" at bounding box center [34, 44] width 27 height 8
click at [15, 14] on icon at bounding box center [15, 15] width 5 height 6
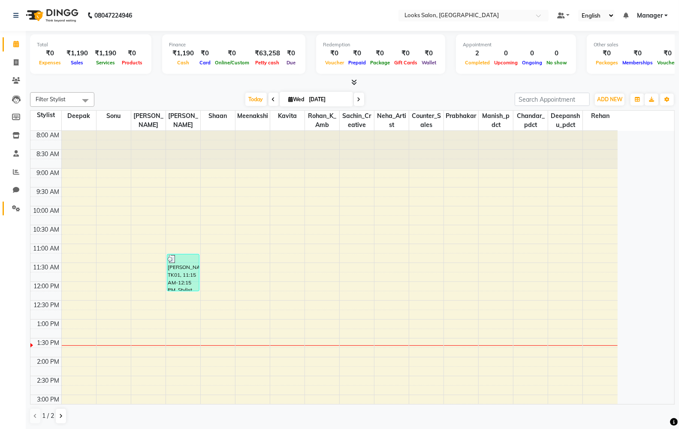
click at [19, 207] on icon at bounding box center [16, 208] width 8 height 6
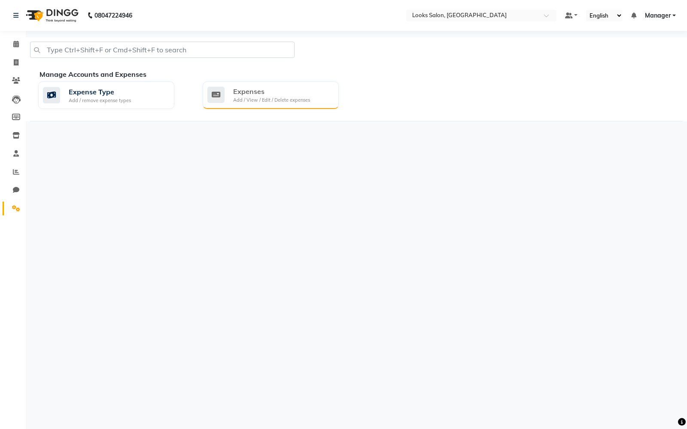
click at [275, 103] on div "Add / View / Edit / Delete expenses" at bounding box center [271, 100] width 77 height 7
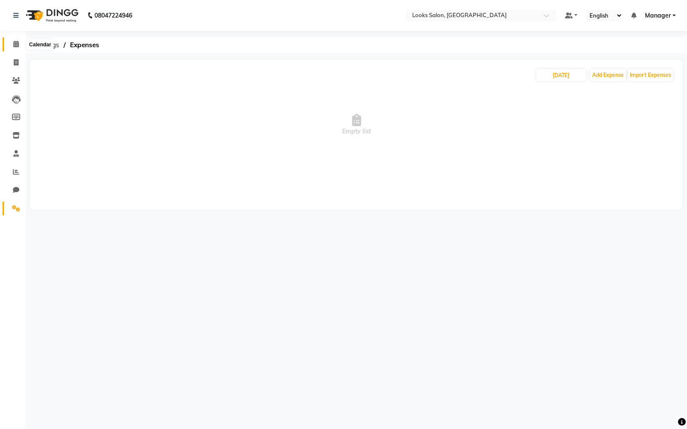
click at [14, 47] on icon at bounding box center [16, 44] width 6 height 6
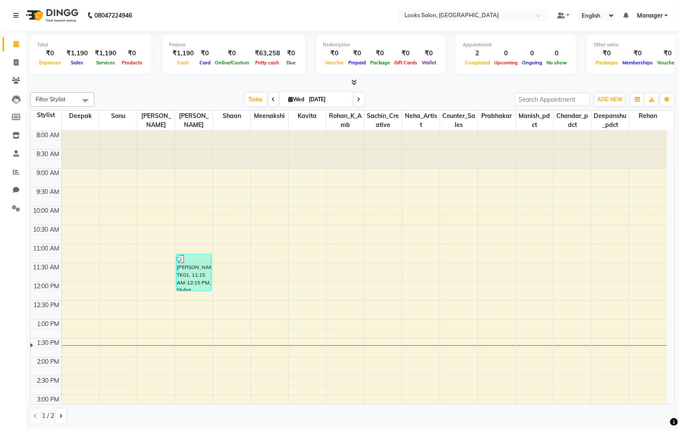
click at [357, 101] on icon at bounding box center [358, 99] width 3 height 5
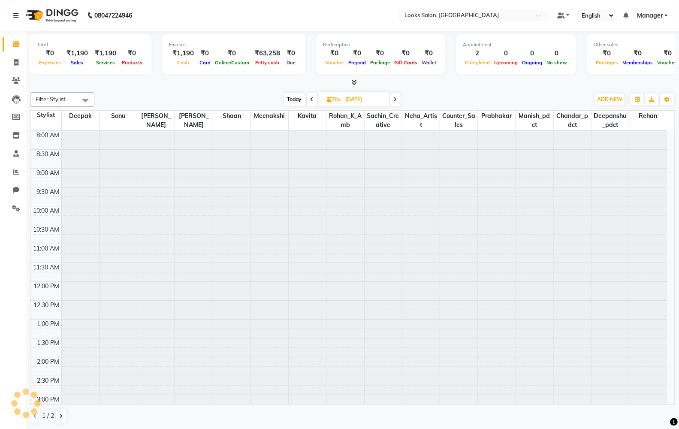
scroll to position [190, 0]
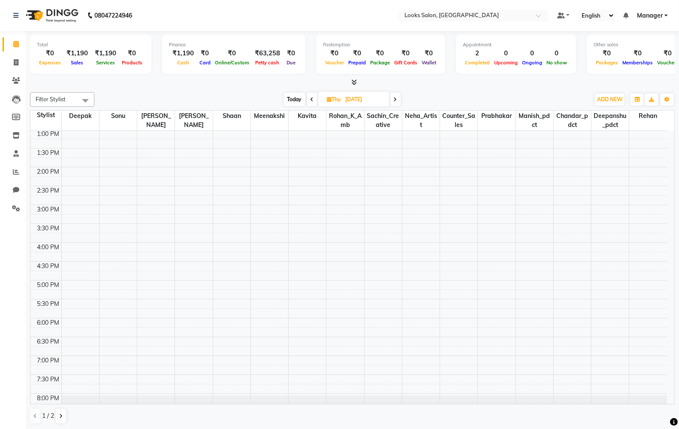
click at [309, 98] on span at bounding box center [312, 99] width 10 height 13
type input "[DATE]"
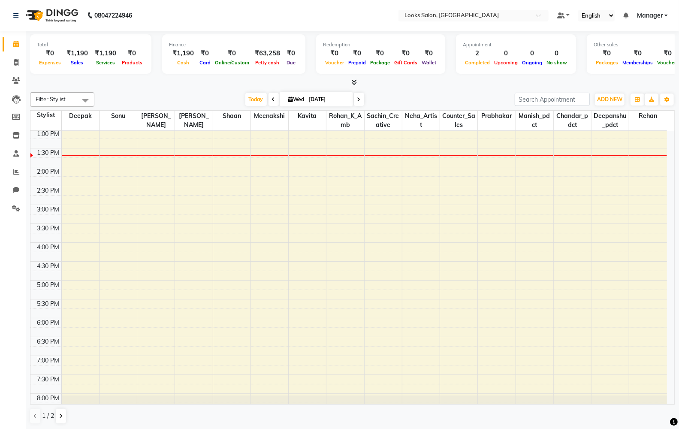
click at [354, 80] on icon at bounding box center [354, 82] width 6 height 6
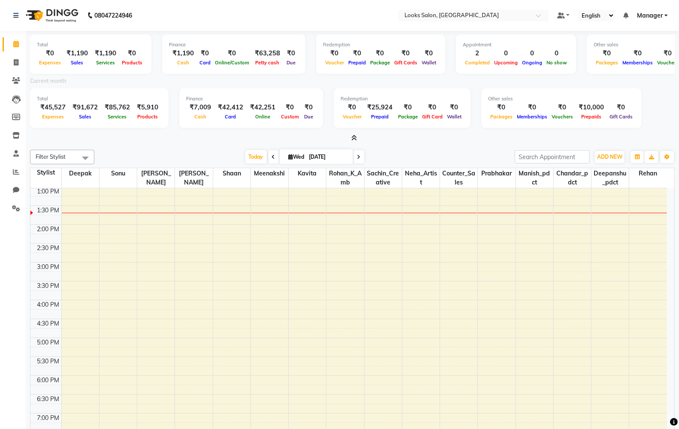
click at [356, 136] on icon at bounding box center [354, 138] width 6 height 6
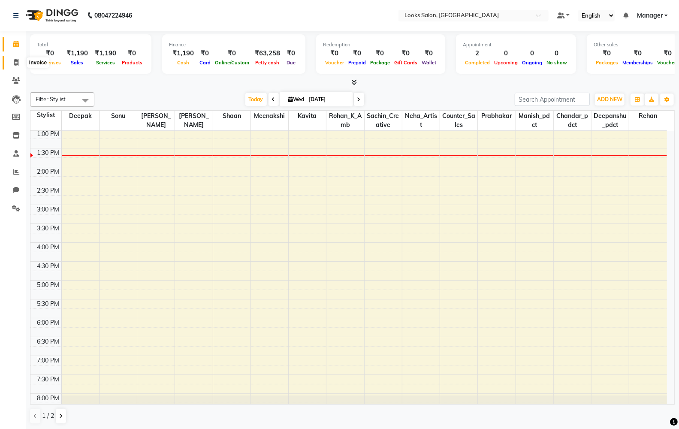
click at [21, 62] on span at bounding box center [16, 63] width 15 height 10
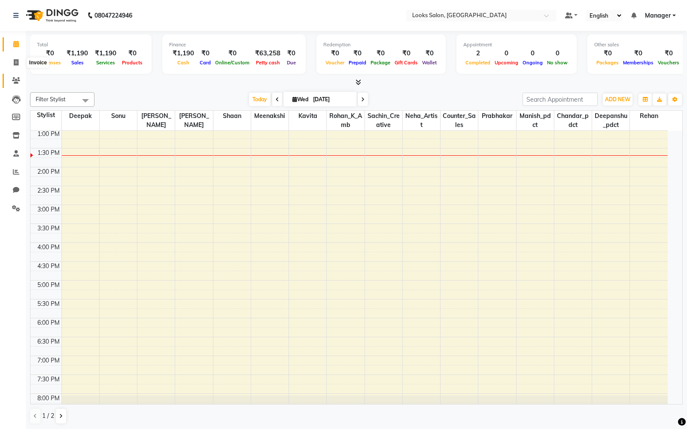
select select "8125"
select select "service"
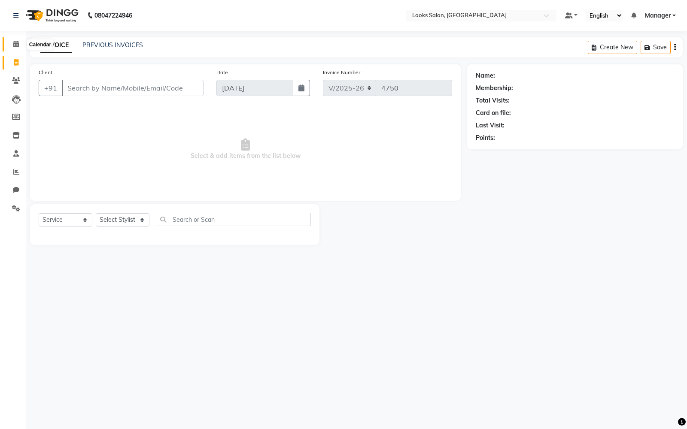
click at [19, 45] on span at bounding box center [16, 44] width 15 height 10
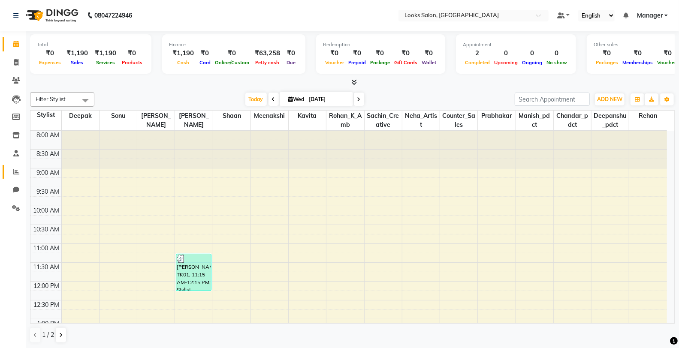
click at [11, 165] on link "Reports" at bounding box center [13, 172] width 21 height 14
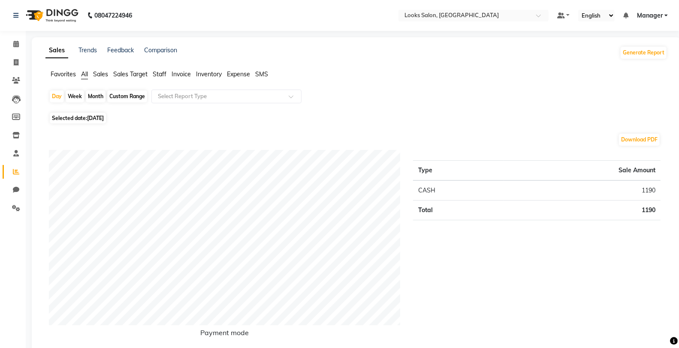
click at [157, 75] on span "Staff" at bounding box center [160, 74] width 14 height 8
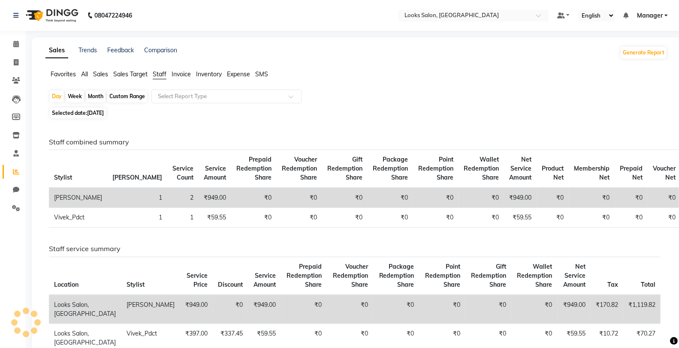
click at [106, 117] on span "Selected date: 03-09-2025" at bounding box center [78, 113] width 56 height 11
select select "9"
select select "2025"
click at [104, 113] on span "[DATE]" at bounding box center [95, 113] width 17 height 6
select select "9"
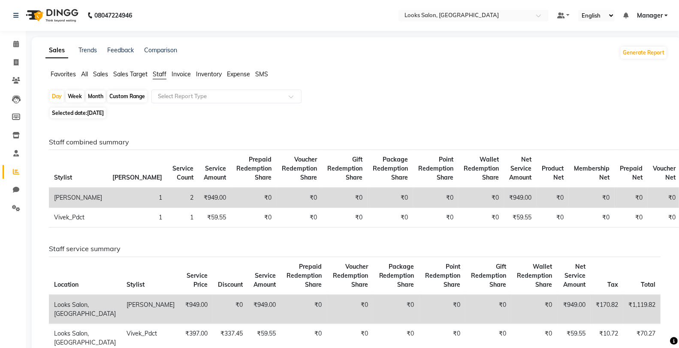
select select "2025"
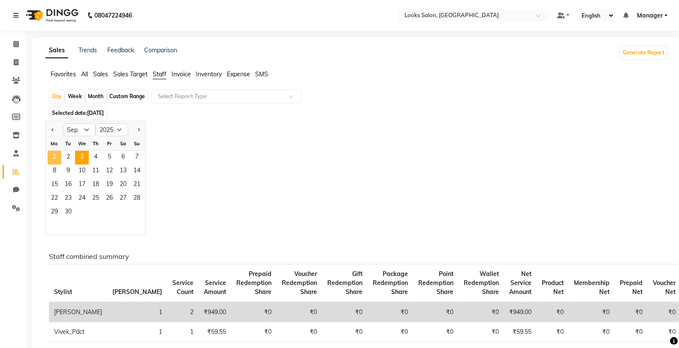
click at [56, 157] on span "1" at bounding box center [55, 158] width 14 height 14
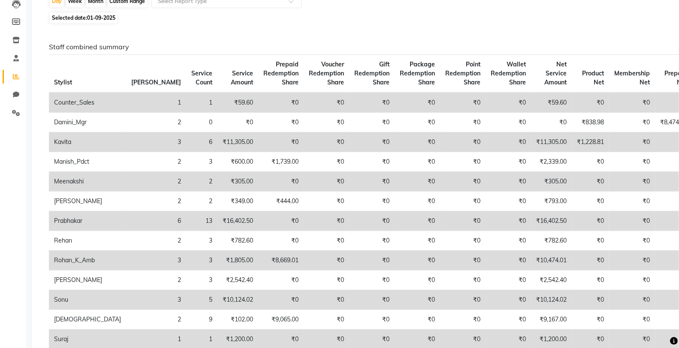
scroll to position [143, 0]
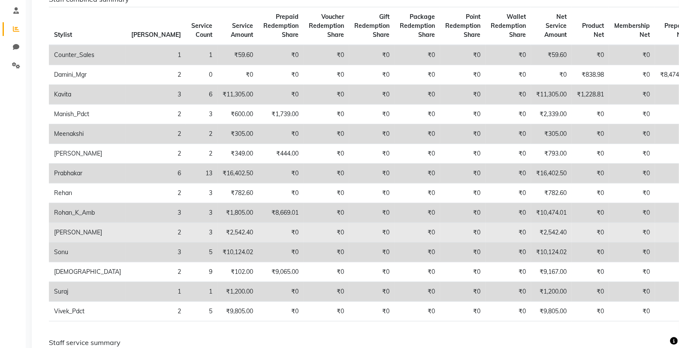
click at [531, 230] on td "₹2,542.40" at bounding box center [551, 233] width 41 height 20
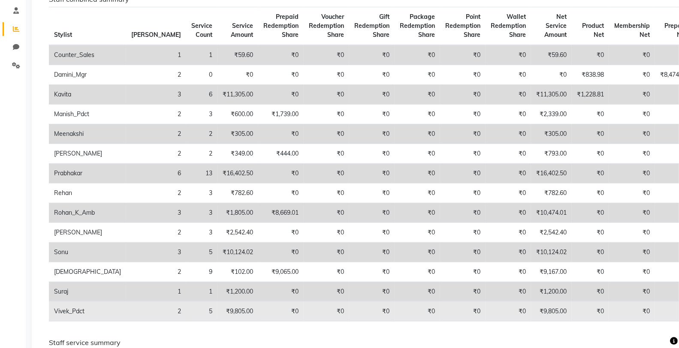
click at [531, 309] on td "₹9,805.00" at bounding box center [551, 312] width 41 height 20
click at [531, 308] on td "₹9,805.00" at bounding box center [551, 312] width 41 height 20
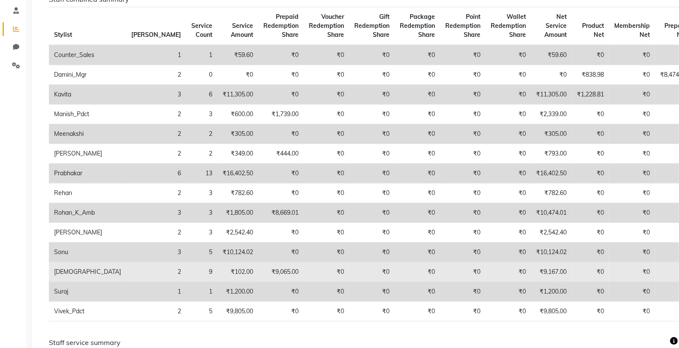
click at [531, 269] on td "₹9,167.00" at bounding box center [551, 273] width 41 height 20
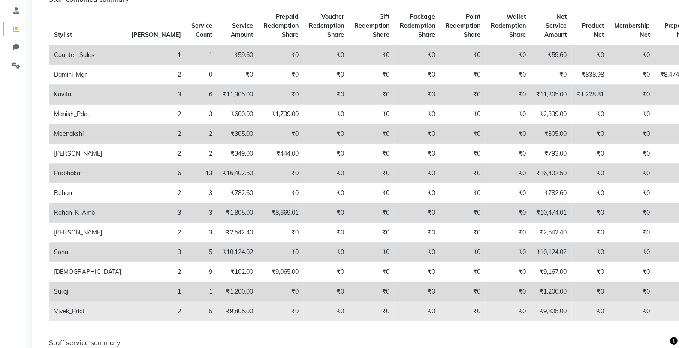
click at [531, 313] on td "₹9,805.00" at bounding box center [551, 312] width 41 height 20
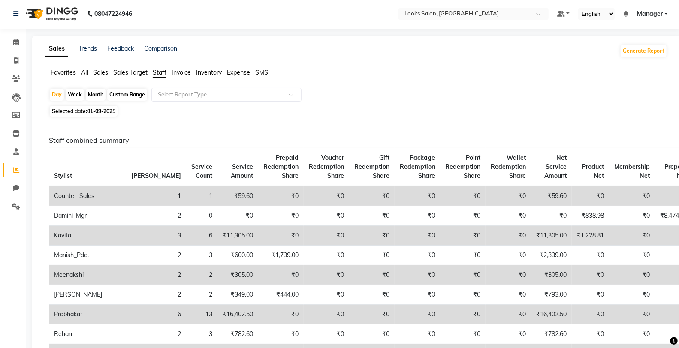
scroll to position [0, 0]
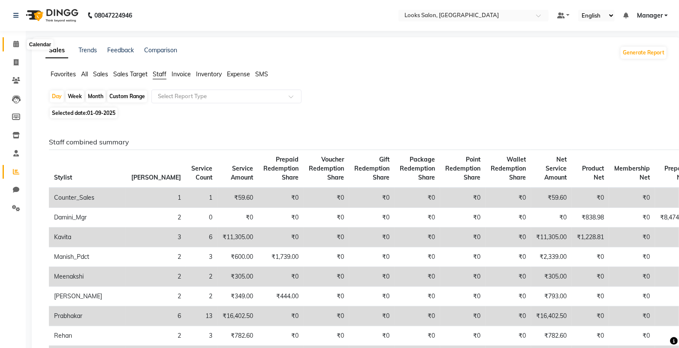
click at [18, 45] on icon at bounding box center [16, 44] width 6 height 6
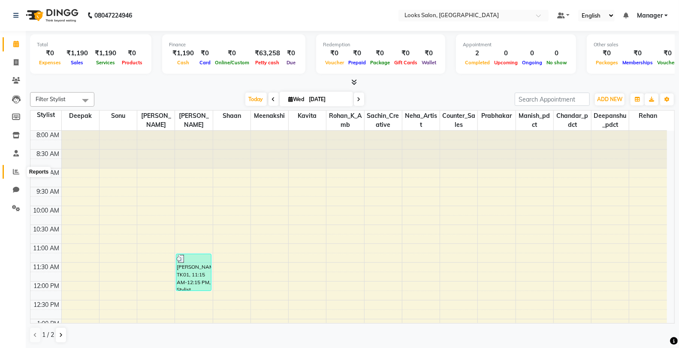
click at [19, 169] on span at bounding box center [16, 172] width 15 height 10
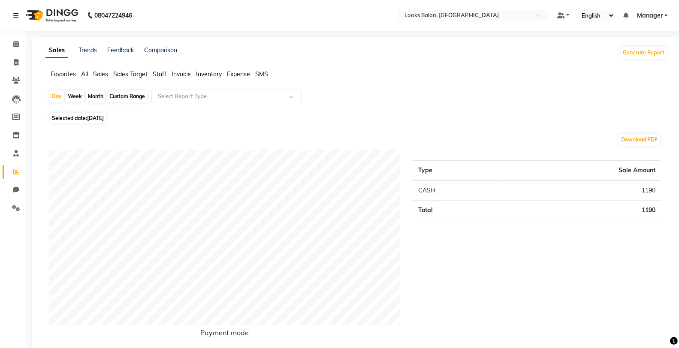
click at [87, 121] on span "Selected date: 03-09-2025" at bounding box center [78, 118] width 56 height 11
select select "9"
select select "2025"
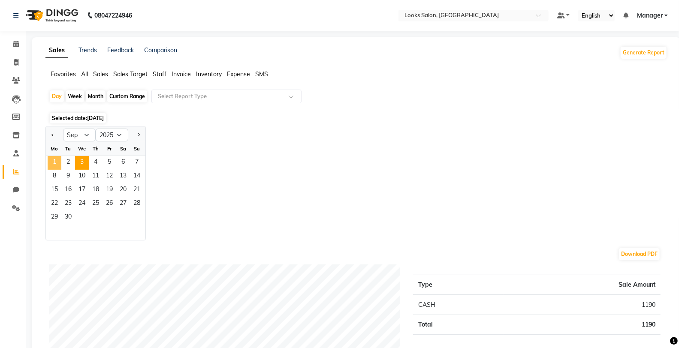
click at [57, 160] on span "1" at bounding box center [55, 163] width 14 height 14
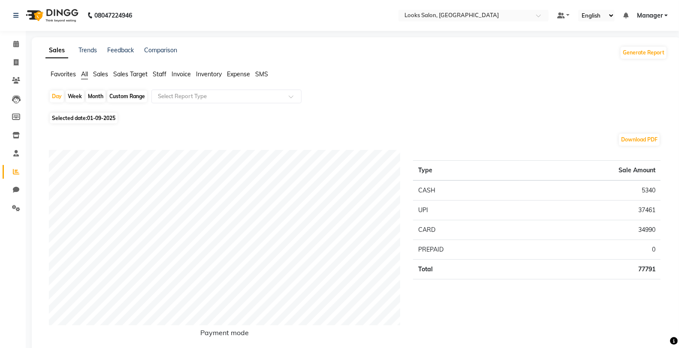
click at [163, 75] on span "Staff" at bounding box center [160, 74] width 14 height 8
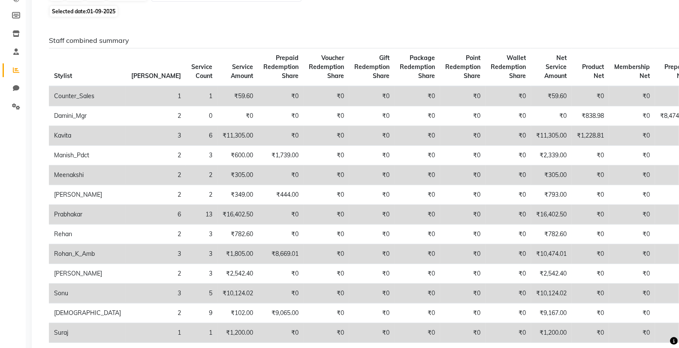
scroll to position [143, 0]
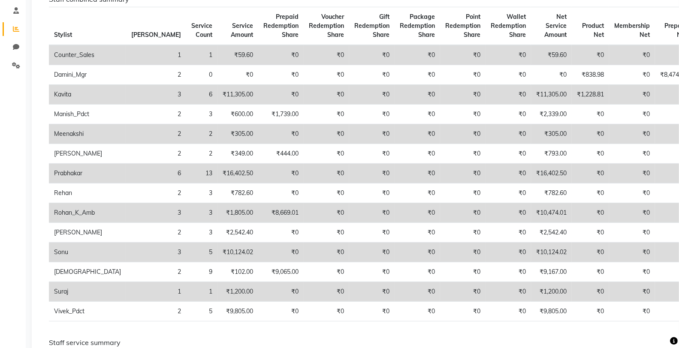
click at [531, 211] on td "₹10,474.01" at bounding box center [551, 213] width 41 height 20
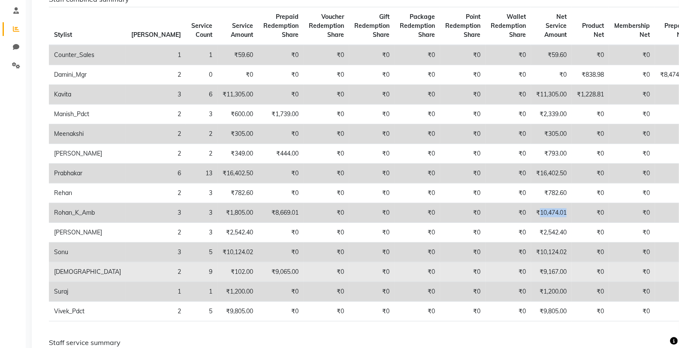
scroll to position [0, 0]
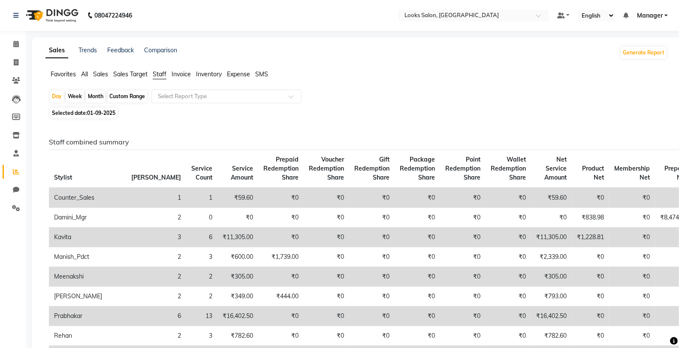
click at [109, 114] on span "01-09-2025" at bounding box center [101, 113] width 28 height 6
select select "9"
select select "2025"
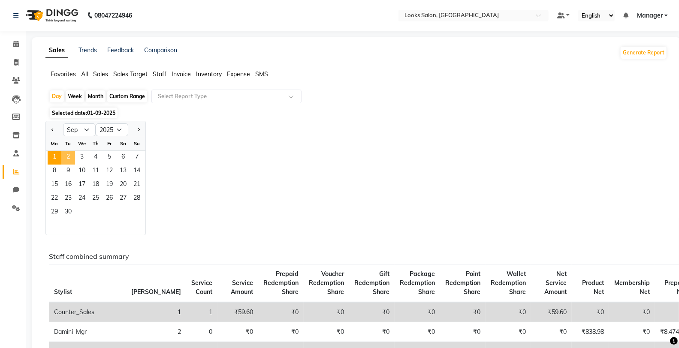
click at [68, 157] on span "2" at bounding box center [68, 158] width 14 height 14
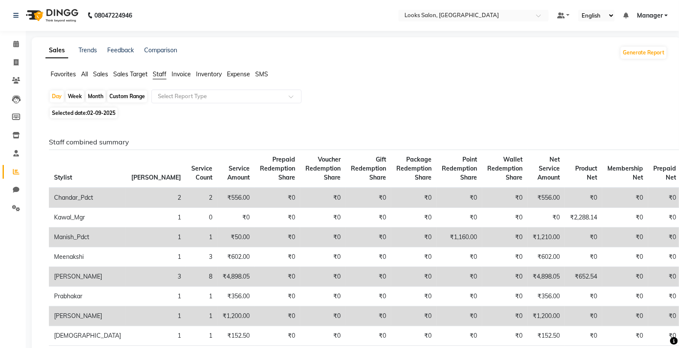
click at [103, 115] on span "02-09-2025" at bounding box center [101, 113] width 28 height 6
select select "9"
select select "2025"
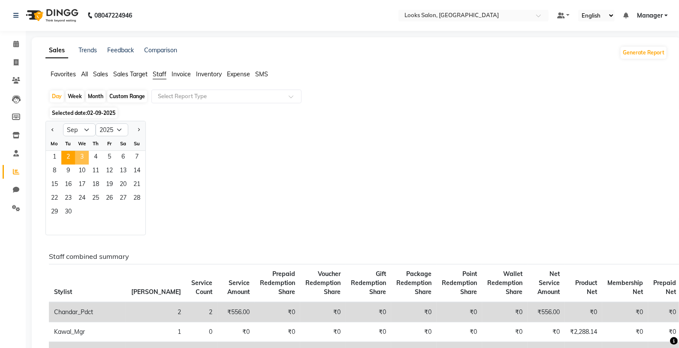
click at [78, 155] on span "3" at bounding box center [82, 158] width 14 height 14
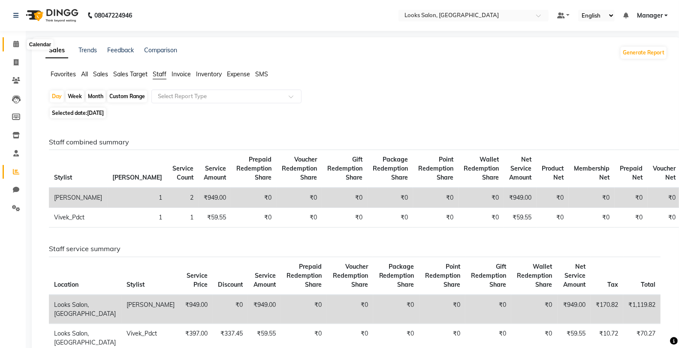
click at [15, 43] on icon at bounding box center [16, 44] width 6 height 6
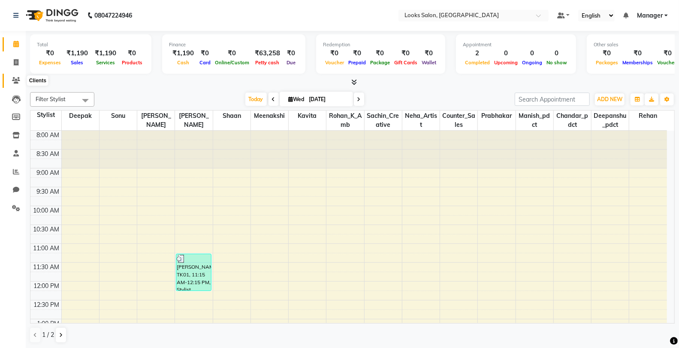
click at [15, 80] on icon at bounding box center [16, 80] width 8 height 6
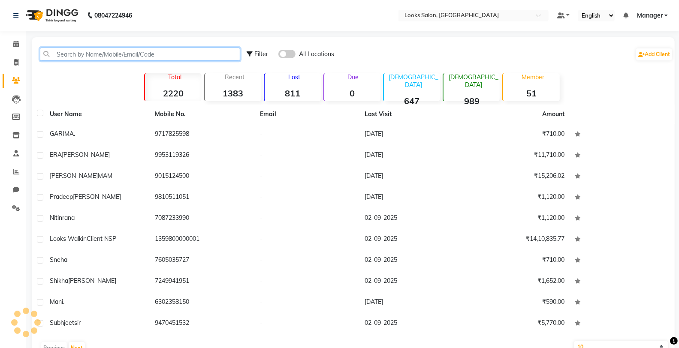
click at [117, 49] on input "text" at bounding box center [140, 54] width 200 height 13
paste input "9810006524"
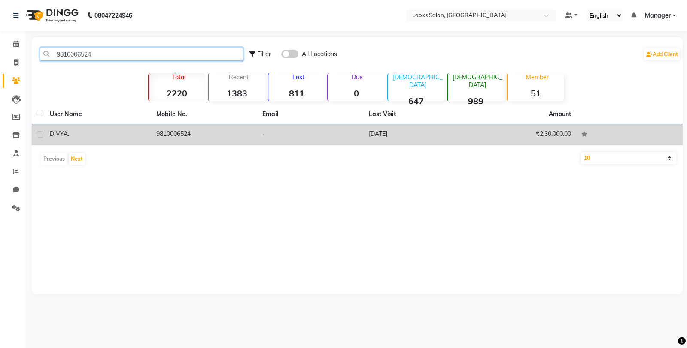
type input "9810006524"
click at [155, 140] on td "9810006524" at bounding box center [204, 134] width 106 height 21
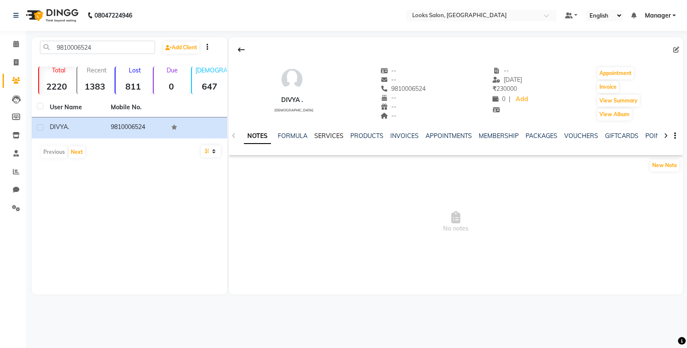
click at [325, 133] on link "SERVICES" at bounding box center [328, 136] width 29 height 8
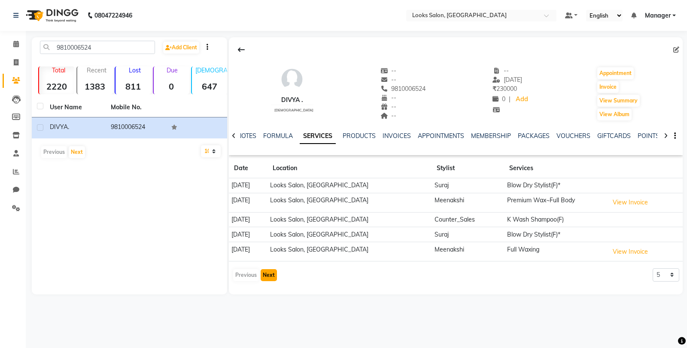
click at [267, 277] on button "Next" at bounding box center [268, 275] width 16 height 12
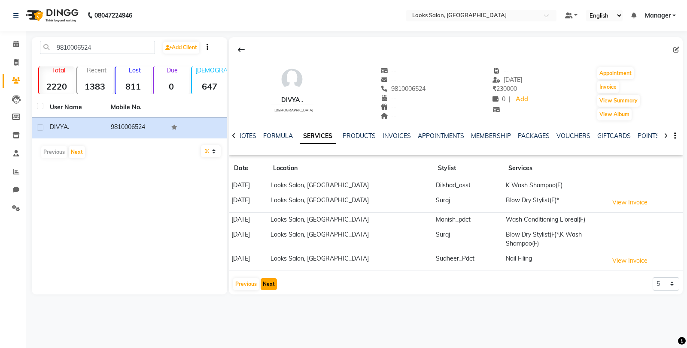
click at [268, 281] on button "Next" at bounding box center [268, 284] width 16 height 12
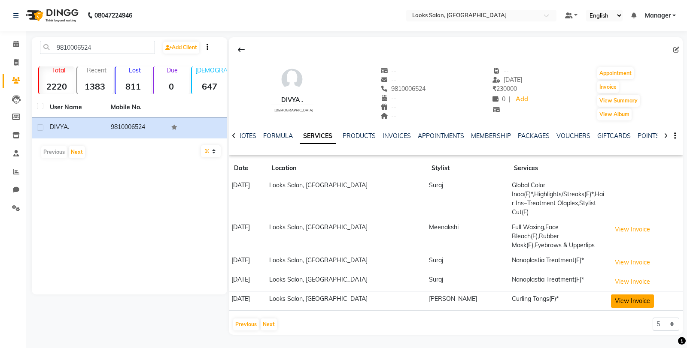
click at [617, 295] on button "View Invoice" at bounding box center [632, 301] width 43 height 13
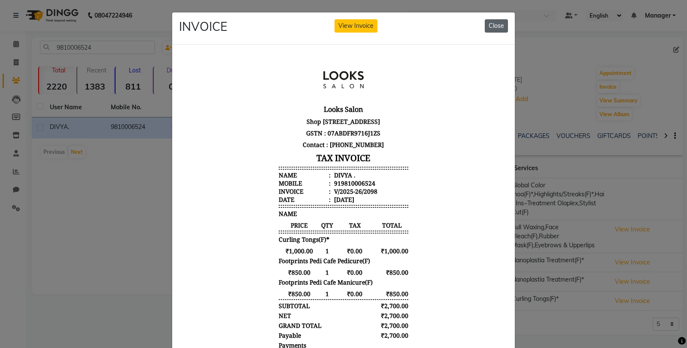
click at [494, 23] on button "Close" at bounding box center [495, 25] width 23 height 13
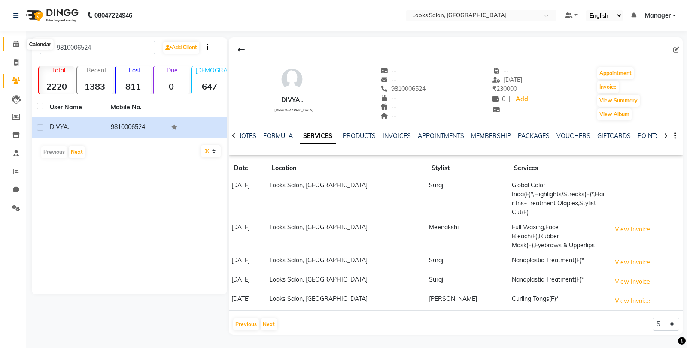
click at [11, 42] on span at bounding box center [16, 44] width 15 height 10
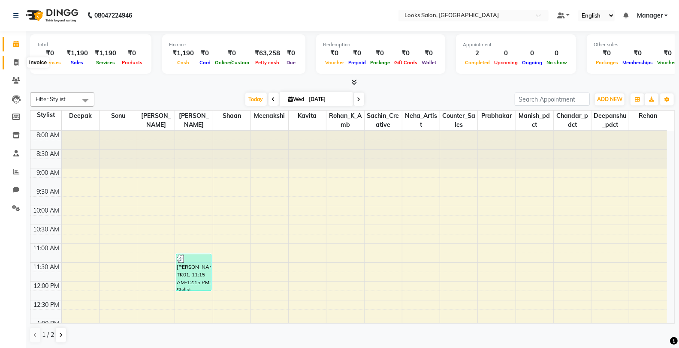
click at [20, 61] on span at bounding box center [16, 63] width 15 height 10
select select "service"
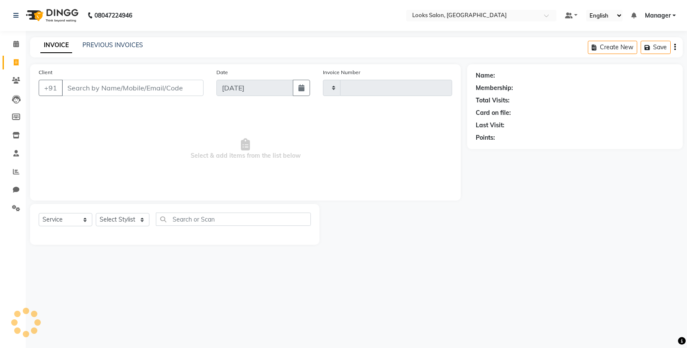
type input "4750"
select select "8125"
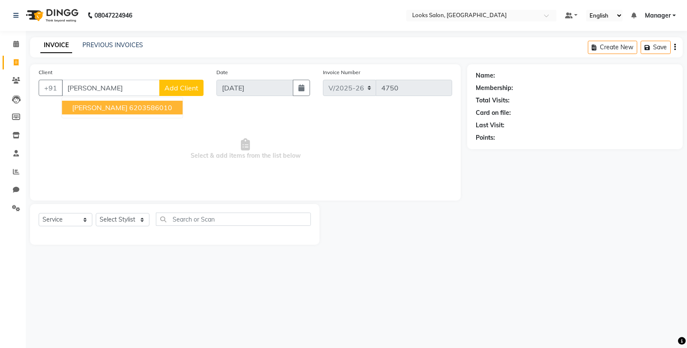
click at [138, 108] on ngb-highlight "6203586010" at bounding box center [150, 107] width 43 height 9
type input "6203586010"
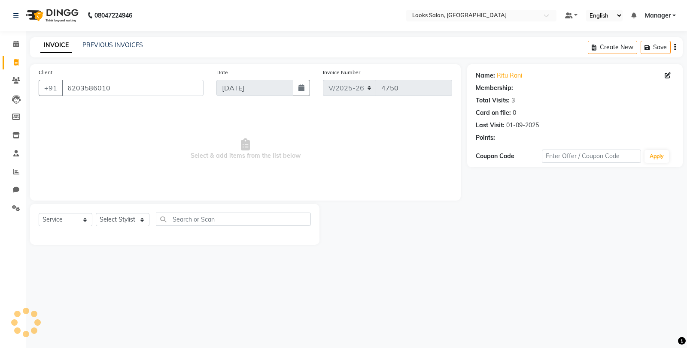
select select "1: Object"
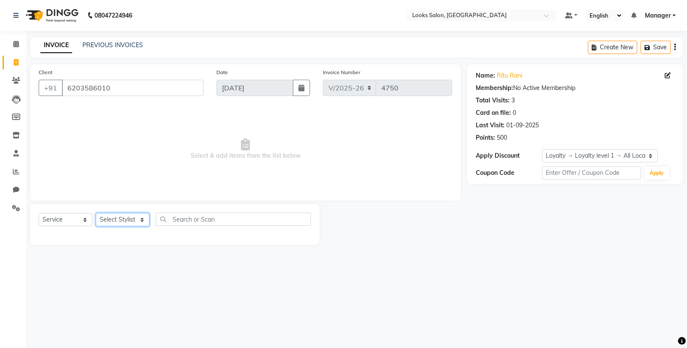
click at [103, 222] on select "Select Stylist Chandar_pdct Counter_Sales Damini_Mgr [PERSON_NAME] [PERSON_NAME…" at bounding box center [123, 219] width 54 height 13
select select "75840"
click at [96, 214] on select "Select Stylist Chandar_pdct Counter_Sales Damini_Mgr [PERSON_NAME] [PERSON_NAME…" at bounding box center [123, 219] width 54 height 13
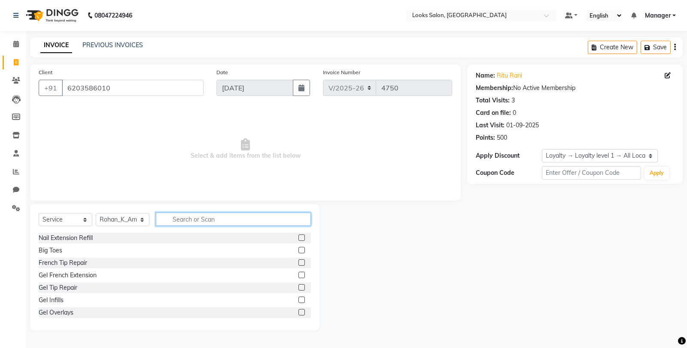
click at [224, 219] on input "text" at bounding box center [233, 219] width 155 height 13
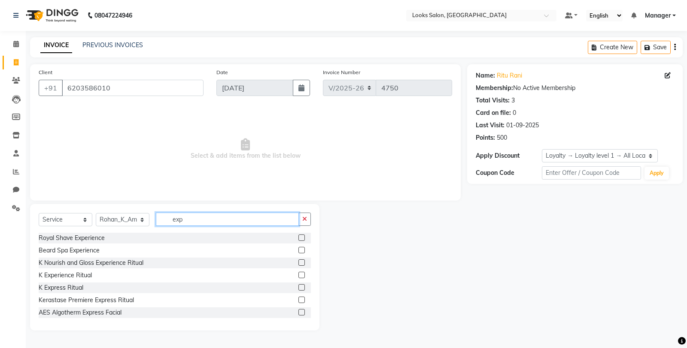
type input "exp"
click at [298, 274] on label at bounding box center [301, 275] width 6 height 6
click at [298, 274] on input "checkbox" at bounding box center [301, 276] width 6 height 6
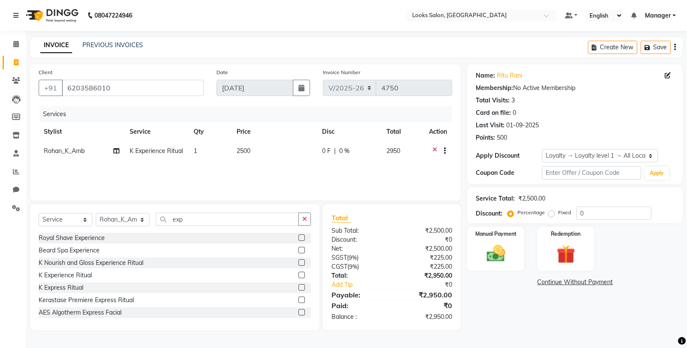
checkbox input "false"
click at [281, 152] on td "2500" at bounding box center [273, 152] width 85 height 21
select select "75840"
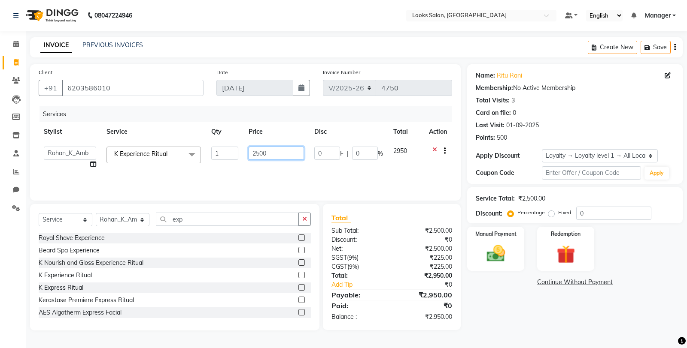
drag, startPoint x: 284, startPoint y: 152, endPoint x: 233, endPoint y: 153, distance: 51.1
click at [233, 153] on tr "Chandar_pdct Counter_Sales Damini_Mgr Deepak Deepanshu_pdct Kavita Kawal_Mgr Ma…" at bounding box center [245, 158] width 413 height 33
type input "5000"
click at [304, 217] on icon "button" at bounding box center [304, 219] width 5 height 6
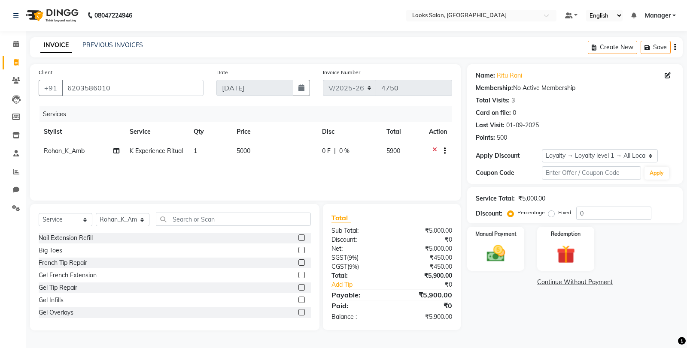
click at [287, 152] on td "5000" at bounding box center [273, 152] width 85 height 21
select select "75840"
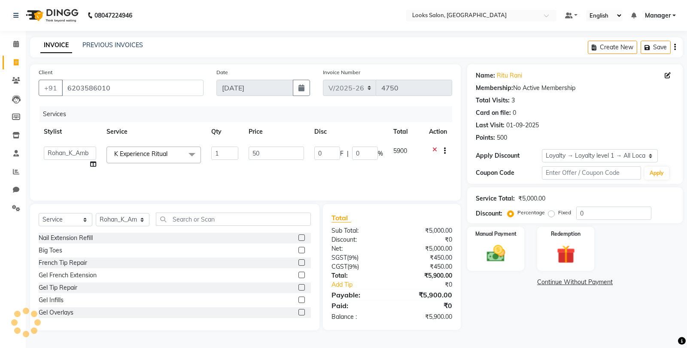
type input "5"
type input "4870"
click at [281, 219] on input "text" at bounding box center [233, 219] width 155 height 13
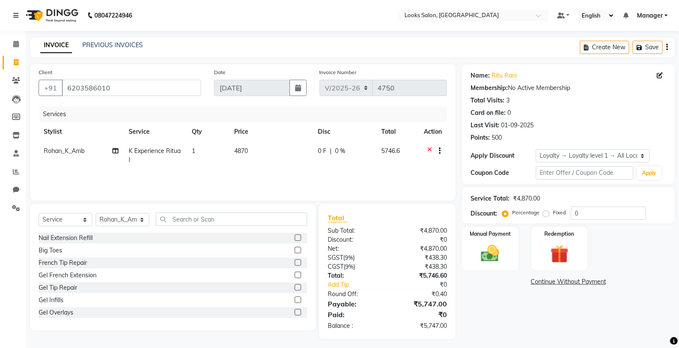
click at [284, 148] on td "4870" at bounding box center [271, 156] width 84 height 28
select select "75840"
type input "4"
type input "5000"
click at [591, 206] on div "Service Total: ₹5,000.00 Discount: Percentage Fixed 0" at bounding box center [574, 205] width 198 height 29
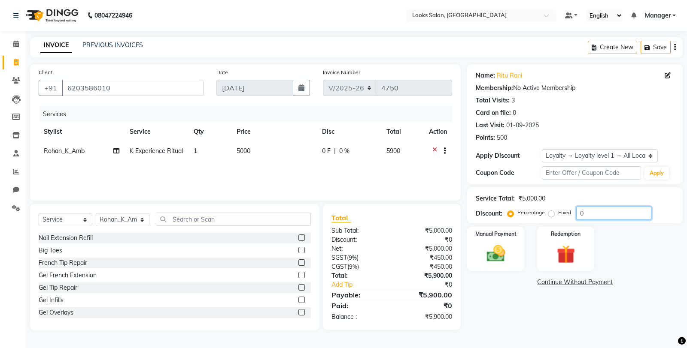
drag, startPoint x: 596, startPoint y: 211, endPoint x: 572, endPoint y: 213, distance: 23.7
click at [572, 213] on div "Percentage Fixed 0" at bounding box center [580, 213] width 142 height 13
type input "5.1"
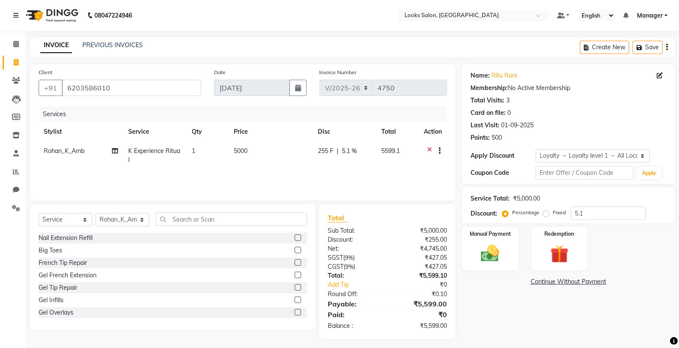
click at [286, 148] on td "5000" at bounding box center [271, 156] width 84 height 28
select select "75840"
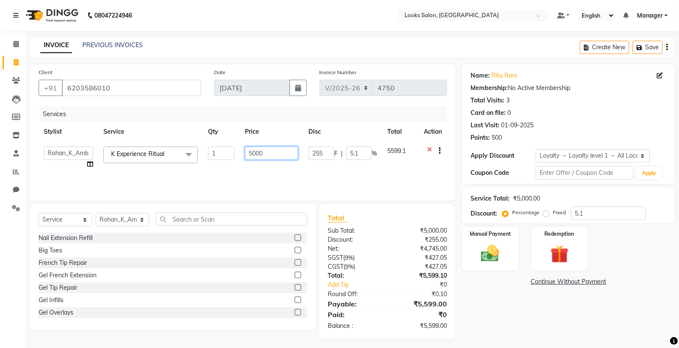
click at [286, 148] on input "5000" at bounding box center [271, 153] width 53 height 13
type input "5001"
click at [288, 212] on div "Select Service Product Membership Package Voucher Prepaid Gift Card Select Styl…" at bounding box center [173, 267] width 286 height 127
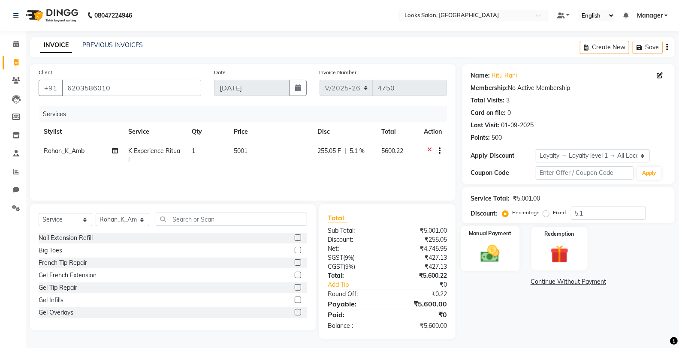
click at [488, 255] on img at bounding box center [490, 254] width 30 height 22
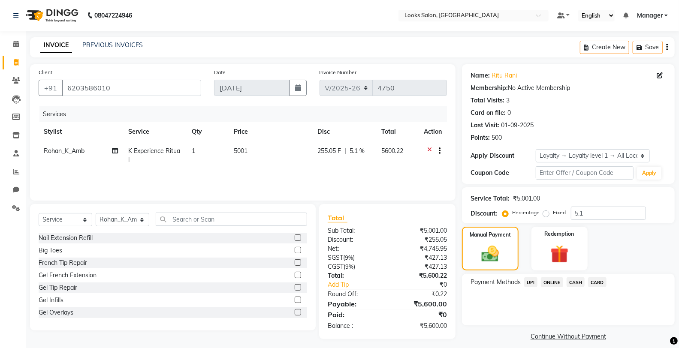
click at [594, 282] on span "CARD" at bounding box center [597, 283] width 18 height 10
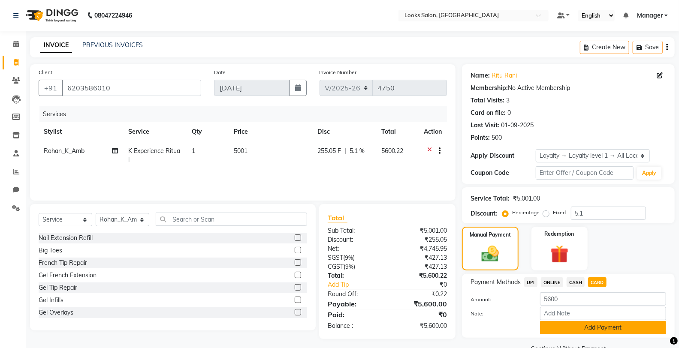
click at [574, 327] on button "Add Payment" at bounding box center [603, 327] width 126 height 13
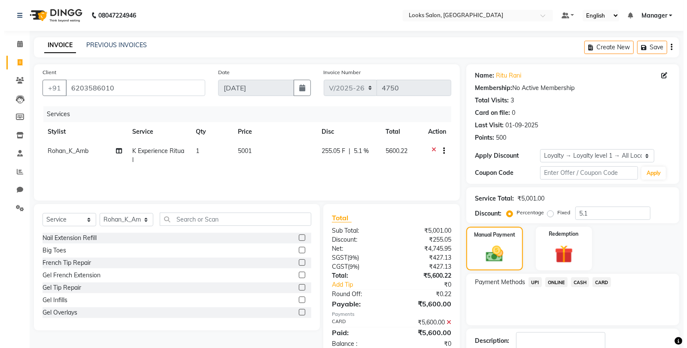
scroll to position [64, 0]
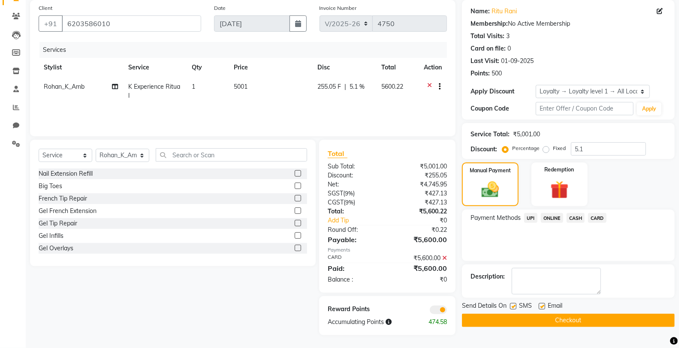
click at [442, 310] on span at bounding box center [438, 310] width 17 height 9
click at [447, 312] on input "checkbox" at bounding box center [447, 312] width 0 height 0
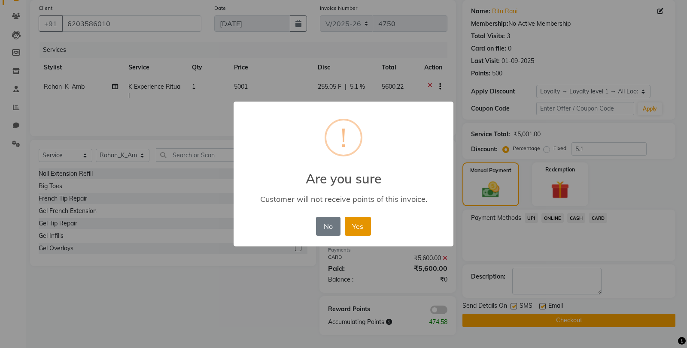
click at [353, 226] on button "Yes" at bounding box center [358, 226] width 26 height 19
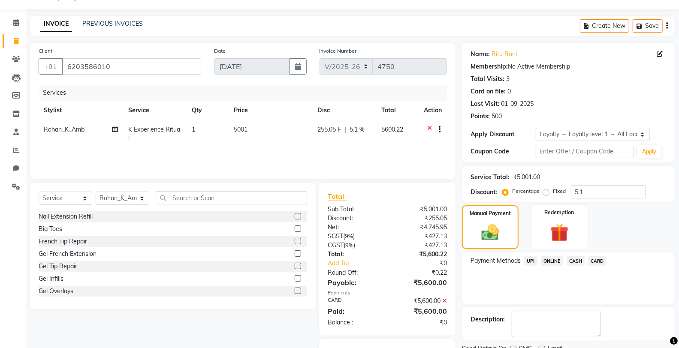
scroll to position [0, 0]
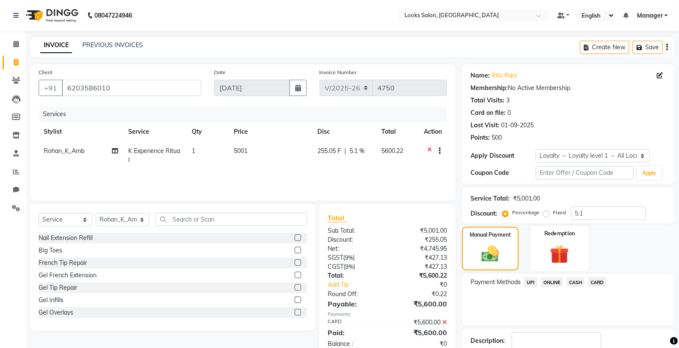
click at [563, 250] on img at bounding box center [560, 255] width 30 height 24
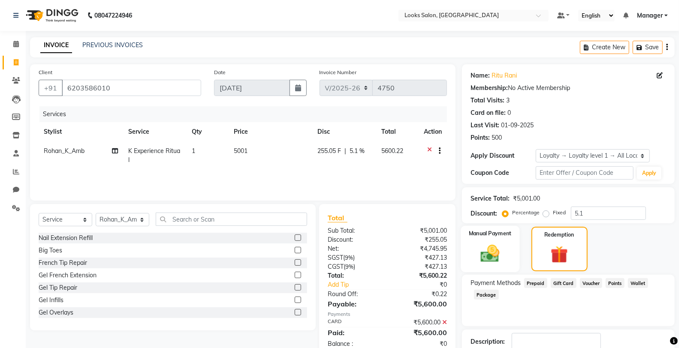
click at [504, 250] on img at bounding box center [490, 254] width 30 height 22
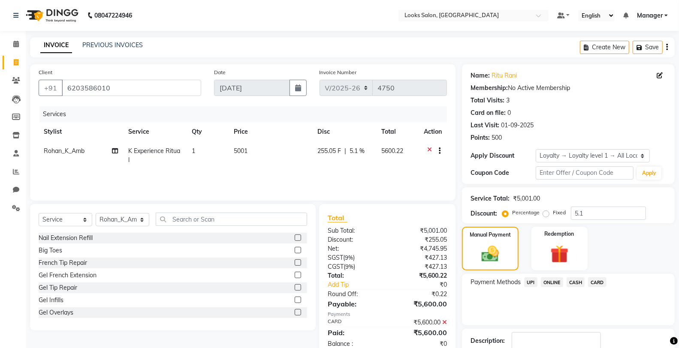
scroll to position [56, 0]
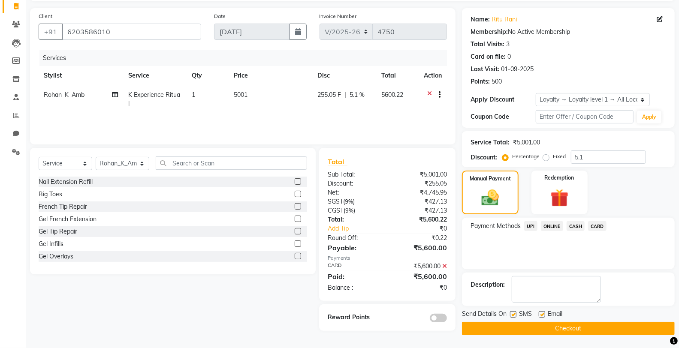
click at [514, 315] on label at bounding box center [513, 315] width 6 height 6
click at [514, 315] on input "checkbox" at bounding box center [513, 315] width 6 height 6
checkbox input "false"
click at [514, 329] on button "Checkout" at bounding box center [568, 328] width 213 height 13
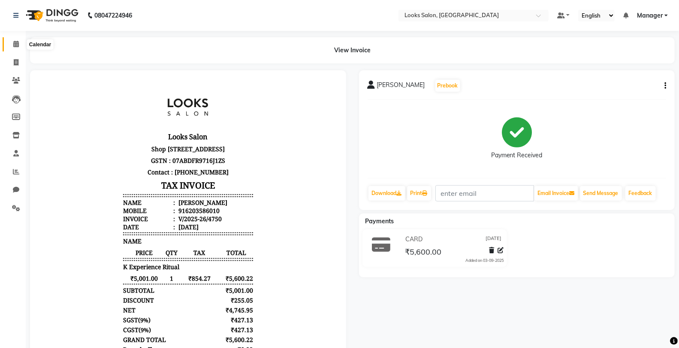
drag, startPoint x: 21, startPoint y: 46, endPoint x: 0, endPoint y: 46, distance: 21.5
click at [21, 46] on span at bounding box center [16, 44] width 15 height 10
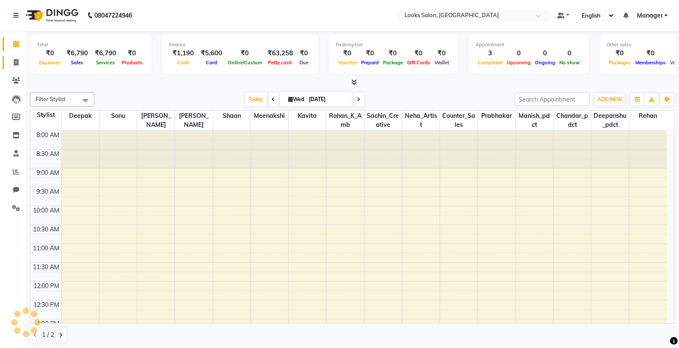
scroll to position [228, 0]
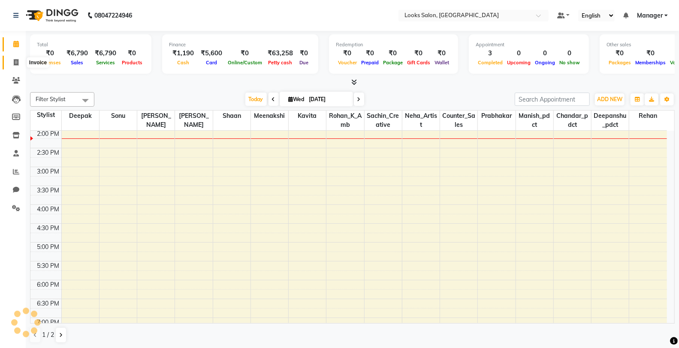
click at [15, 58] on span at bounding box center [16, 63] width 15 height 10
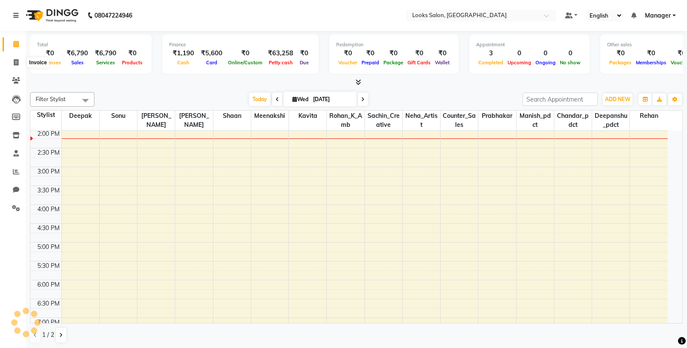
select select "8125"
select select "service"
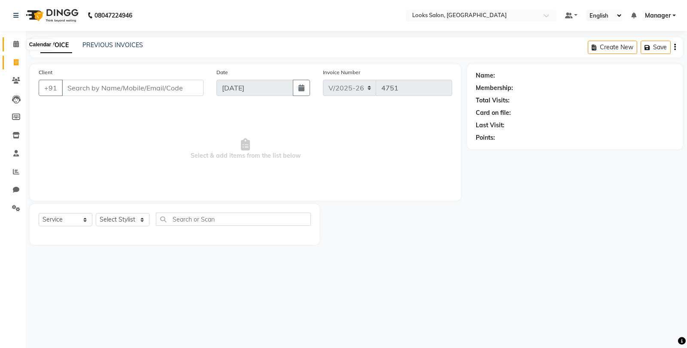
click at [15, 45] on icon at bounding box center [16, 44] width 6 height 6
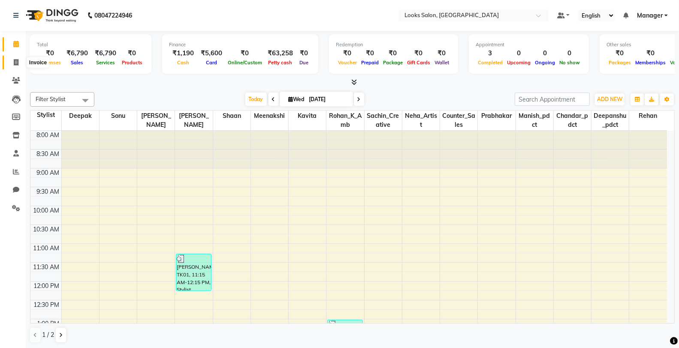
click at [14, 62] on icon at bounding box center [16, 62] width 5 height 6
select select "service"
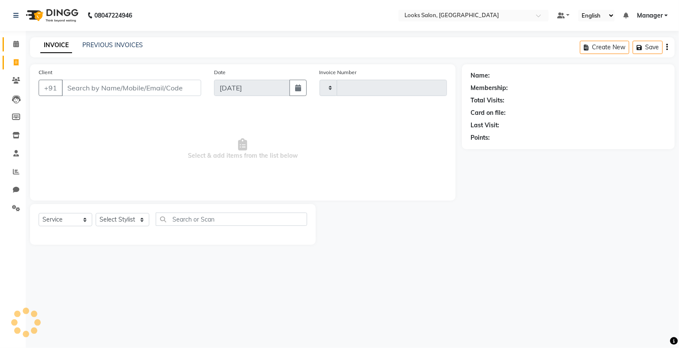
type input "4751"
click at [15, 45] on icon at bounding box center [16, 44] width 6 height 6
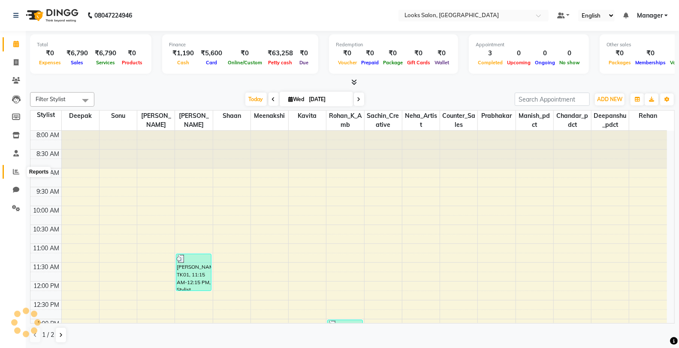
click at [18, 170] on icon at bounding box center [16, 172] width 6 height 6
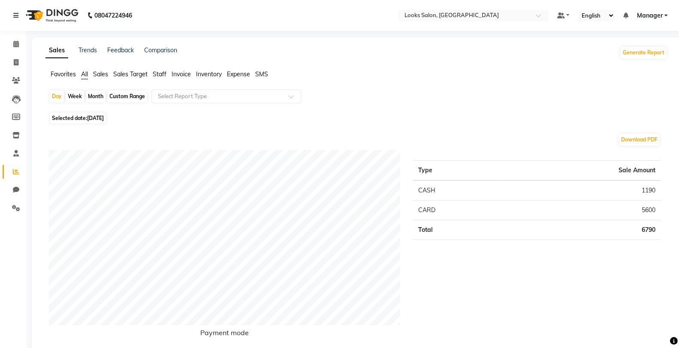
drag, startPoint x: 163, startPoint y: 76, endPoint x: 191, endPoint y: 85, distance: 29.2
click at [162, 76] on span "Staff" at bounding box center [160, 74] width 14 height 8
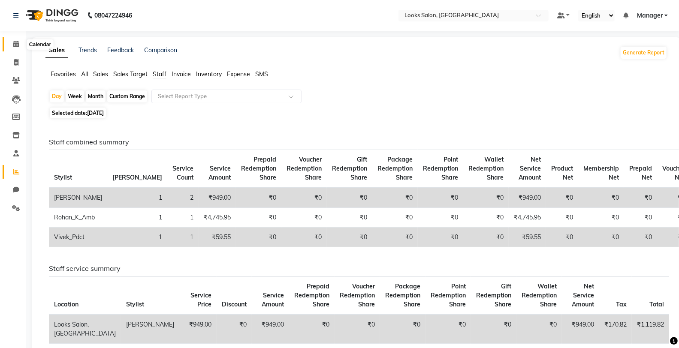
click at [12, 41] on span at bounding box center [16, 44] width 15 height 10
